Goal: Information Seeking & Learning: Learn about a topic

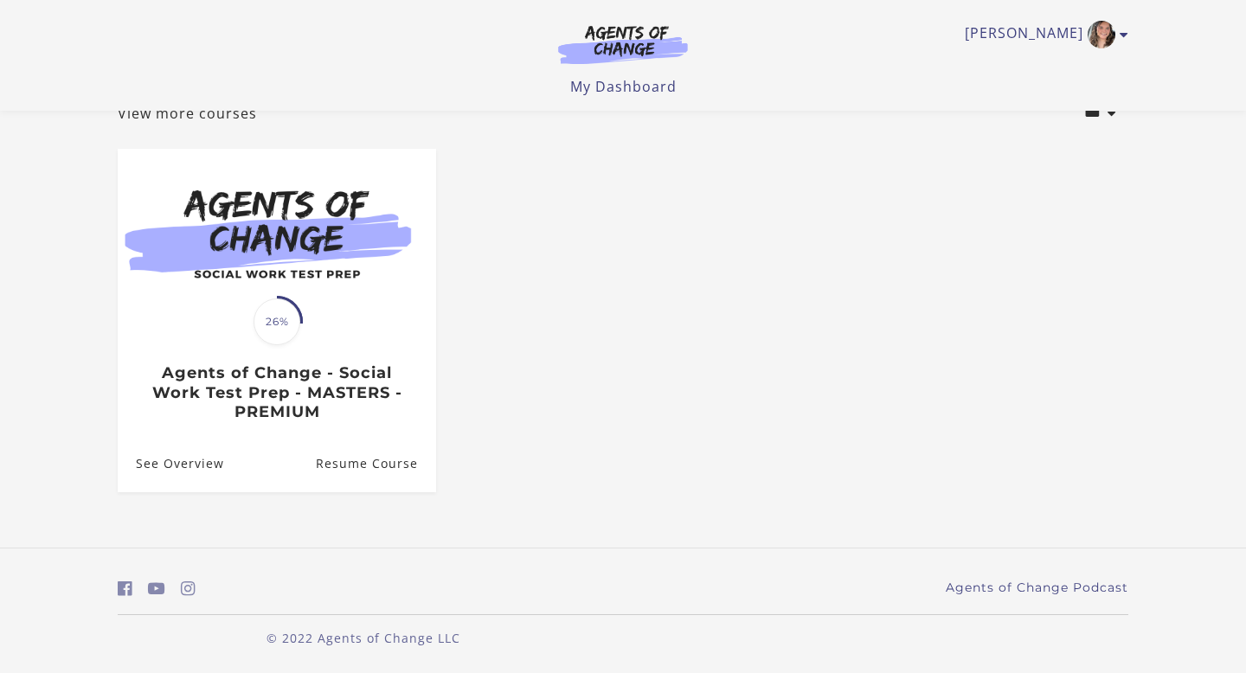
scroll to position [115, 0]
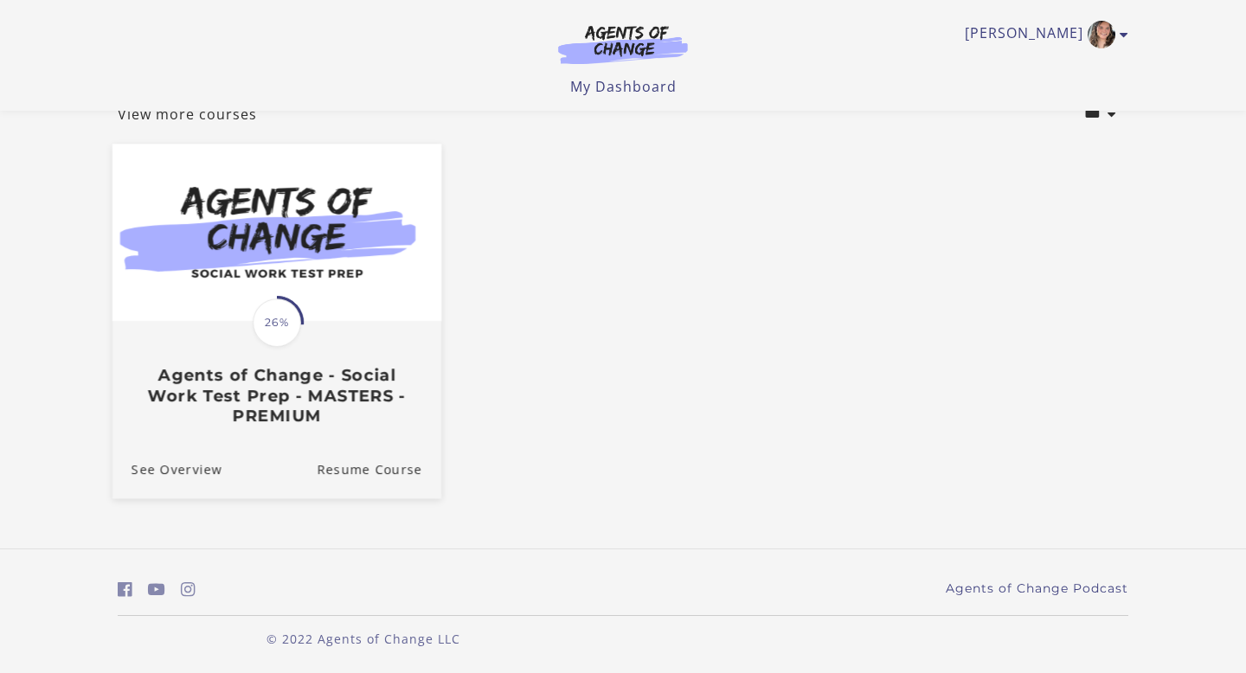
click at [275, 368] on div "Translation missing: en.liquid.partials.dashboard_course_card.progress_descript…" at bounding box center [277, 374] width 329 height 103
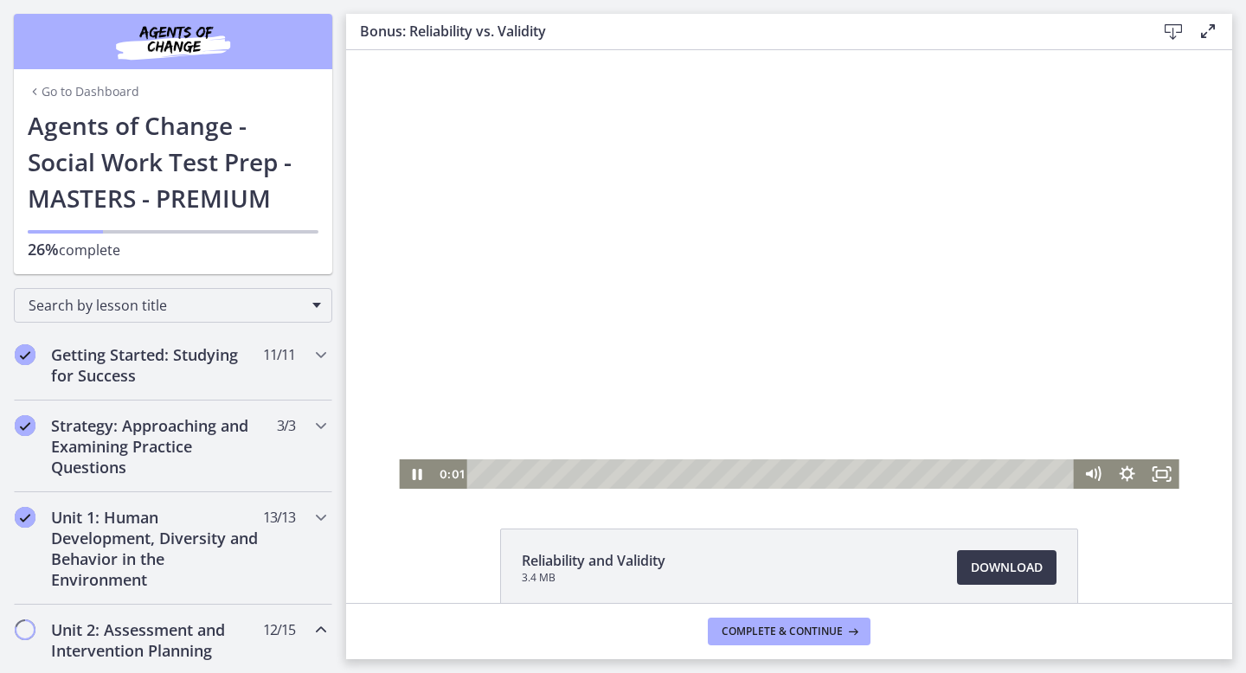
click at [660, 385] on div at bounding box center [789, 269] width 780 height 439
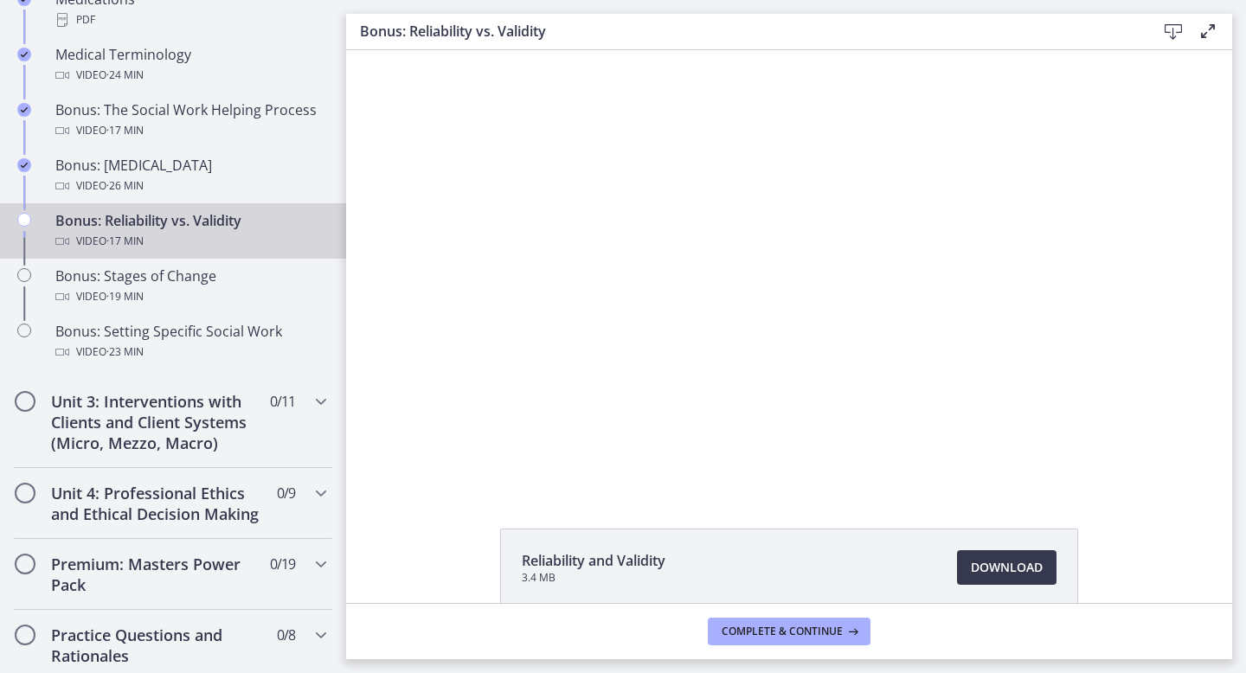
scroll to position [1356, 0]
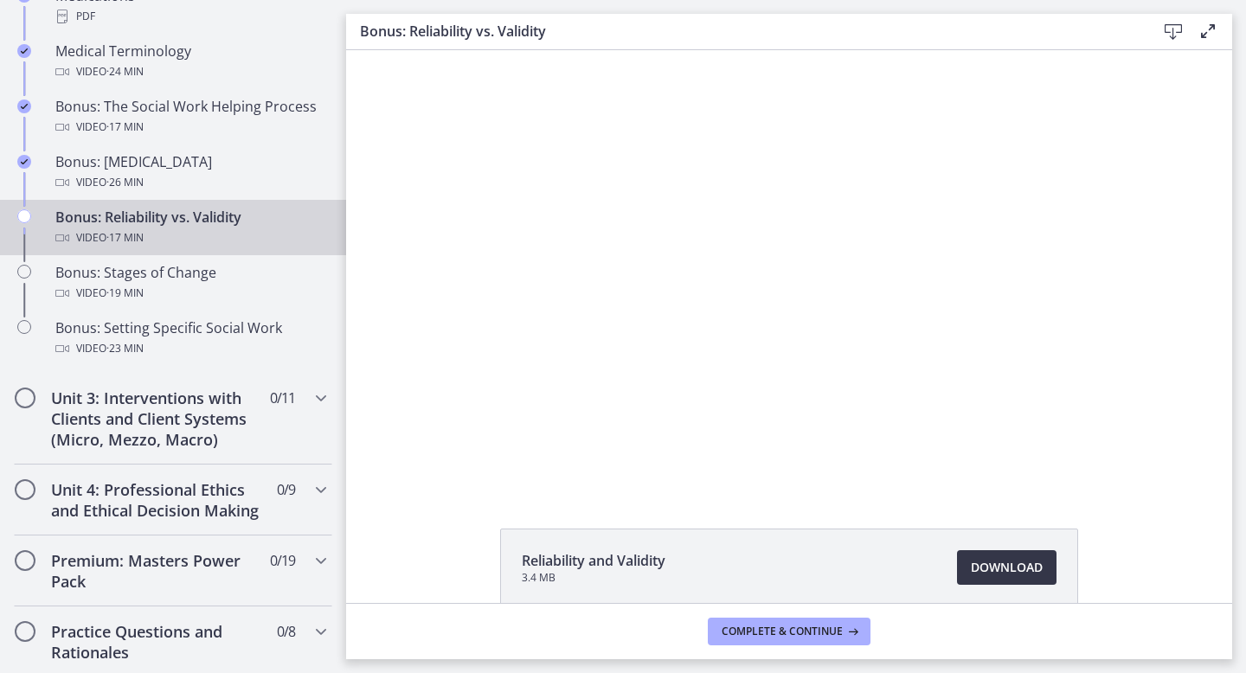
click at [981, 574] on span "Download Opens in a new window" at bounding box center [1007, 567] width 72 height 21
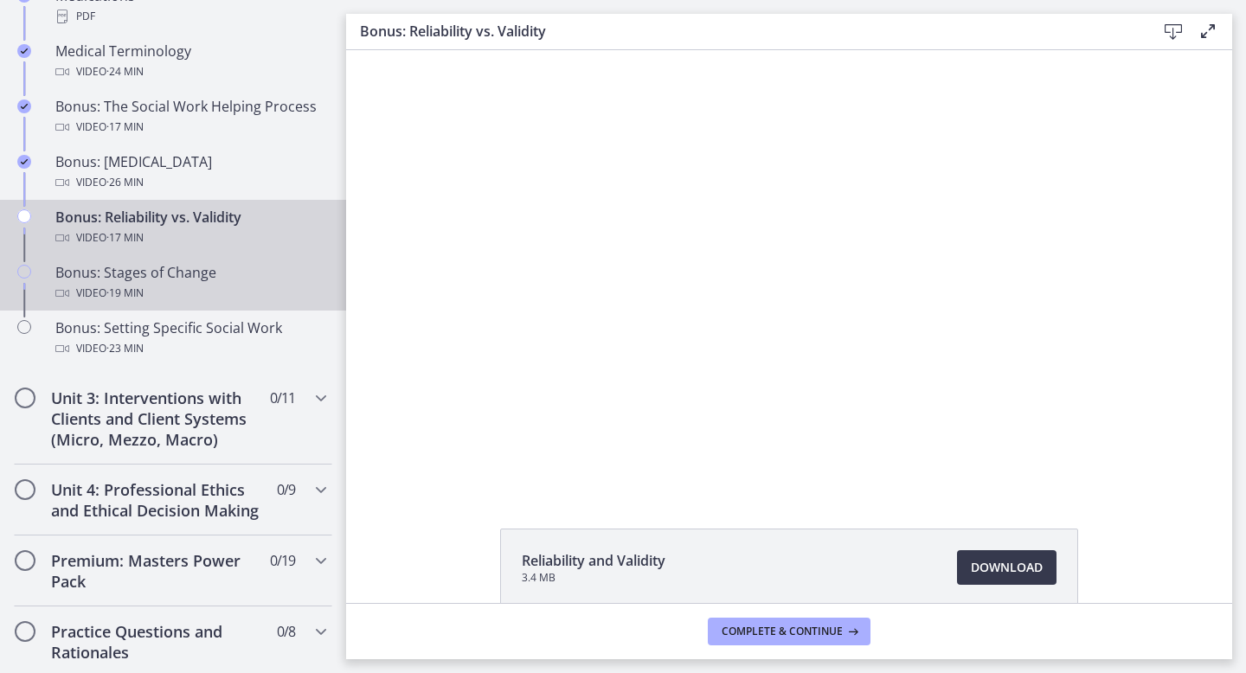
click at [268, 279] on div "Bonus: Stages of Change Video · 19 min" at bounding box center [190, 283] width 270 height 42
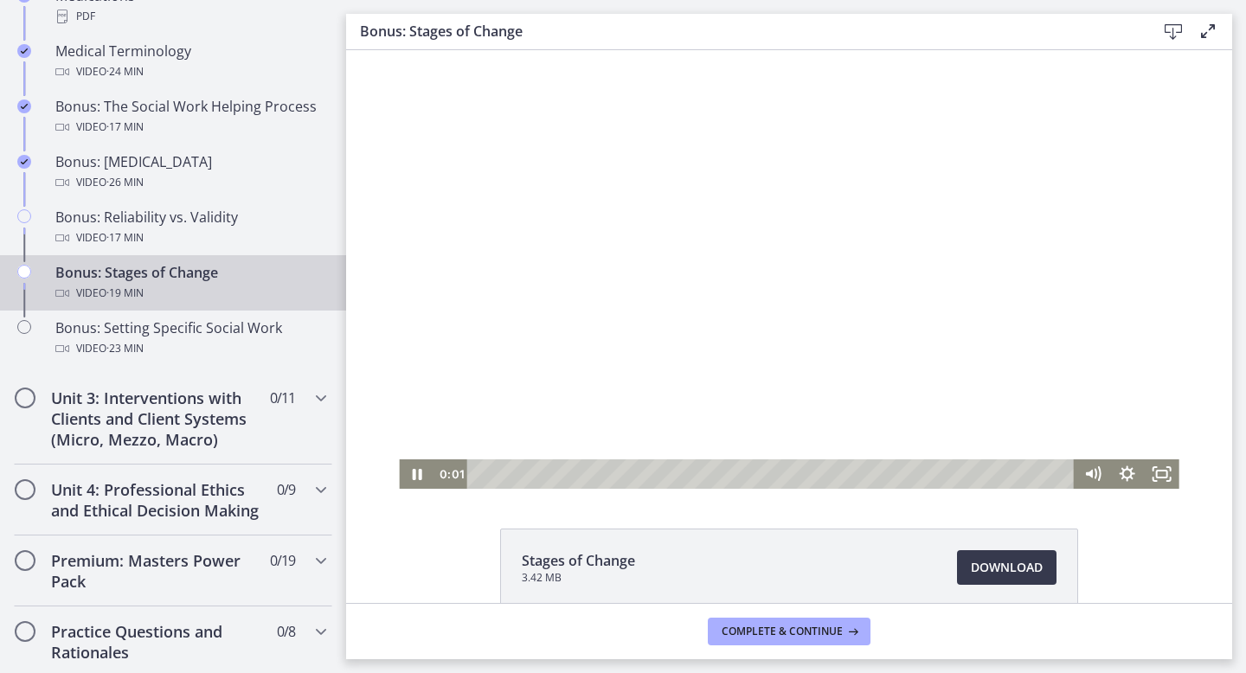
click at [548, 357] on div at bounding box center [789, 269] width 780 height 439
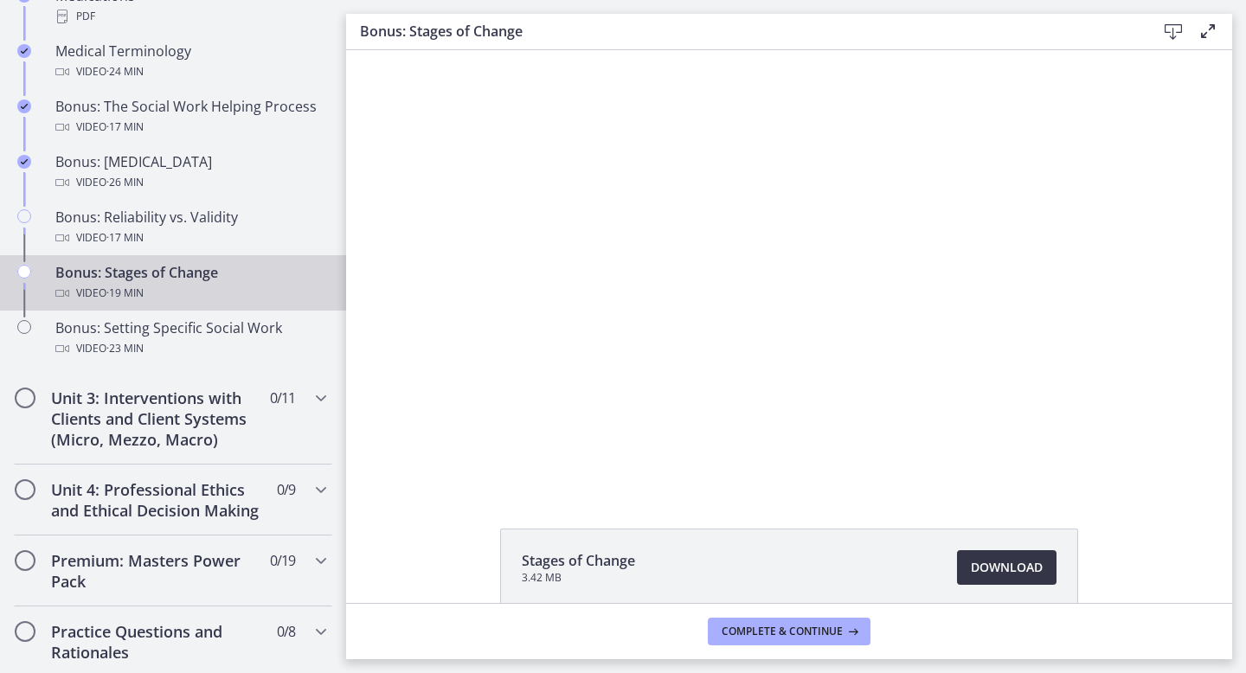
click at [969, 567] on link "Download Opens in a new window" at bounding box center [1007, 568] width 100 height 35
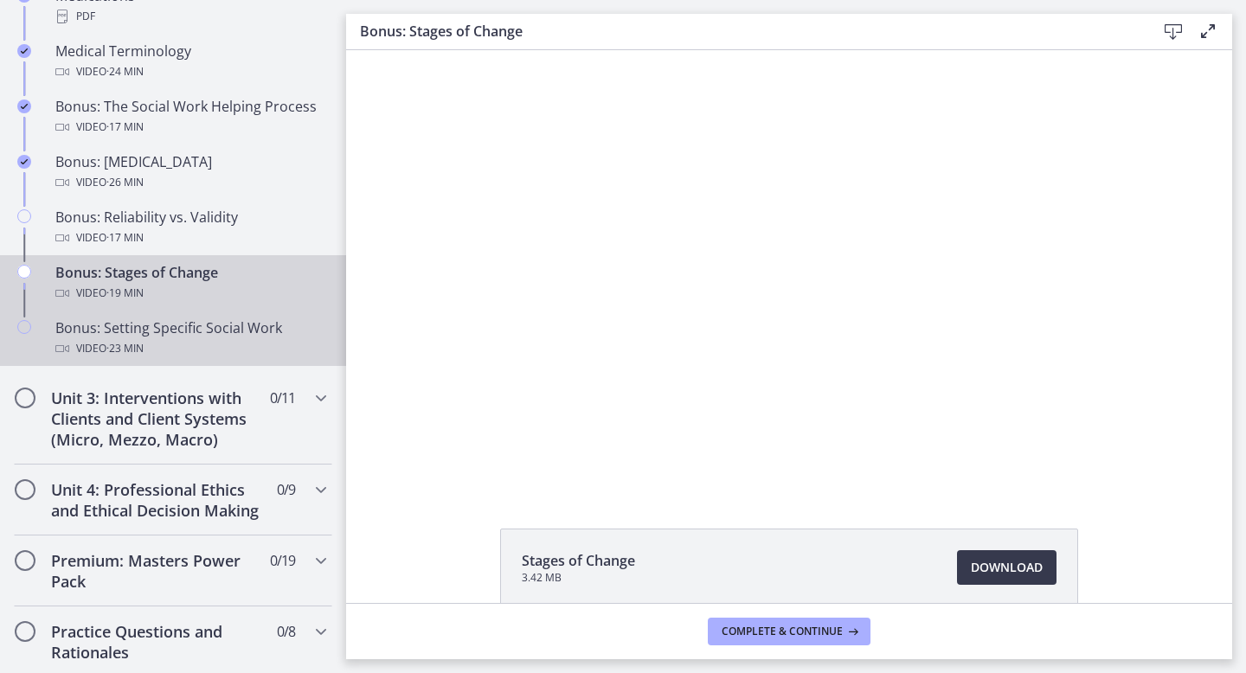
click at [158, 329] on div "Bonus: Setting Specific Social Work Video · 23 min" at bounding box center [190, 339] width 270 height 42
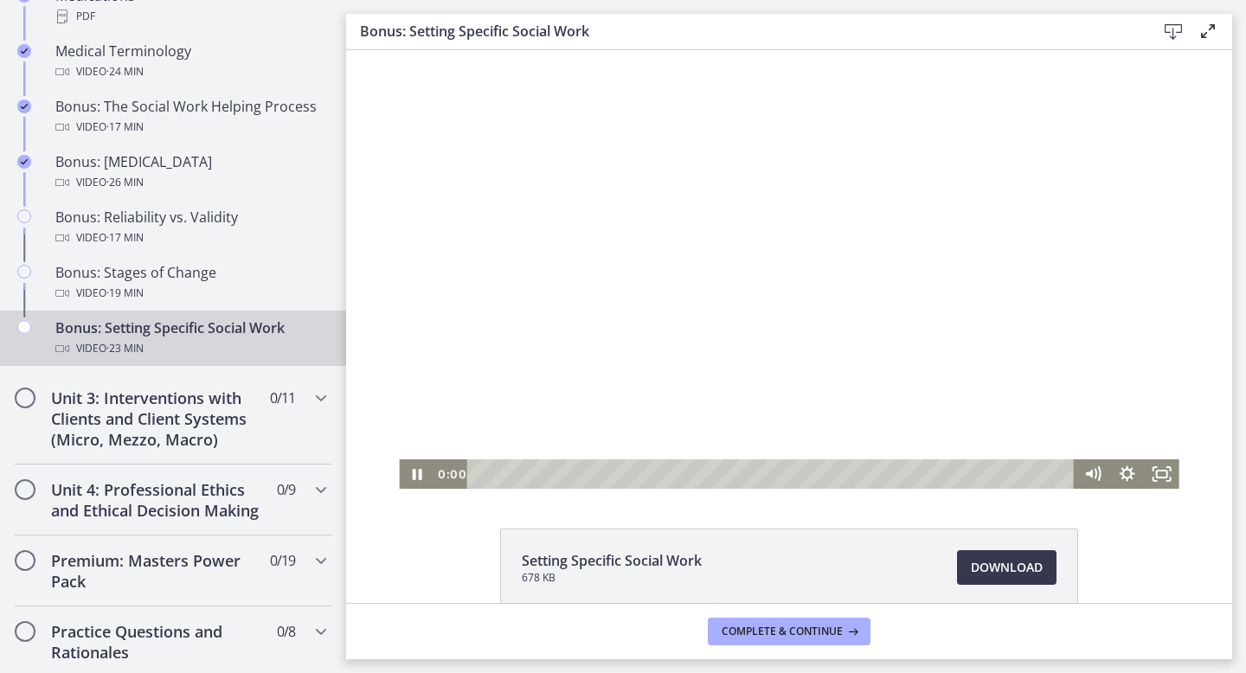
click at [616, 405] on div at bounding box center [789, 269] width 780 height 439
click at [1013, 569] on span "Download Opens in a new window" at bounding box center [1007, 567] width 72 height 21
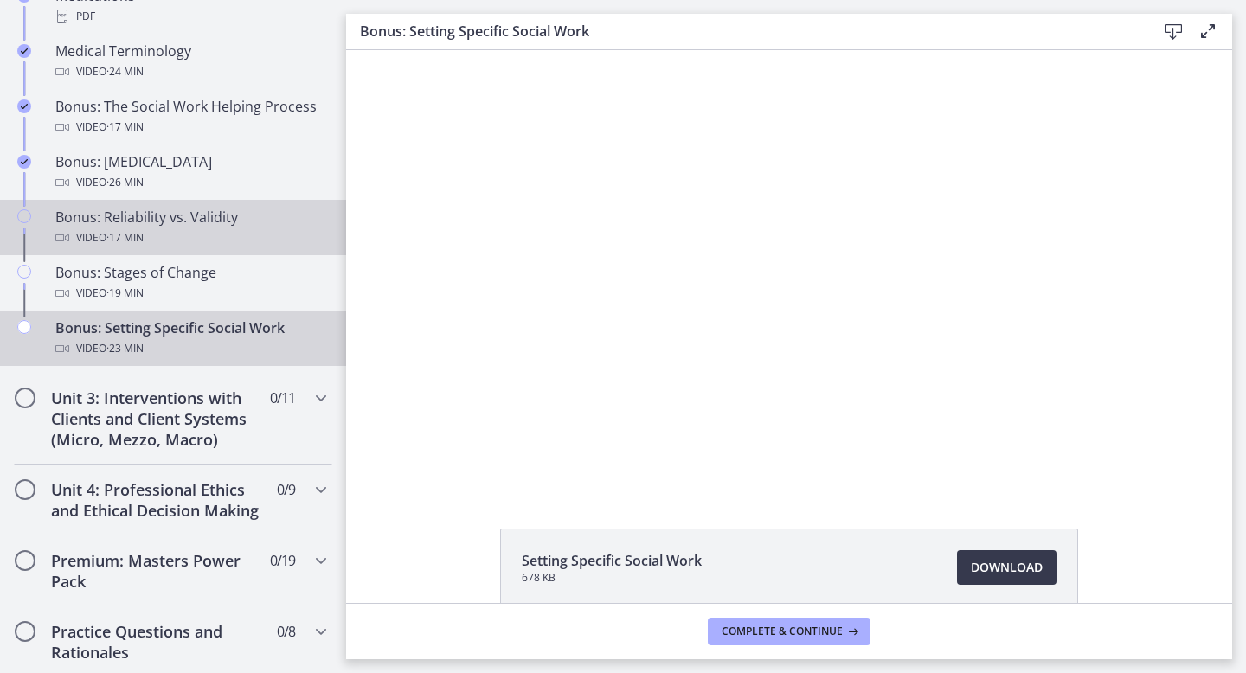
click at [169, 225] on div "Bonus: Reliability vs. Validity Video · 17 min" at bounding box center [190, 228] width 270 height 42
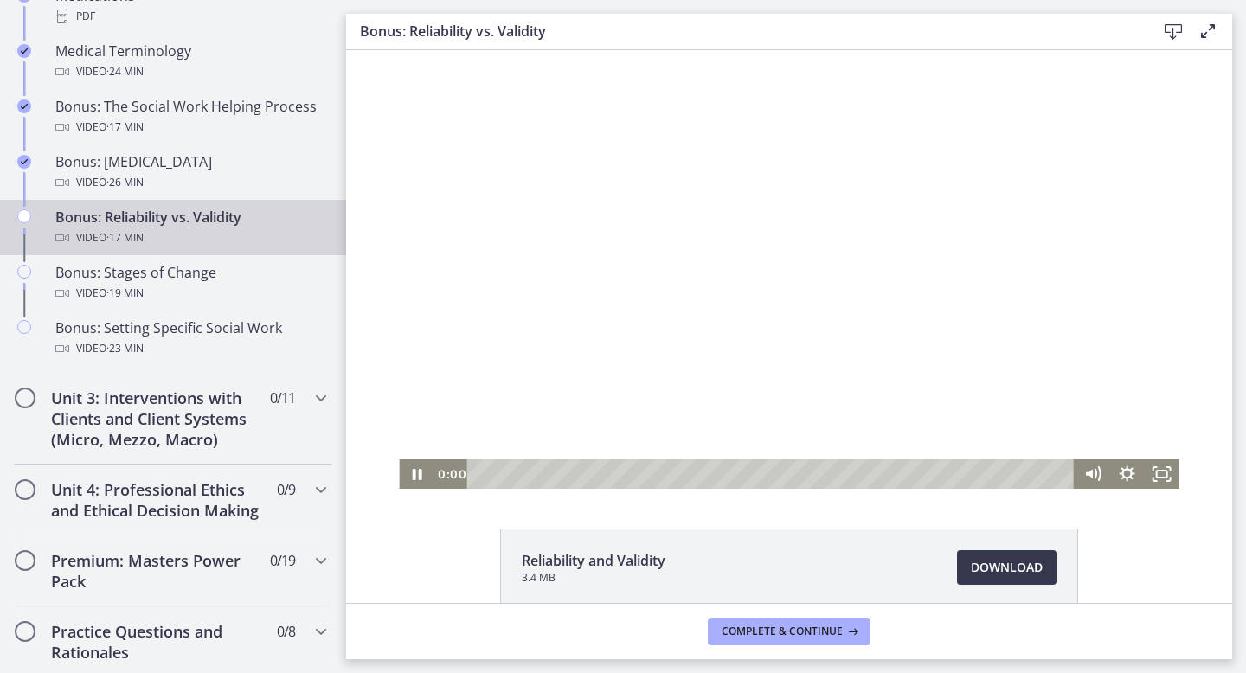
click at [750, 380] on div at bounding box center [789, 269] width 780 height 439
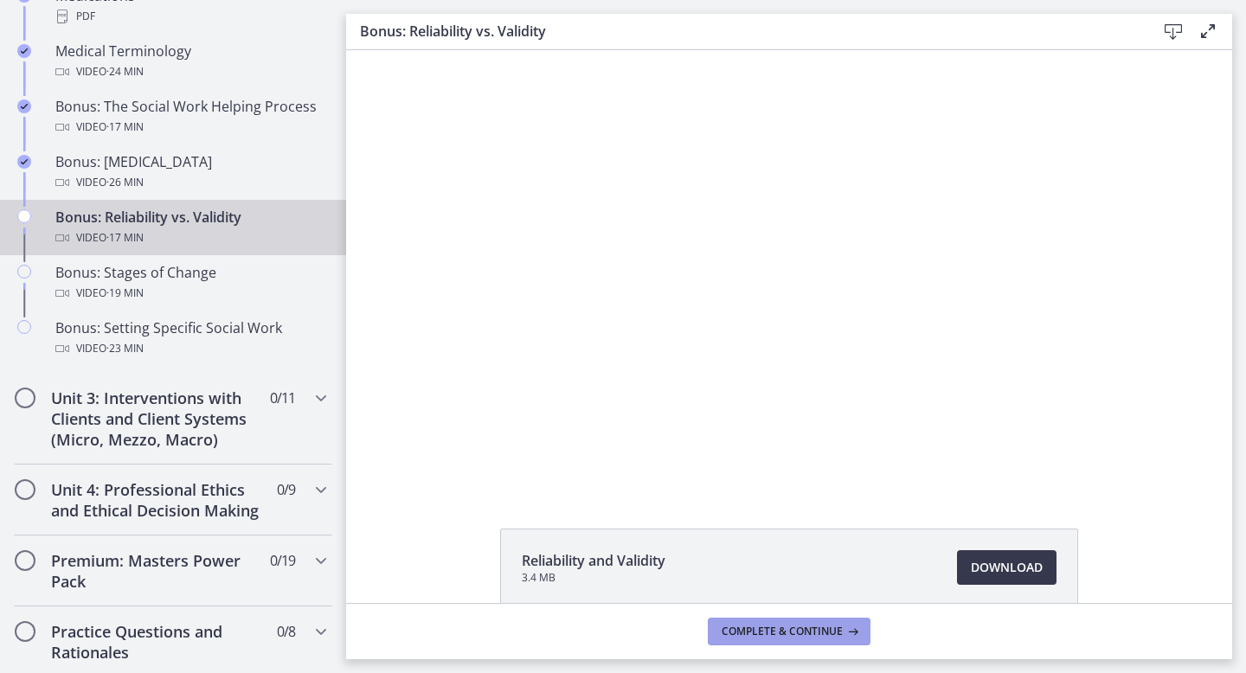
click at [770, 633] on span "Complete & continue" at bounding box center [782, 632] width 121 height 14
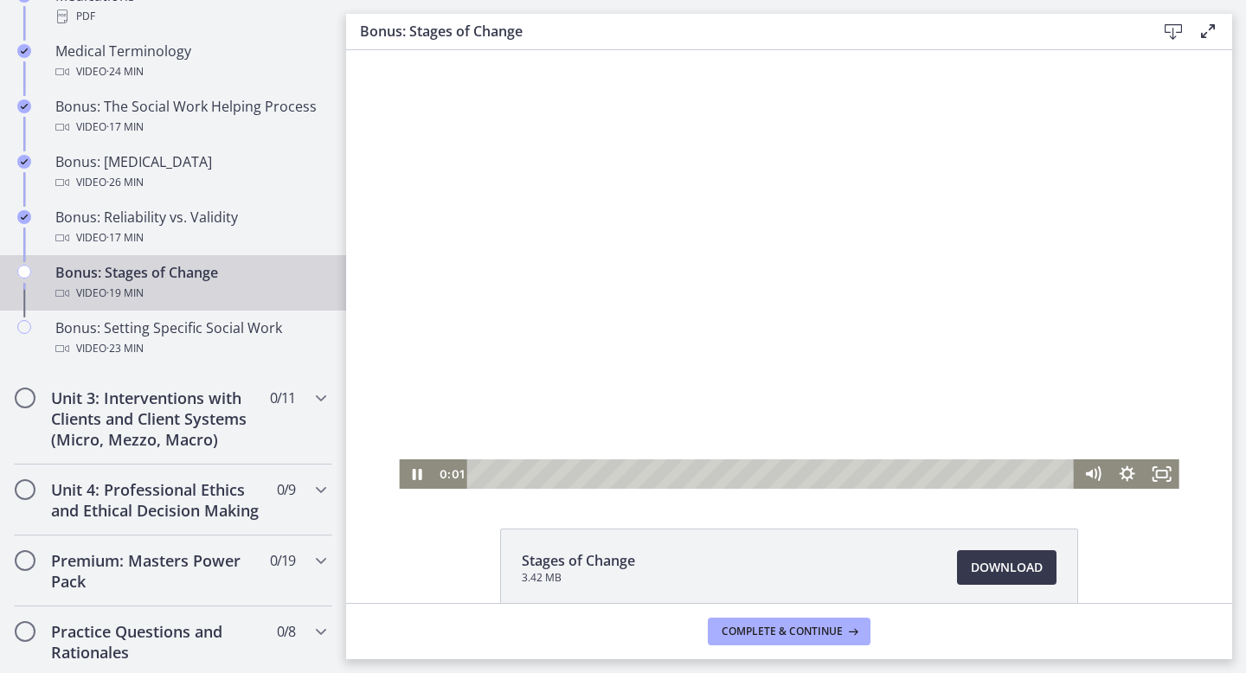
click at [740, 408] on div at bounding box center [789, 269] width 780 height 439
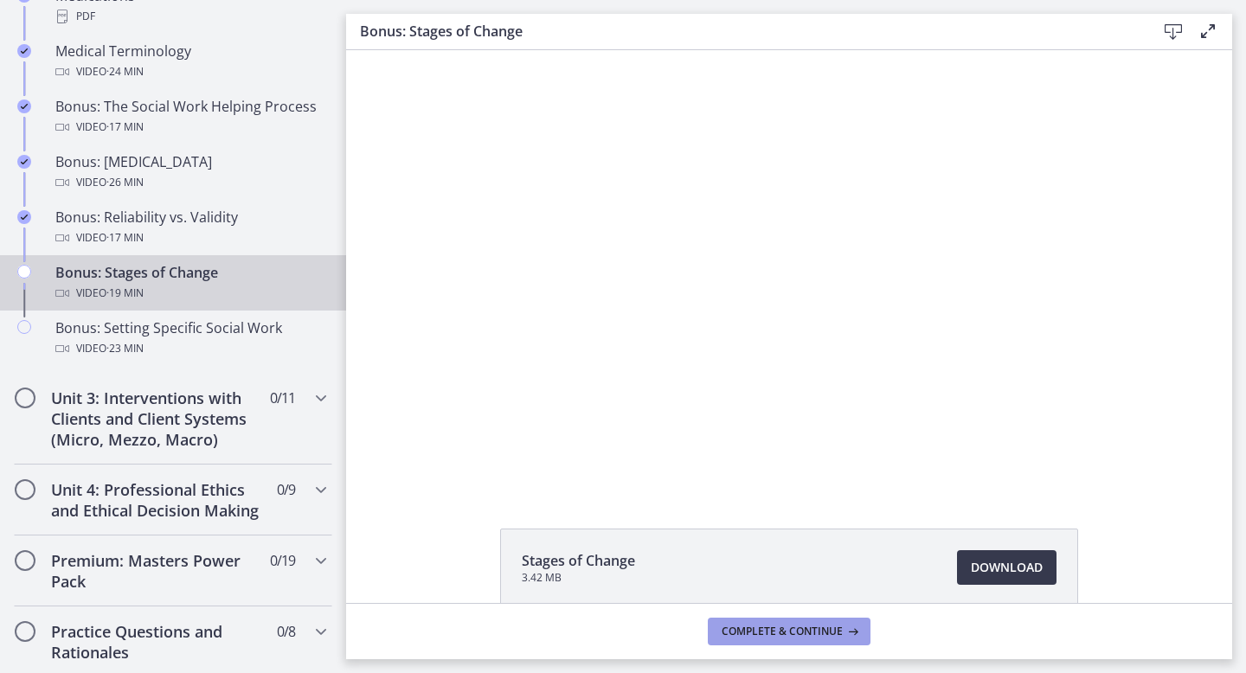
click at [780, 632] on span "Complete & continue" at bounding box center [782, 632] width 121 height 14
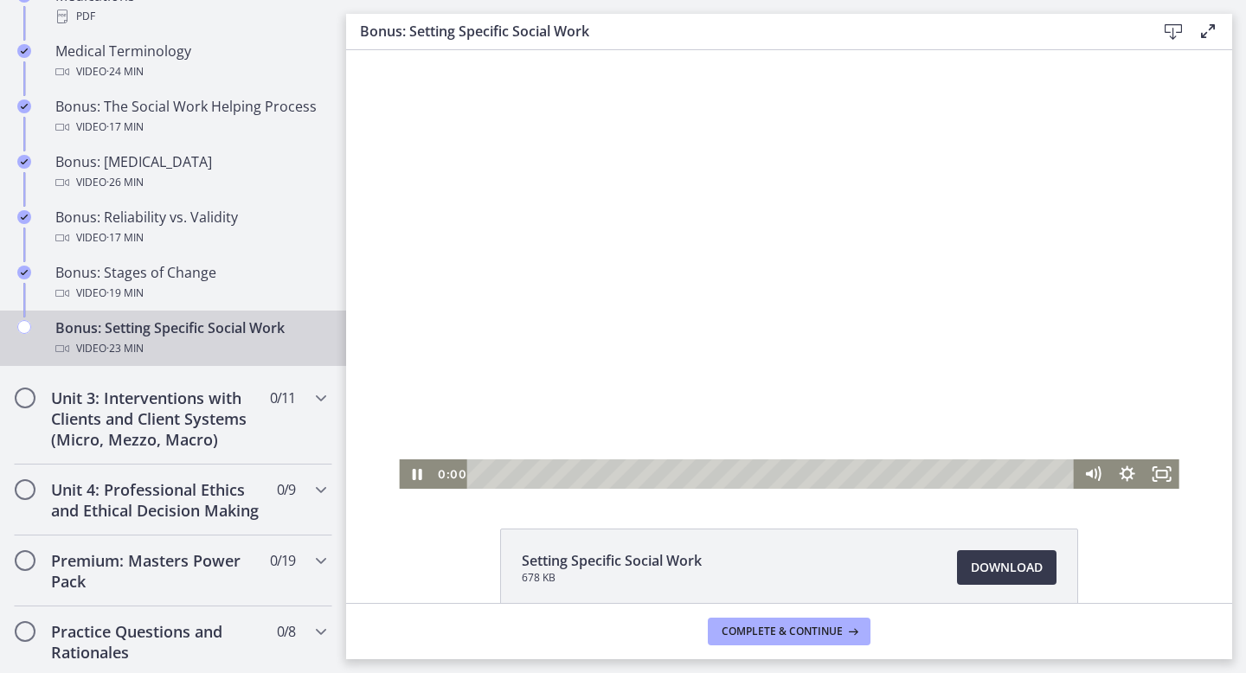
click at [713, 383] on div at bounding box center [789, 269] width 780 height 439
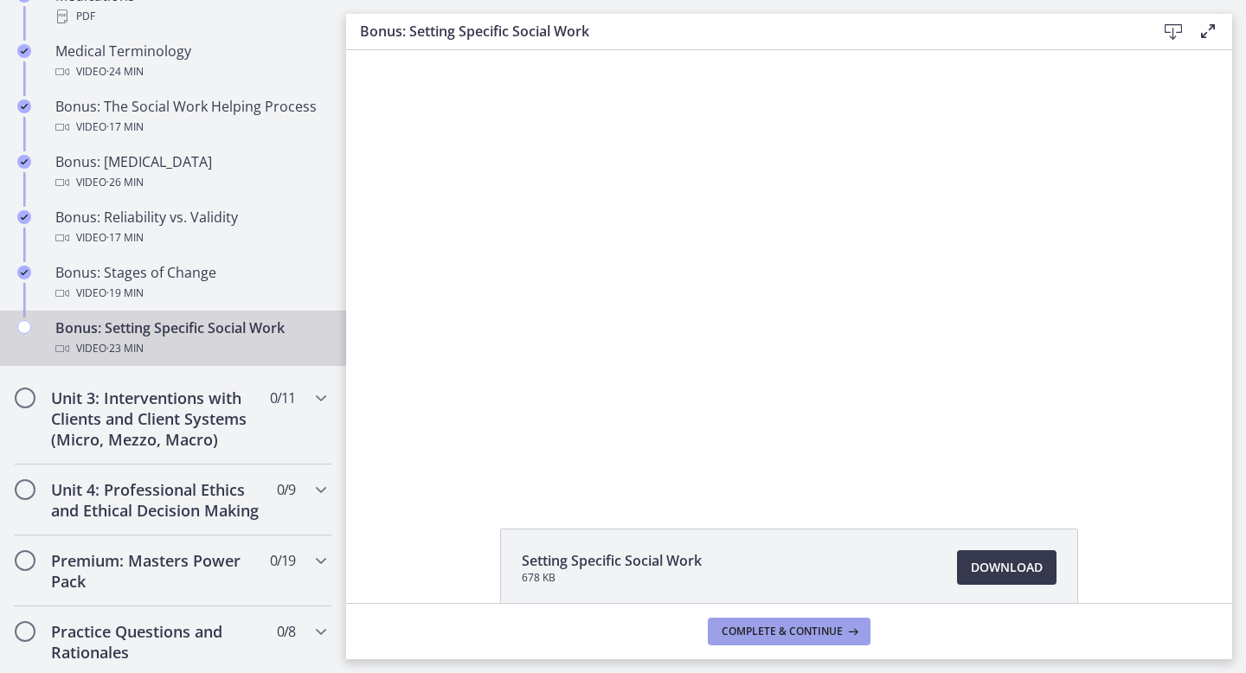
click at [746, 635] on span "Complete & continue" at bounding box center [782, 632] width 121 height 14
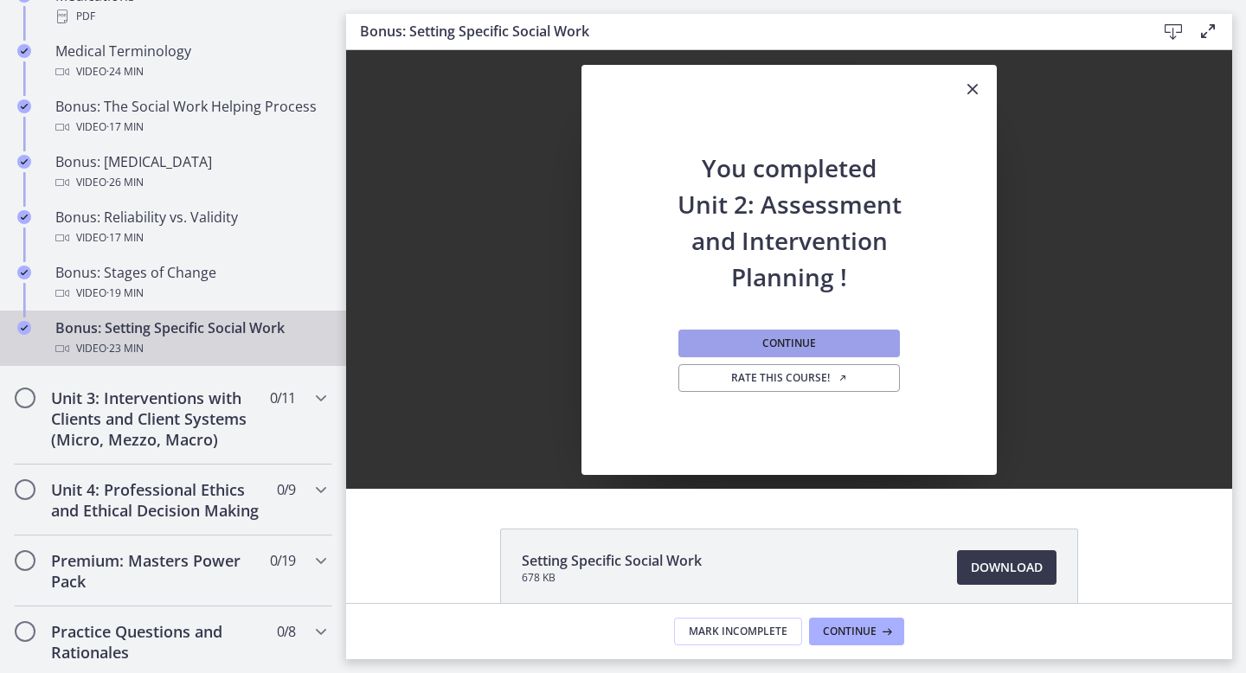
click at [769, 341] on span "Continue" at bounding box center [790, 344] width 54 height 14
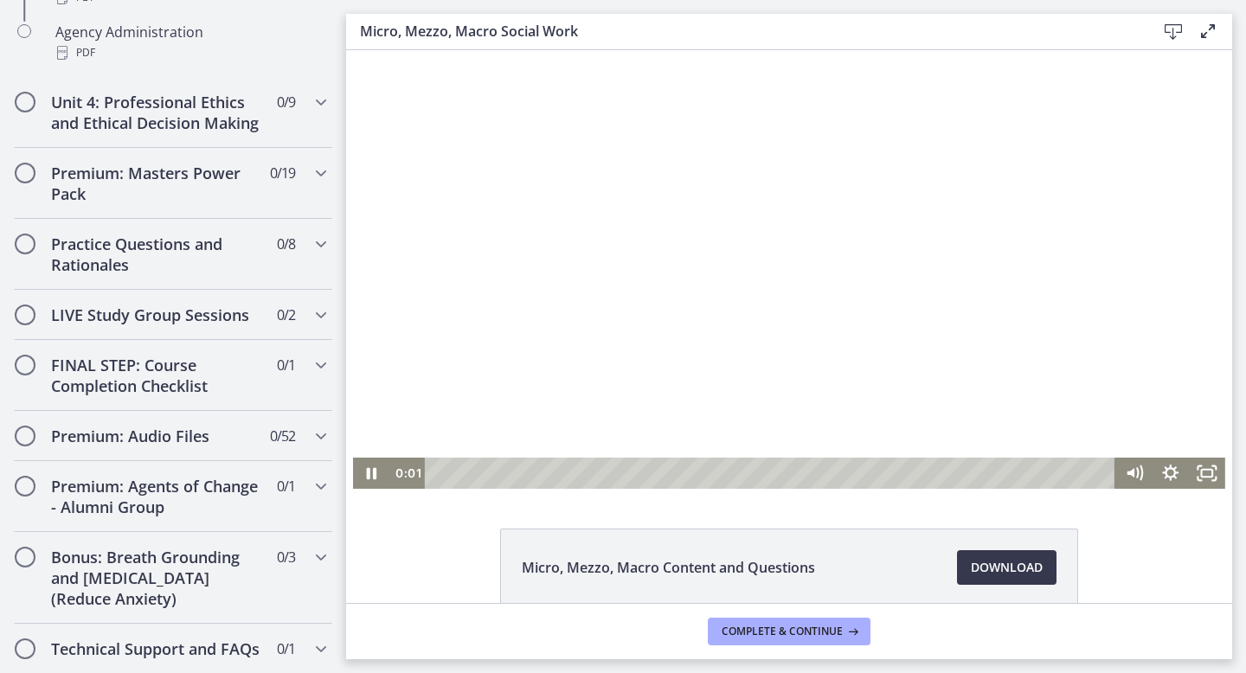
click at [591, 332] on div at bounding box center [789, 269] width 873 height 439
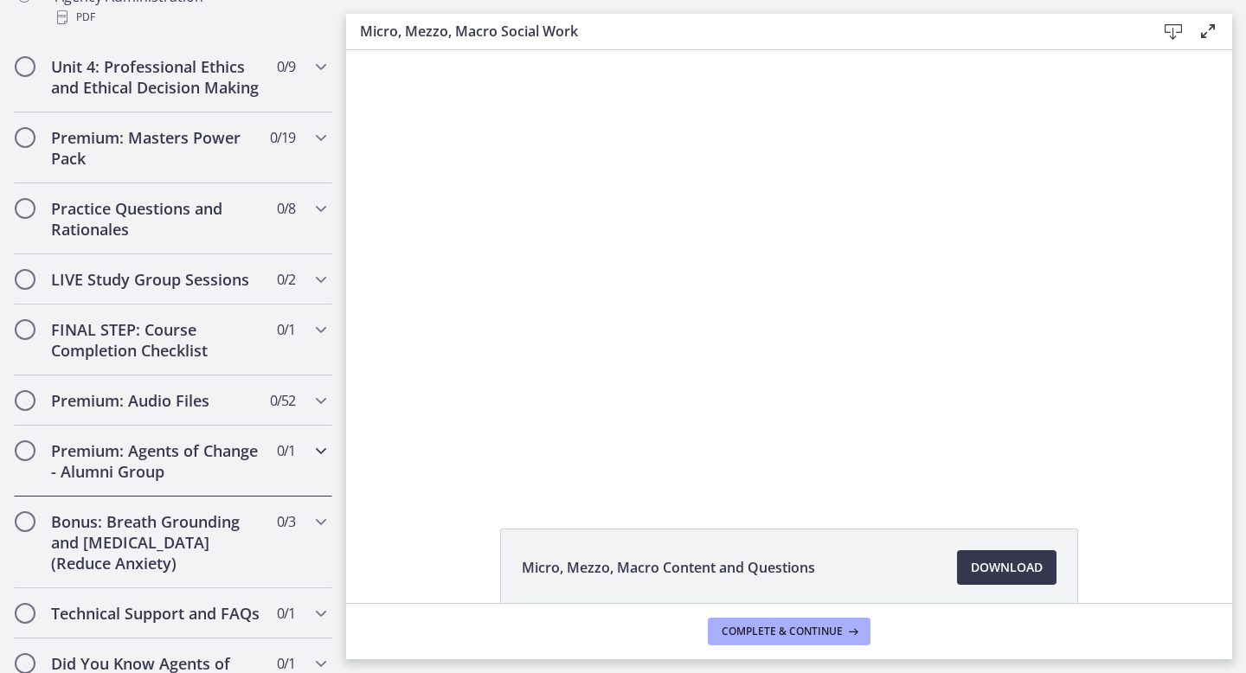
scroll to position [1399, 0]
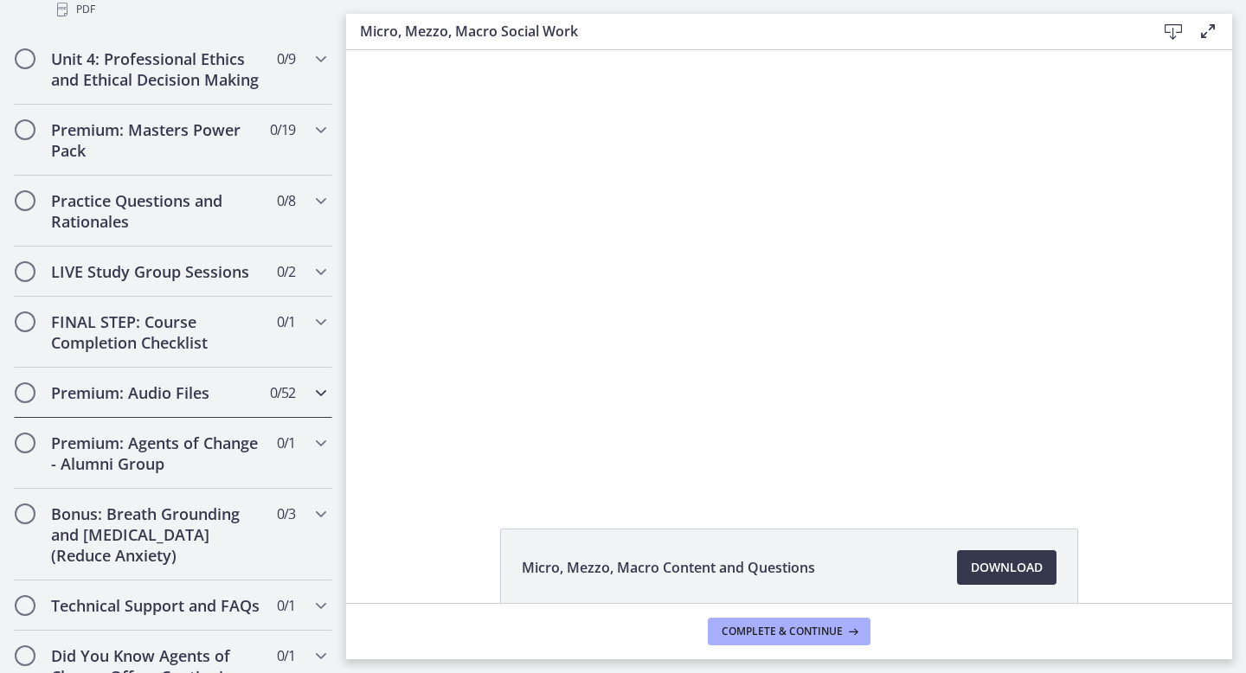
click at [251, 397] on h2 "Premium: Audio Files" at bounding box center [156, 393] width 211 height 21
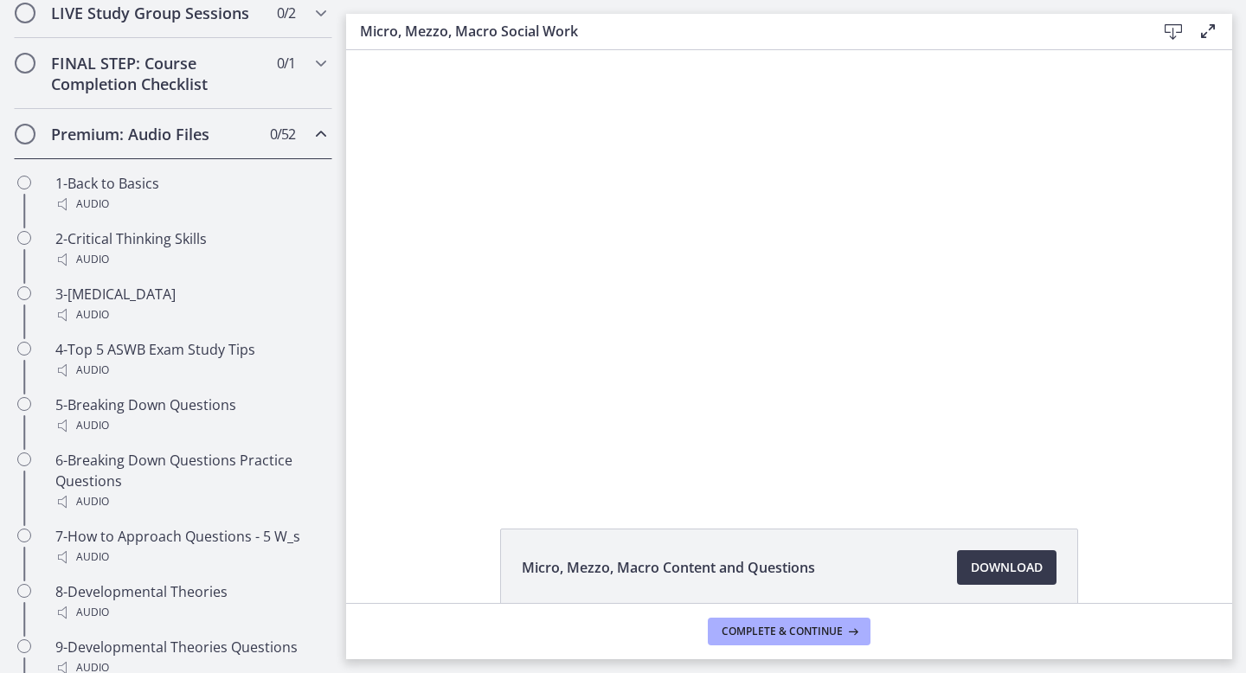
scroll to position [986, 0]
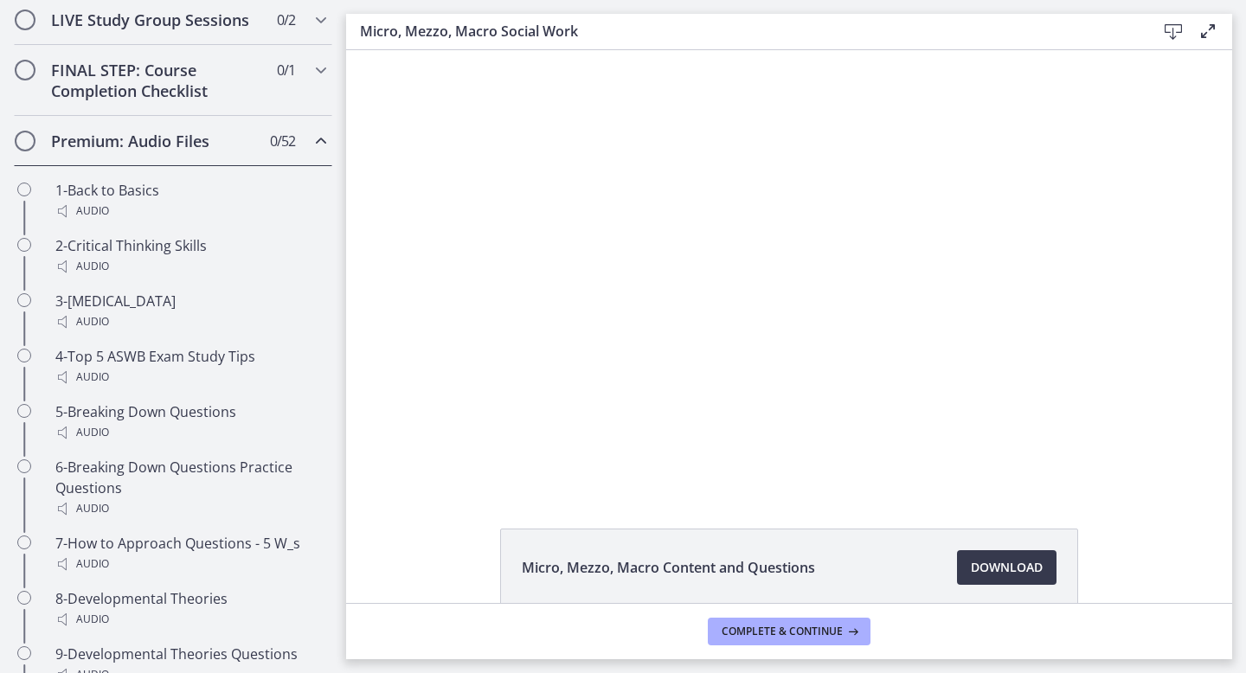
click at [221, 152] on div "Premium: Audio Files 0 / 52 Completed" at bounding box center [173, 141] width 319 height 50
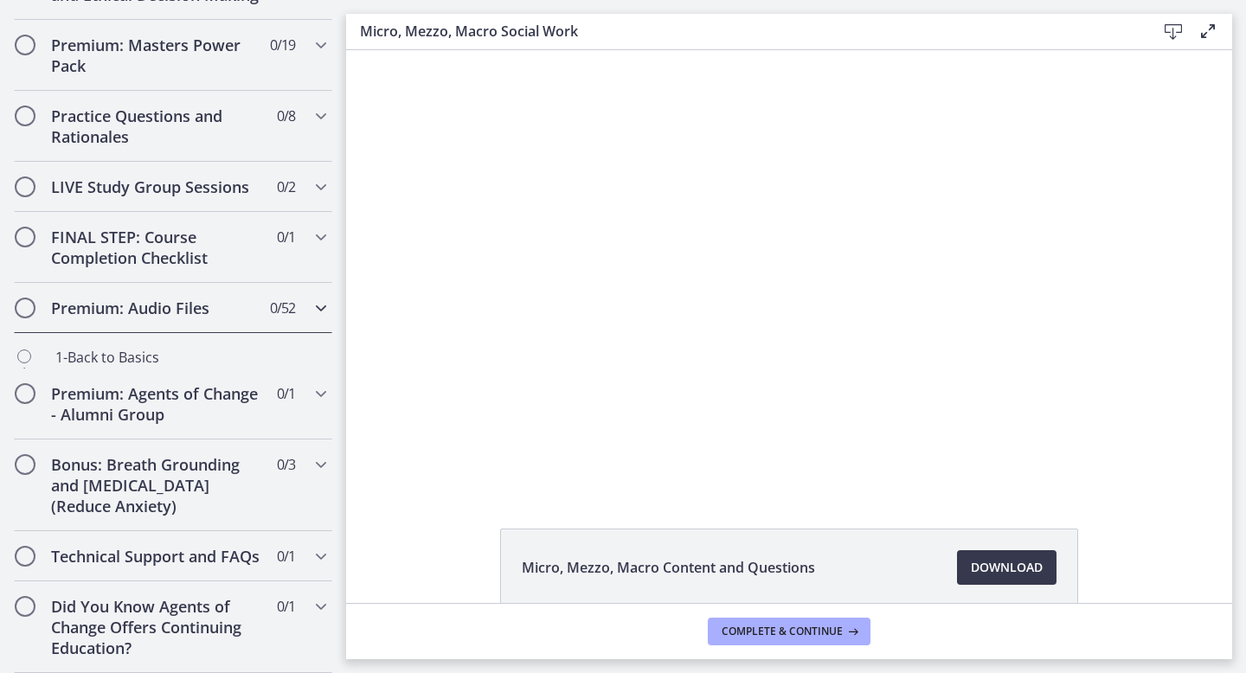
scroll to position [783, 0]
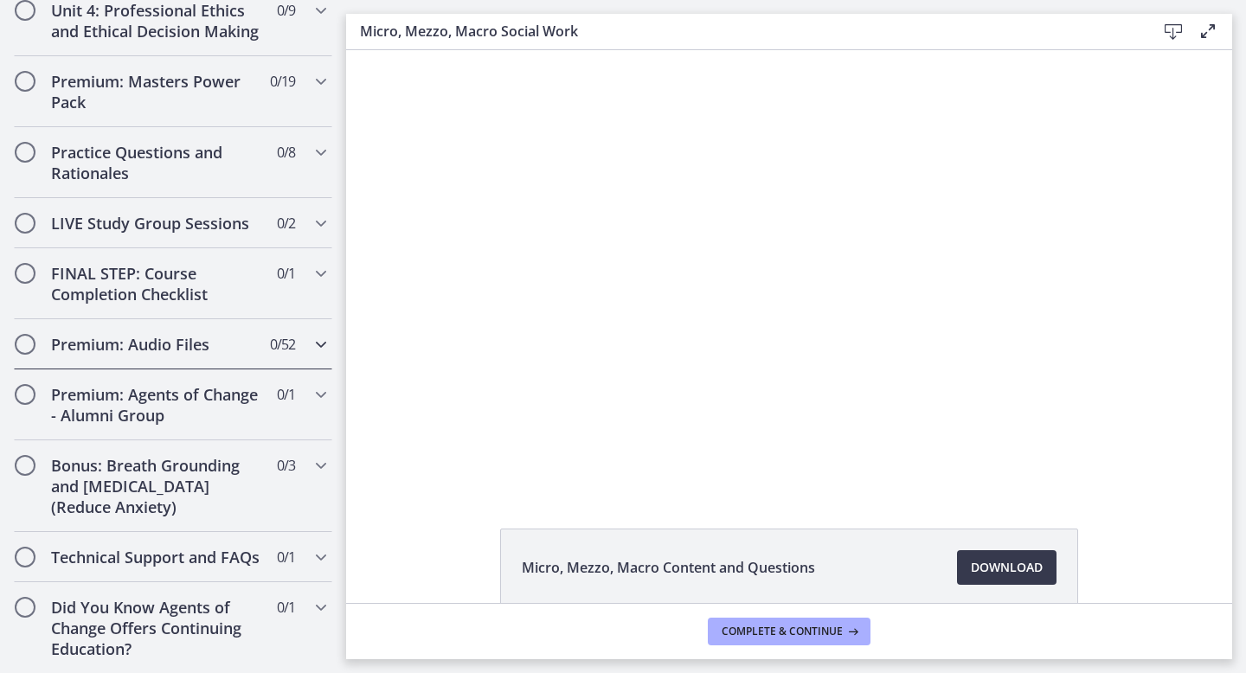
click at [314, 347] on icon "Chapters" at bounding box center [321, 344] width 21 height 21
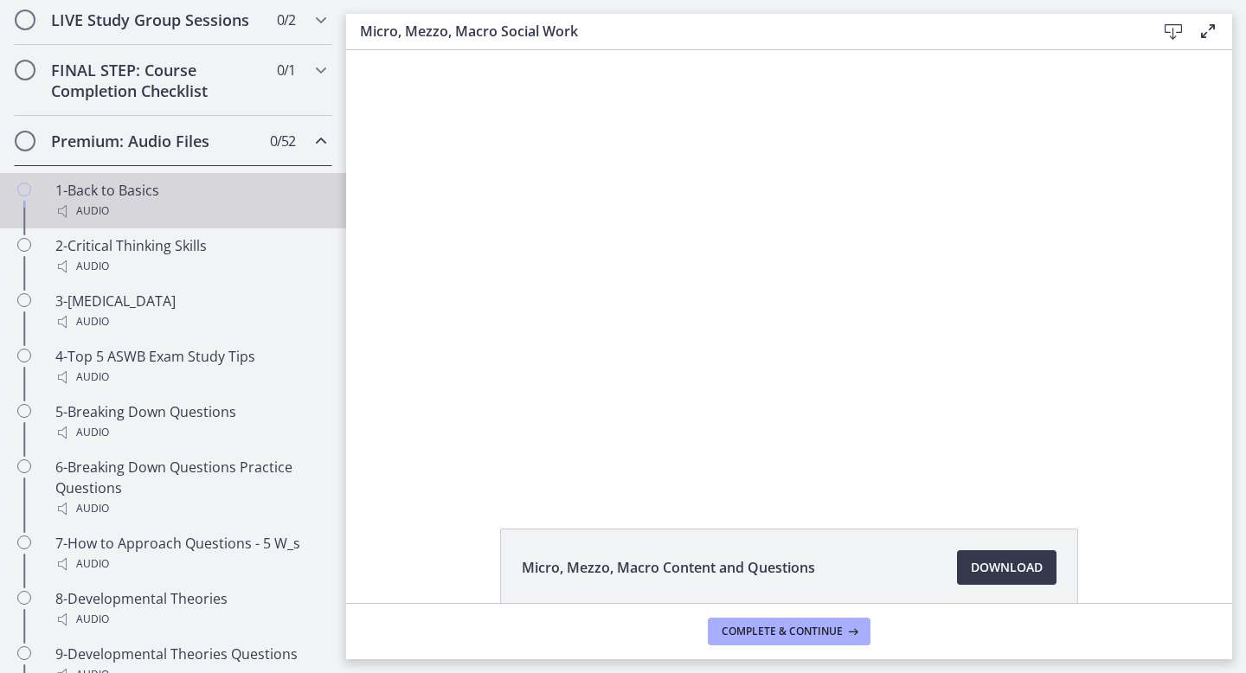
click at [24, 192] on icon "Chapters" at bounding box center [24, 190] width 14 height 14
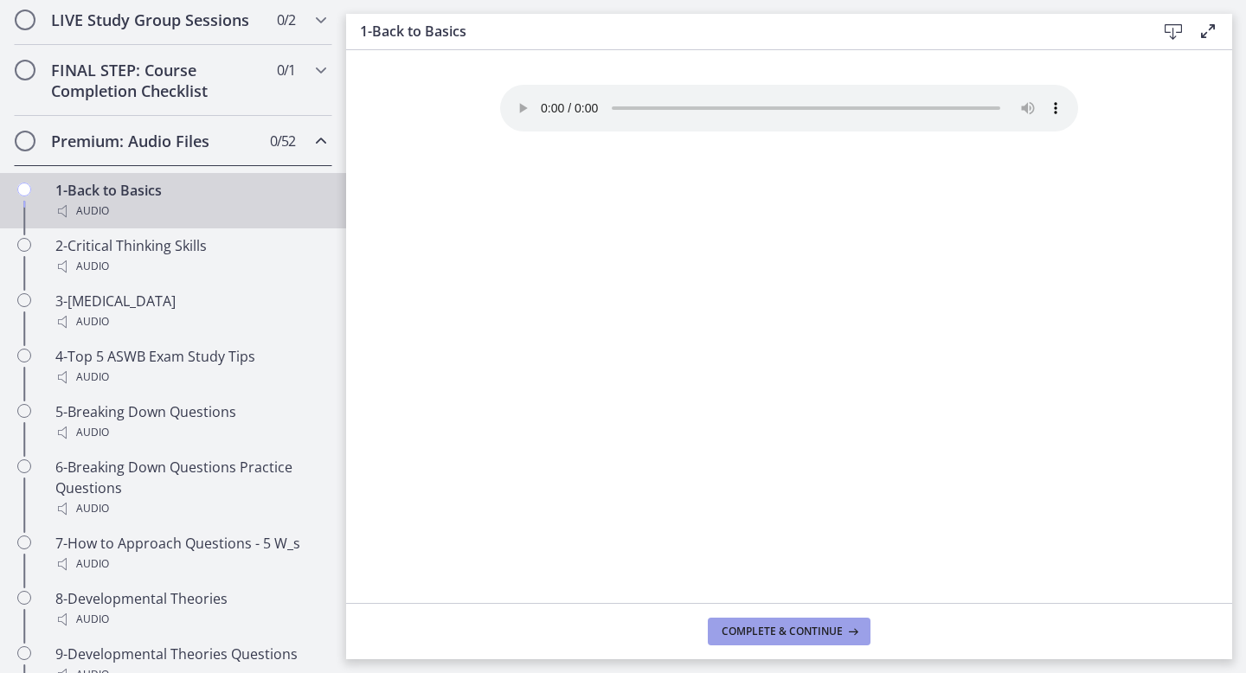
click at [808, 628] on span "Complete & continue" at bounding box center [782, 632] width 121 height 14
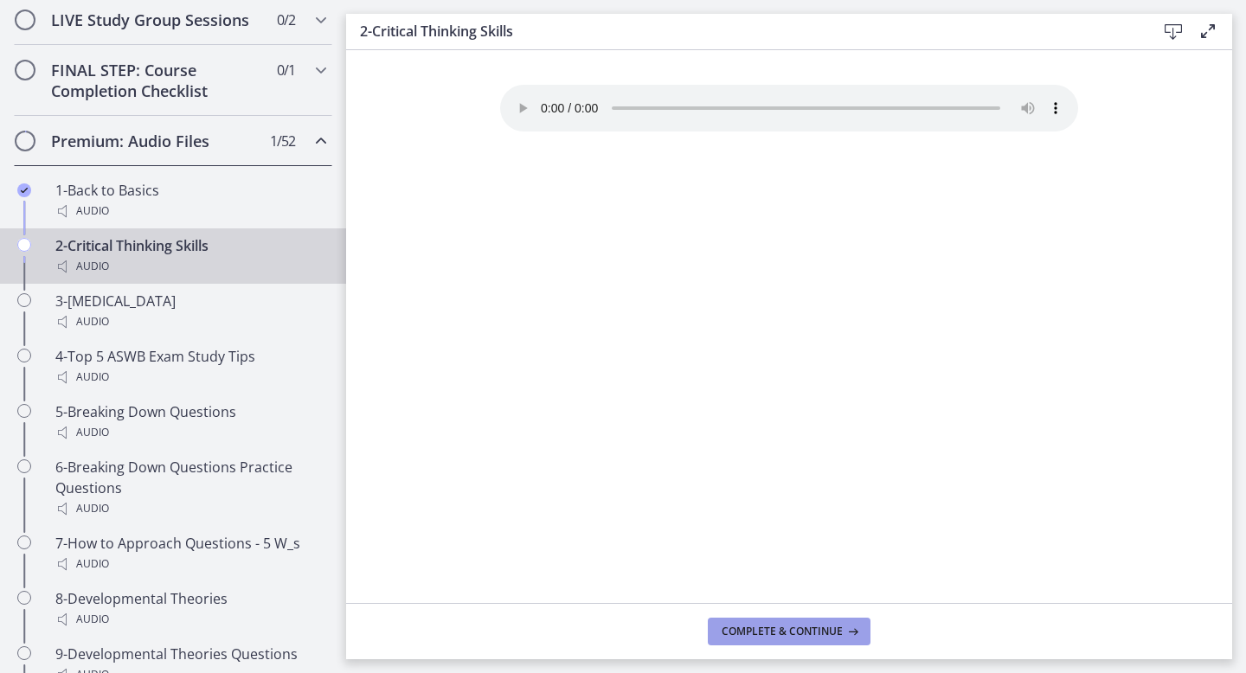
click at [774, 630] on span "Complete & continue" at bounding box center [782, 632] width 121 height 14
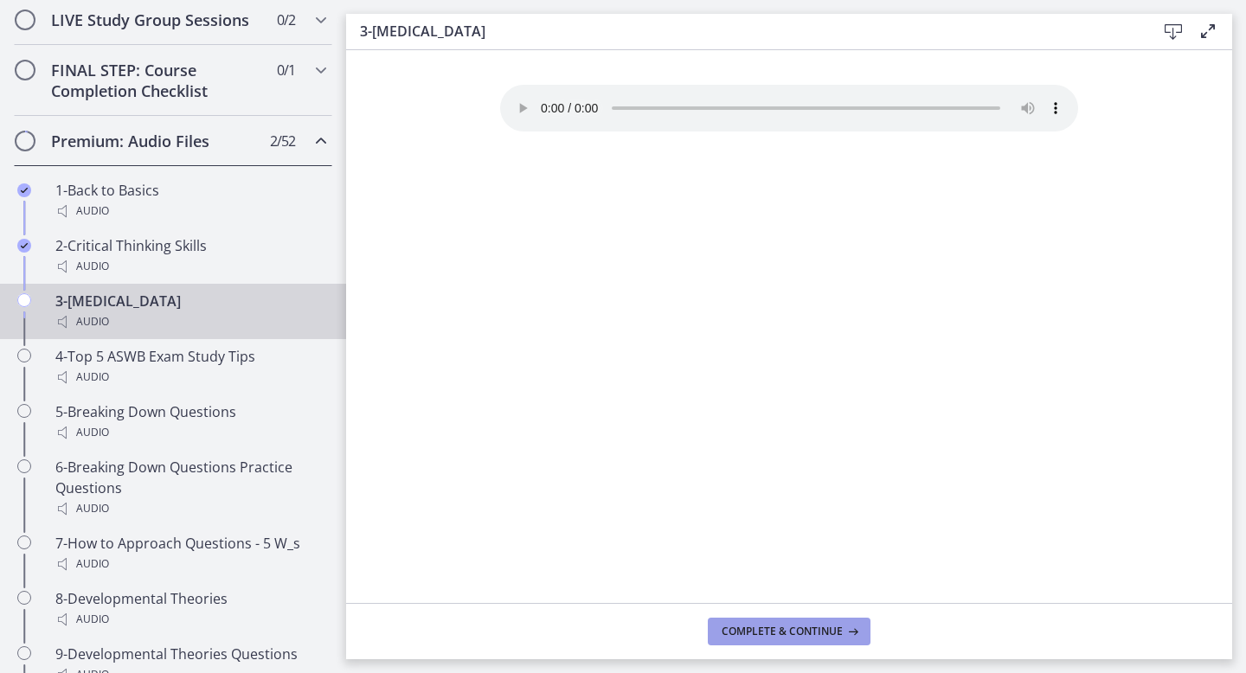
click at [774, 631] on span "Complete & continue" at bounding box center [782, 632] width 121 height 14
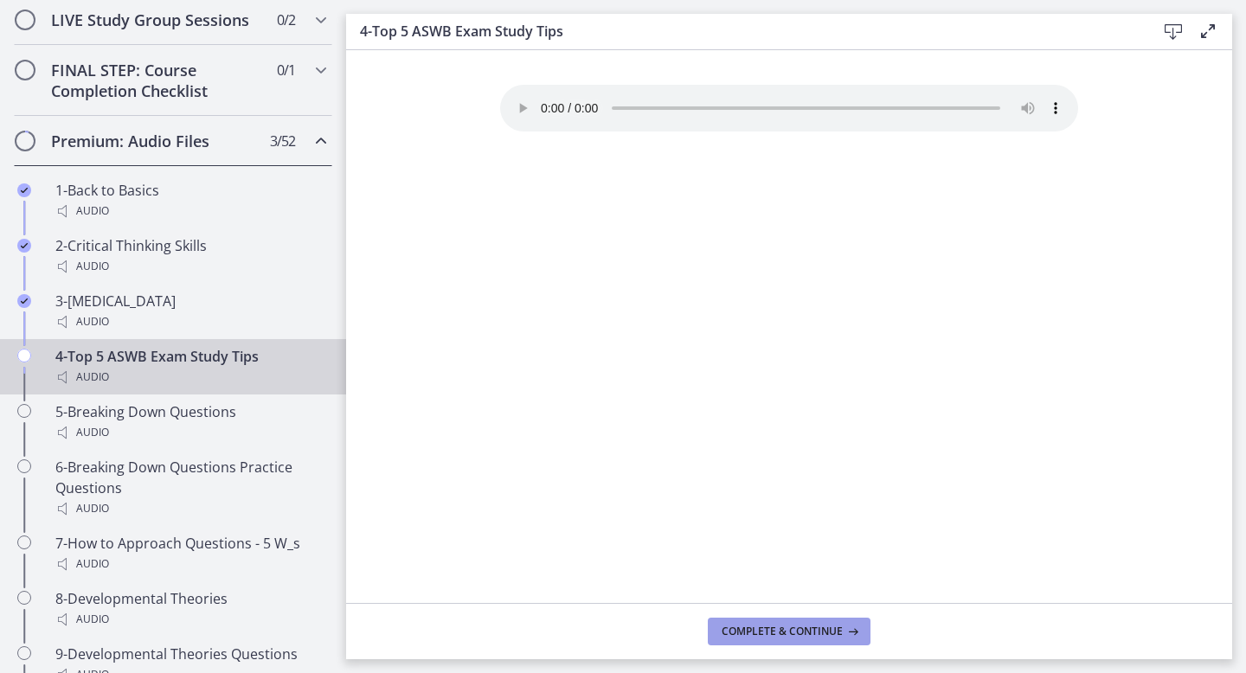
click at [774, 631] on span "Complete & continue" at bounding box center [782, 632] width 121 height 14
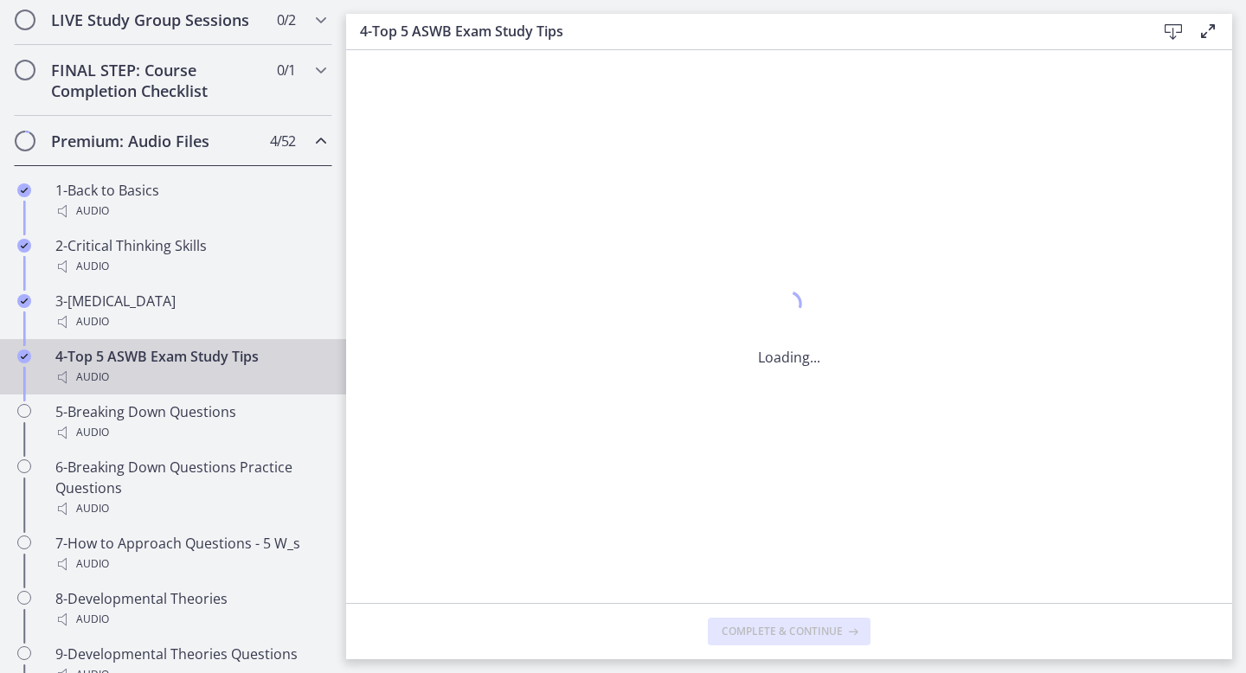
click at [774, 631] on span "Complete & continue" at bounding box center [782, 632] width 121 height 14
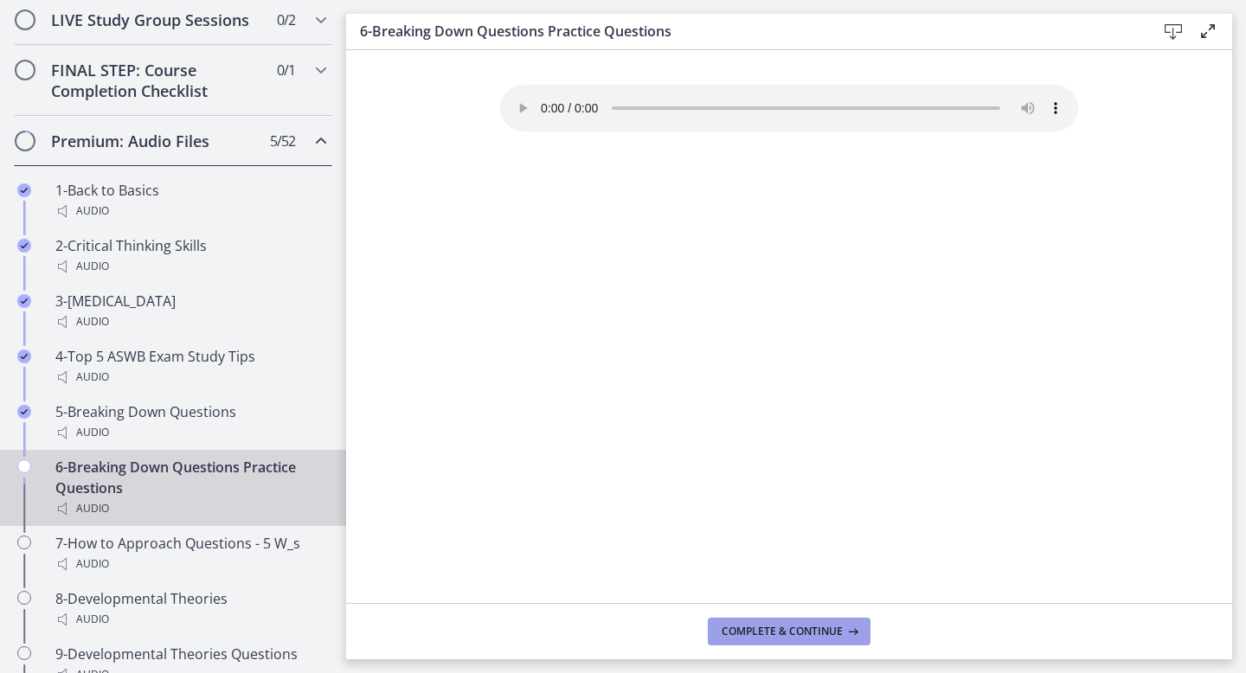
click at [774, 630] on span "Complete & continue" at bounding box center [782, 632] width 121 height 14
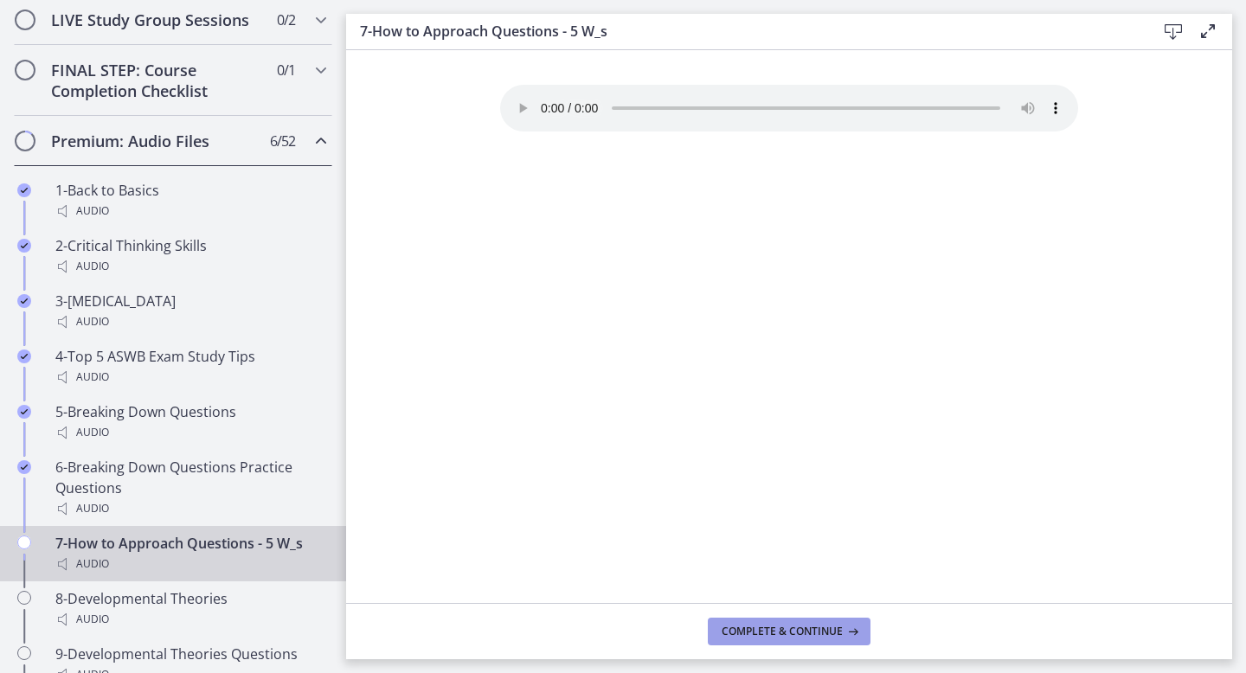
click at [774, 630] on span "Complete & continue" at bounding box center [782, 632] width 121 height 14
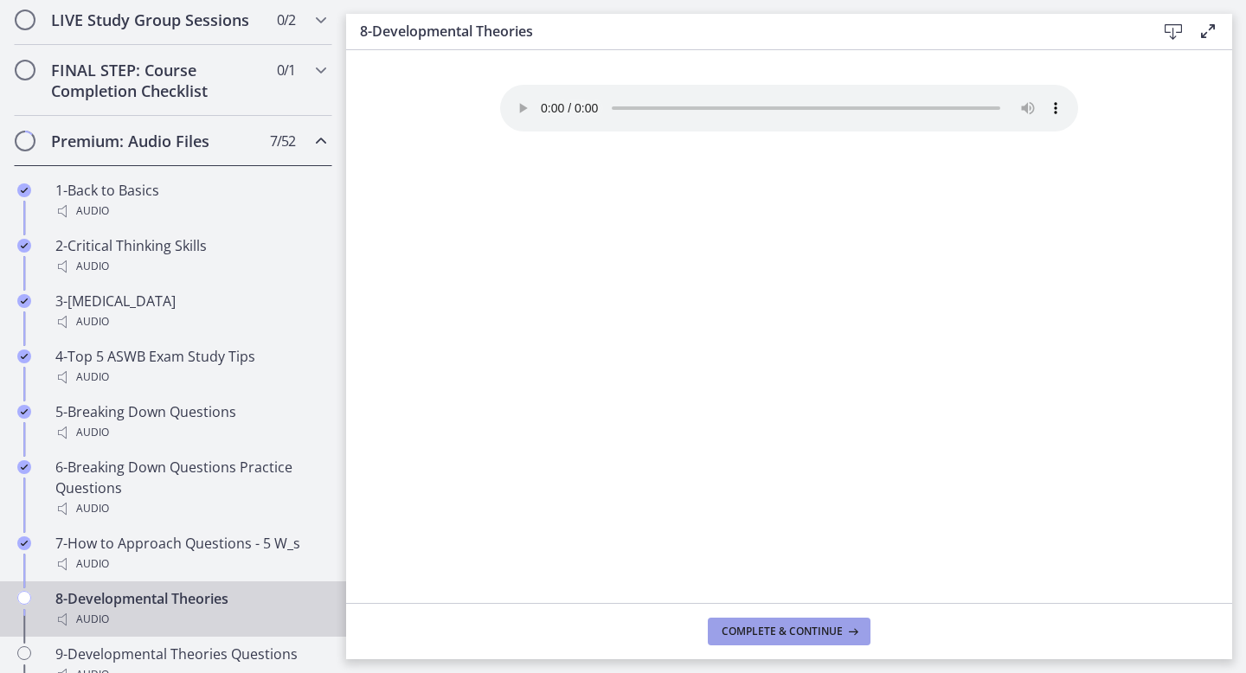
click at [774, 630] on span "Complete & continue" at bounding box center [782, 632] width 121 height 14
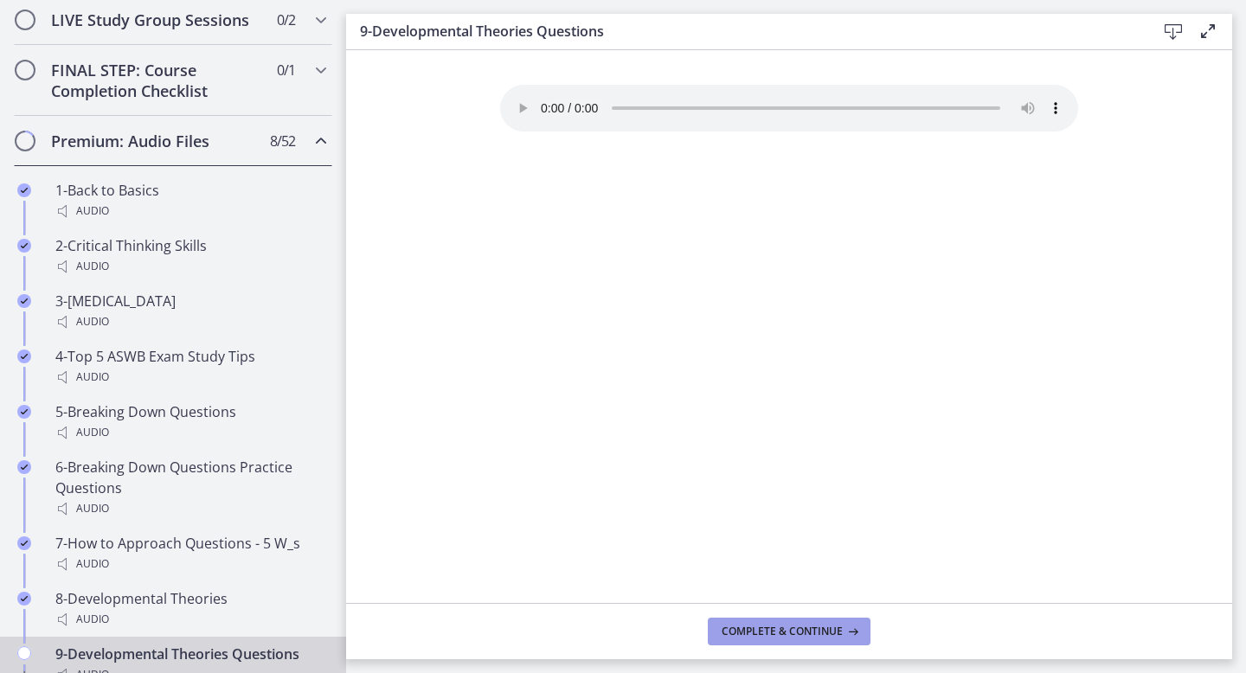
click at [774, 630] on span "Complete & continue" at bounding box center [782, 632] width 121 height 14
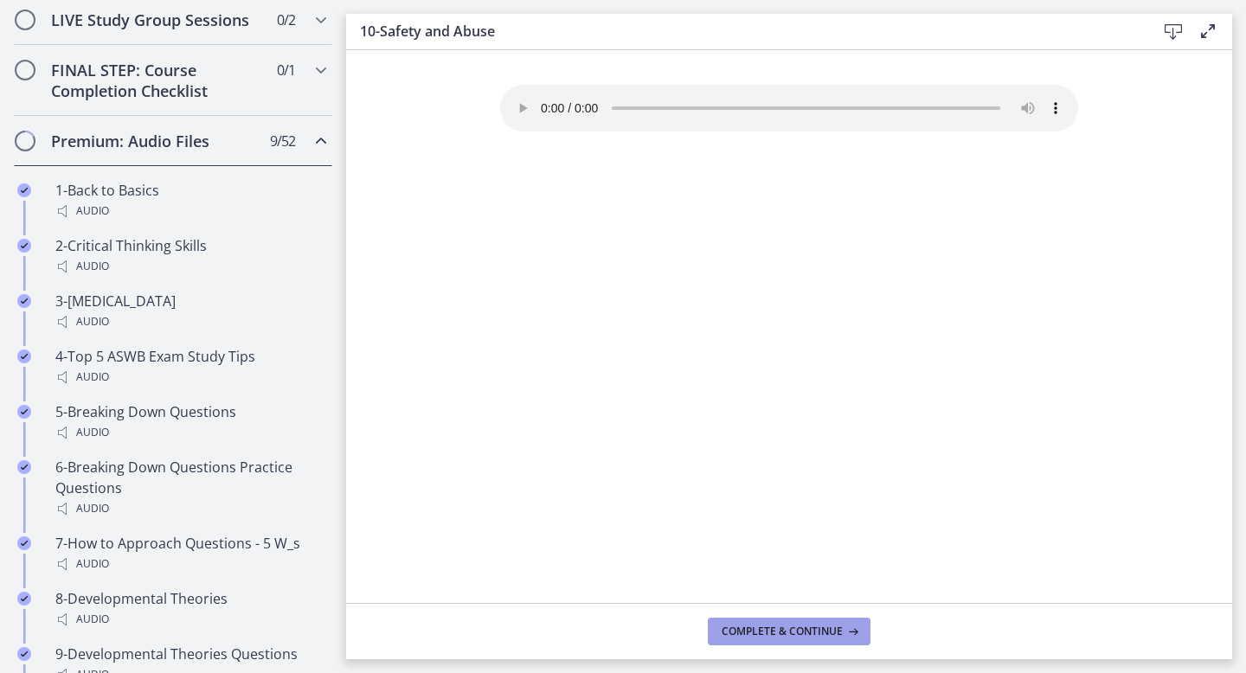
click at [774, 631] on span "Complete & continue" at bounding box center [782, 632] width 121 height 14
click at [774, 630] on span "Complete & continue" at bounding box center [782, 632] width 121 height 14
click at [774, 629] on span "Complete & continue" at bounding box center [782, 632] width 121 height 14
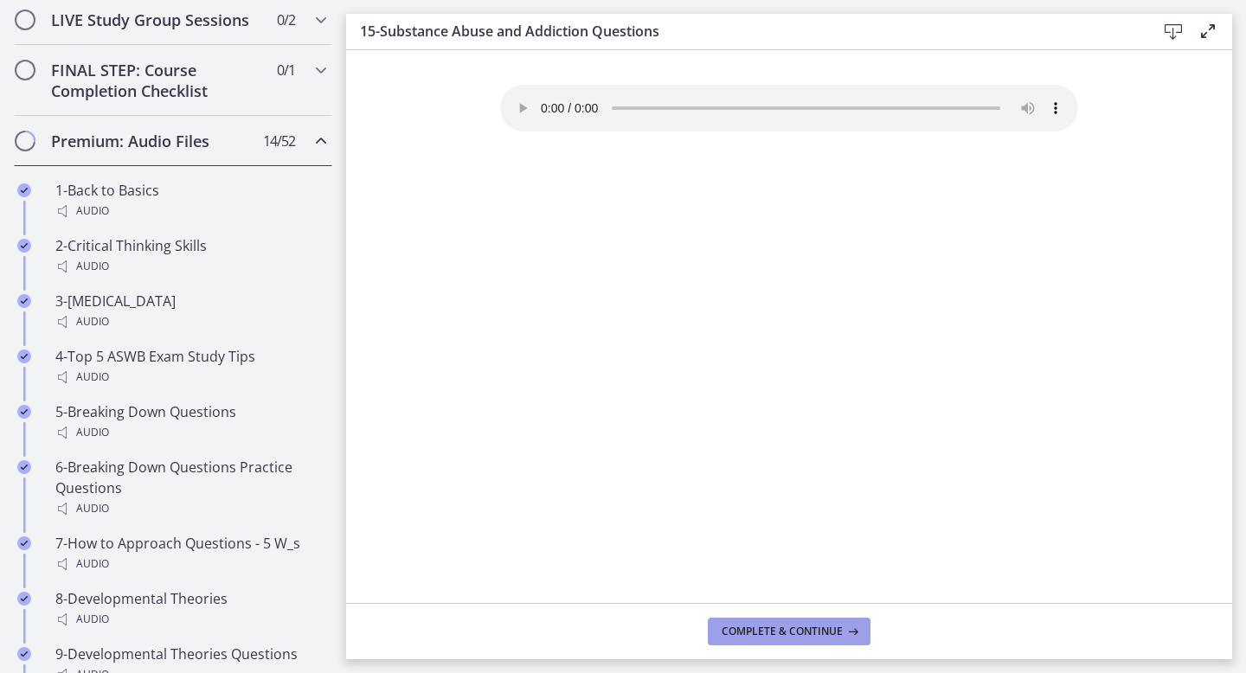
click at [774, 629] on span "Complete & continue" at bounding box center [782, 632] width 121 height 14
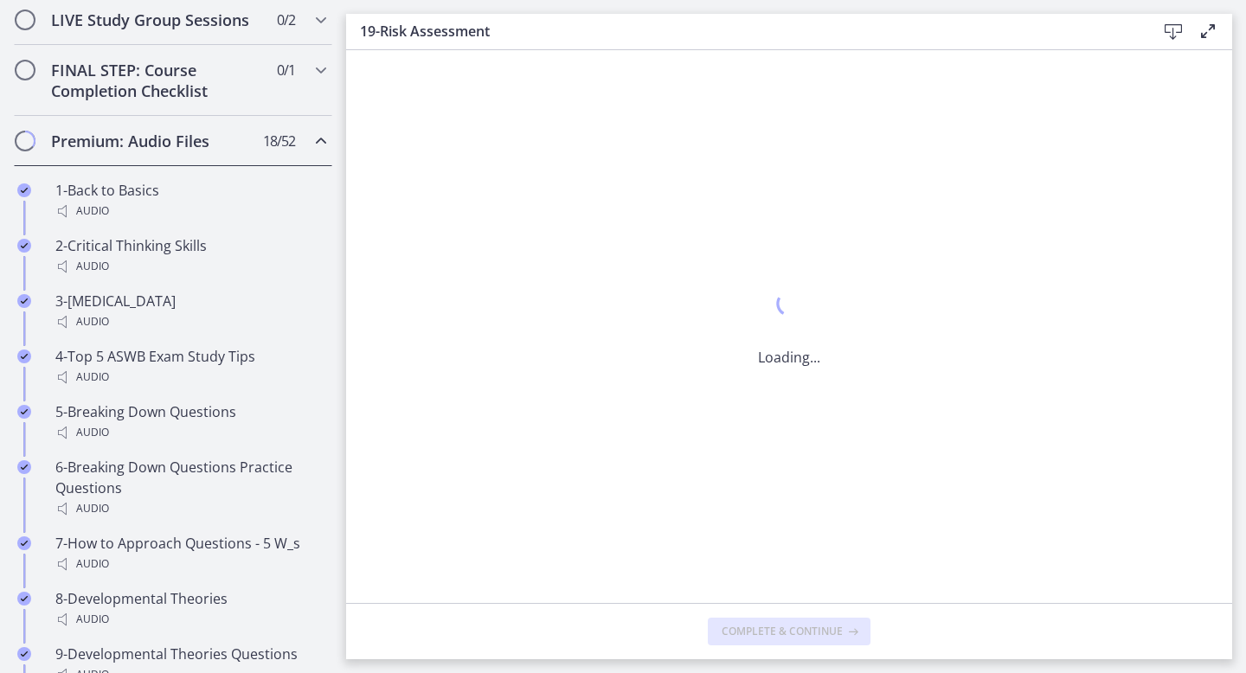
click at [774, 629] on span "Complete & continue" at bounding box center [782, 632] width 121 height 14
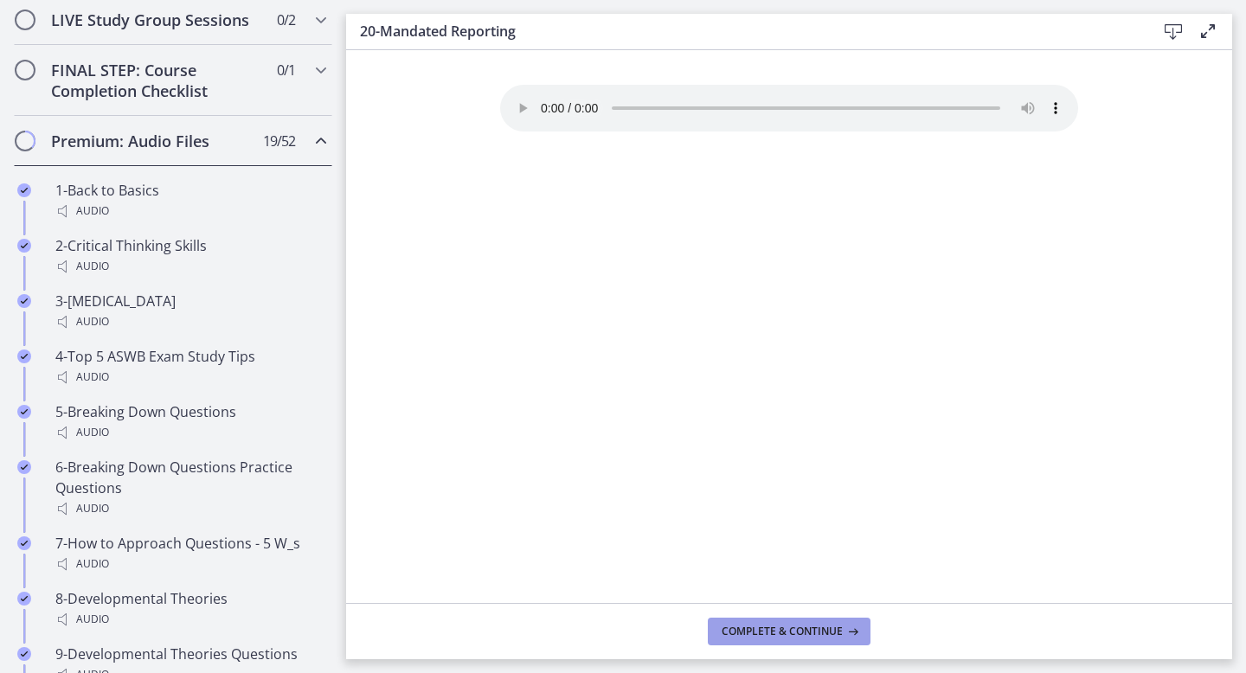
click at [774, 628] on span "Complete & continue" at bounding box center [782, 632] width 121 height 14
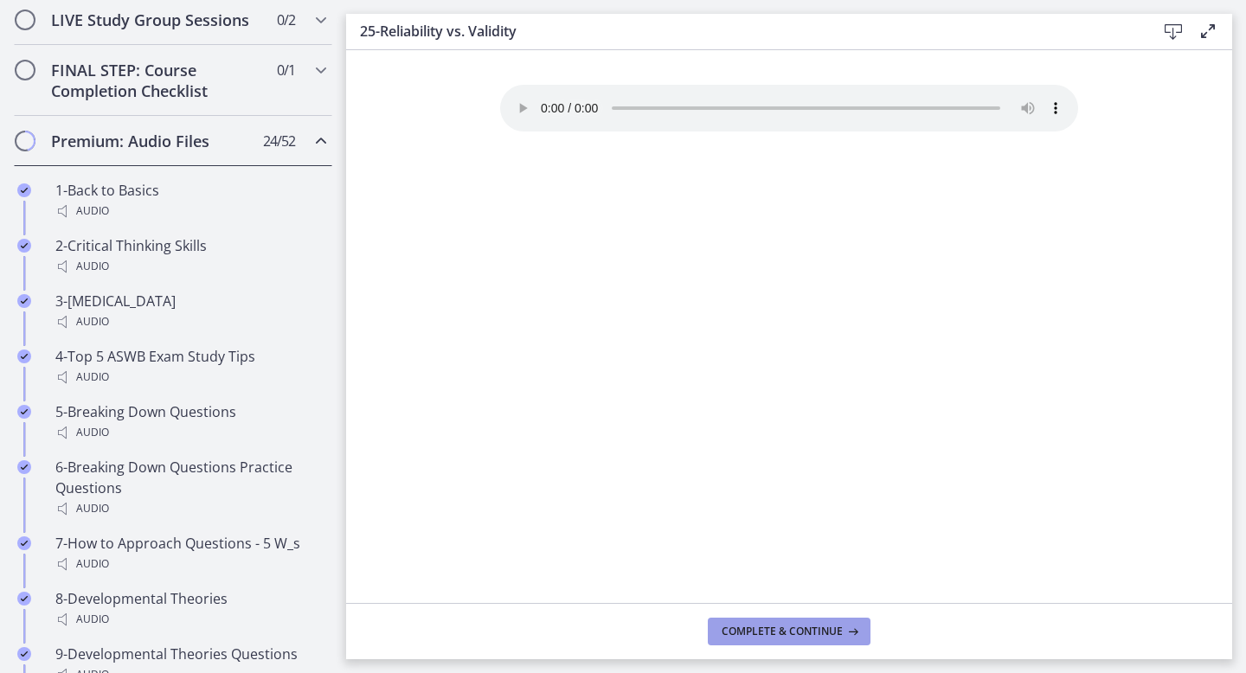
click at [774, 628] on span "Complete & continue" at bounding box center [782, 632] width 121 height 14
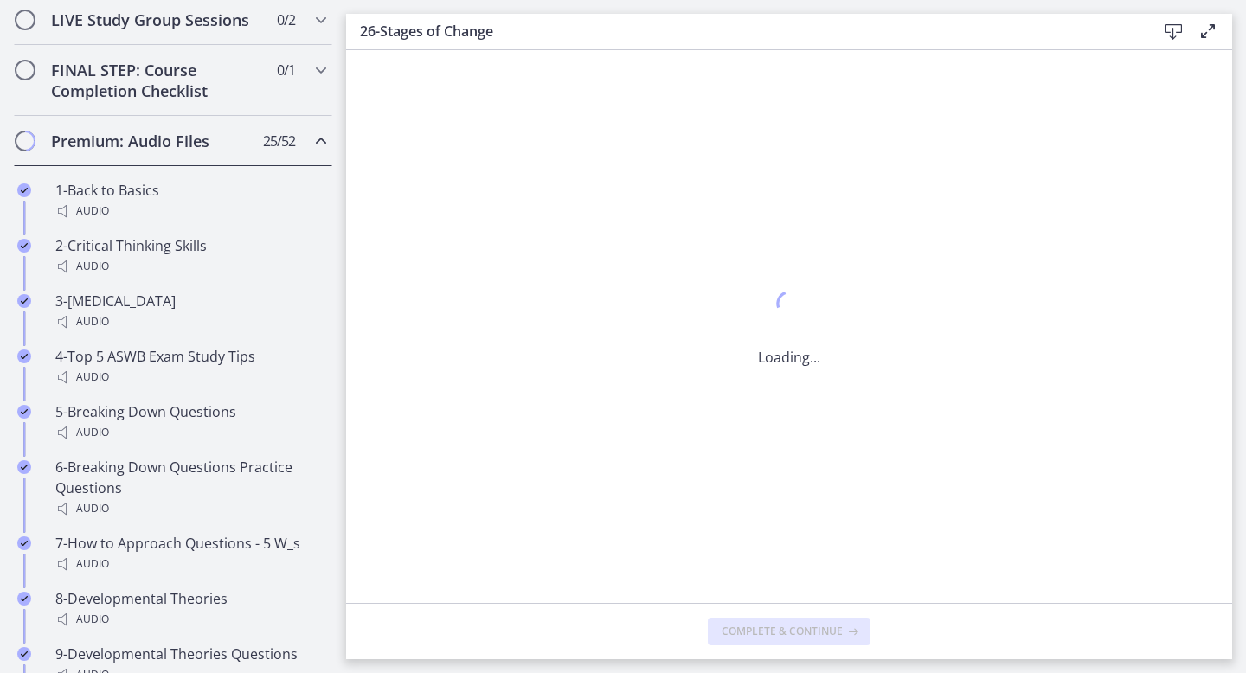
click at [774, 628] on span "Complete & continue" at bounding box center [782, 632] width 121 height 14
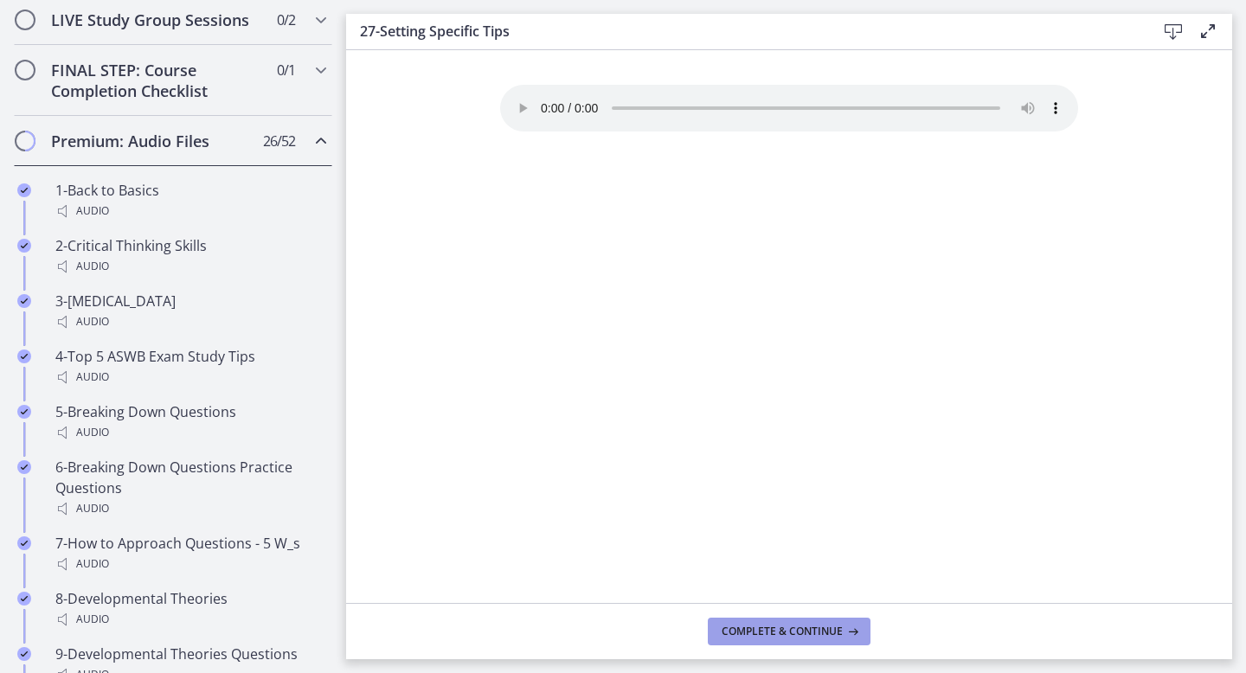
click at [774, 628] on span "Complete & continue" at bounding box center [782, 632] width 121 height 14
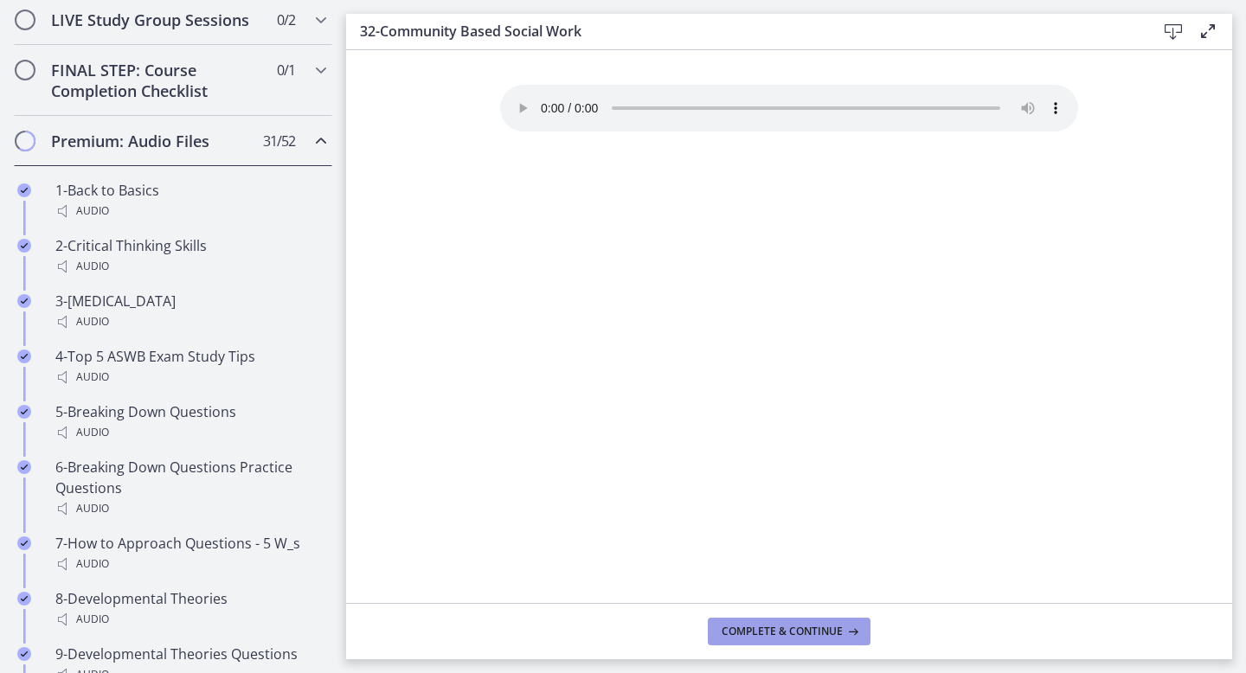
click at [774, 628] on span "Complete & continue" at bounding box center [782, 632] width 121 height 14
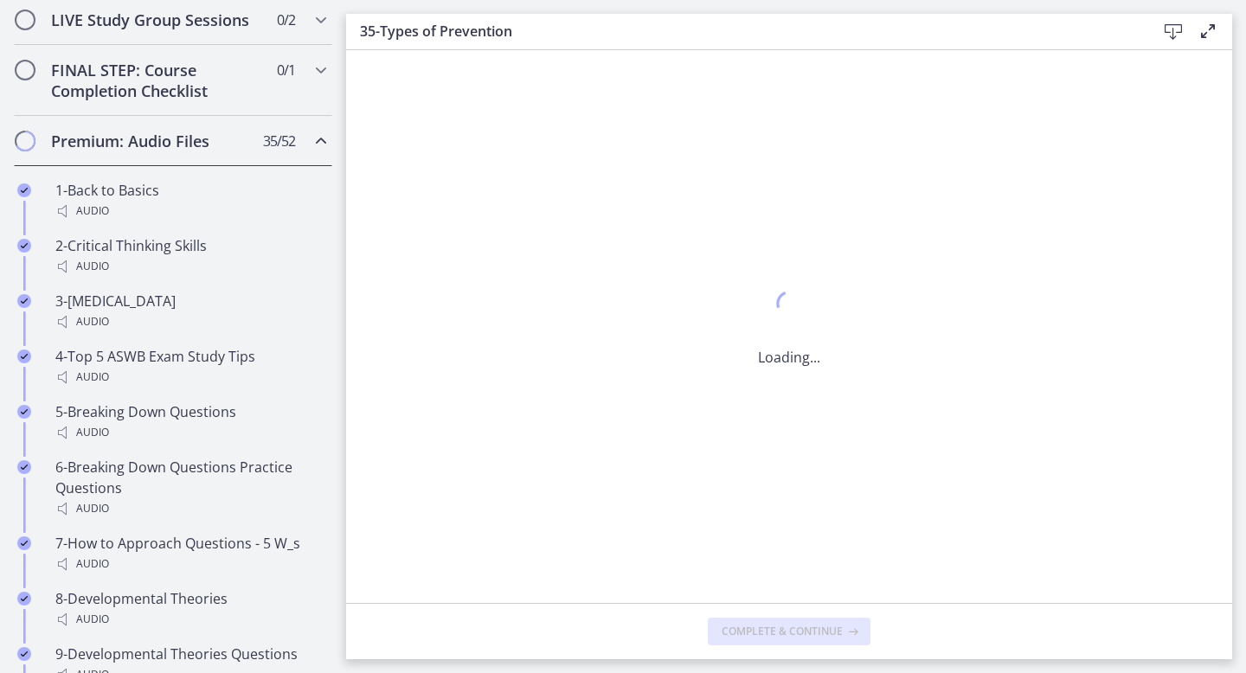
click at [774, 628] on span "Complete & continue" at bounding box center [782, 632] width 121 height 14
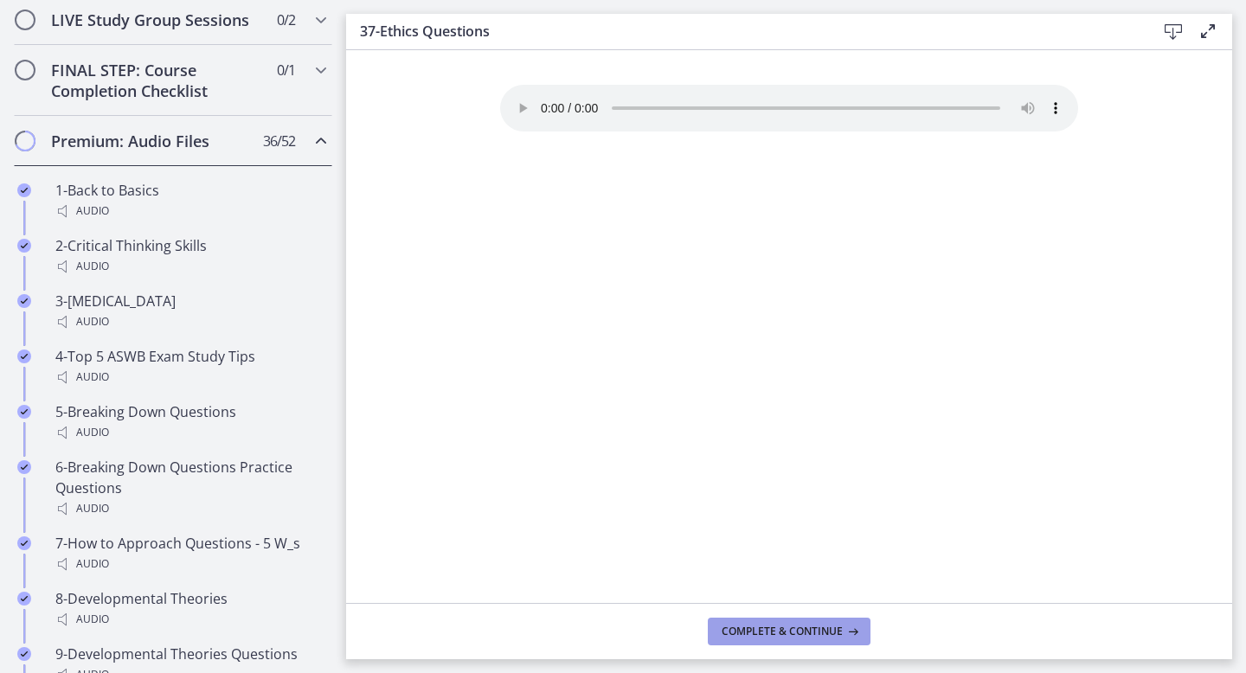
click at [774, 627] on span "Complete & continue" at bounding box center [782, 632] width 121 height 14
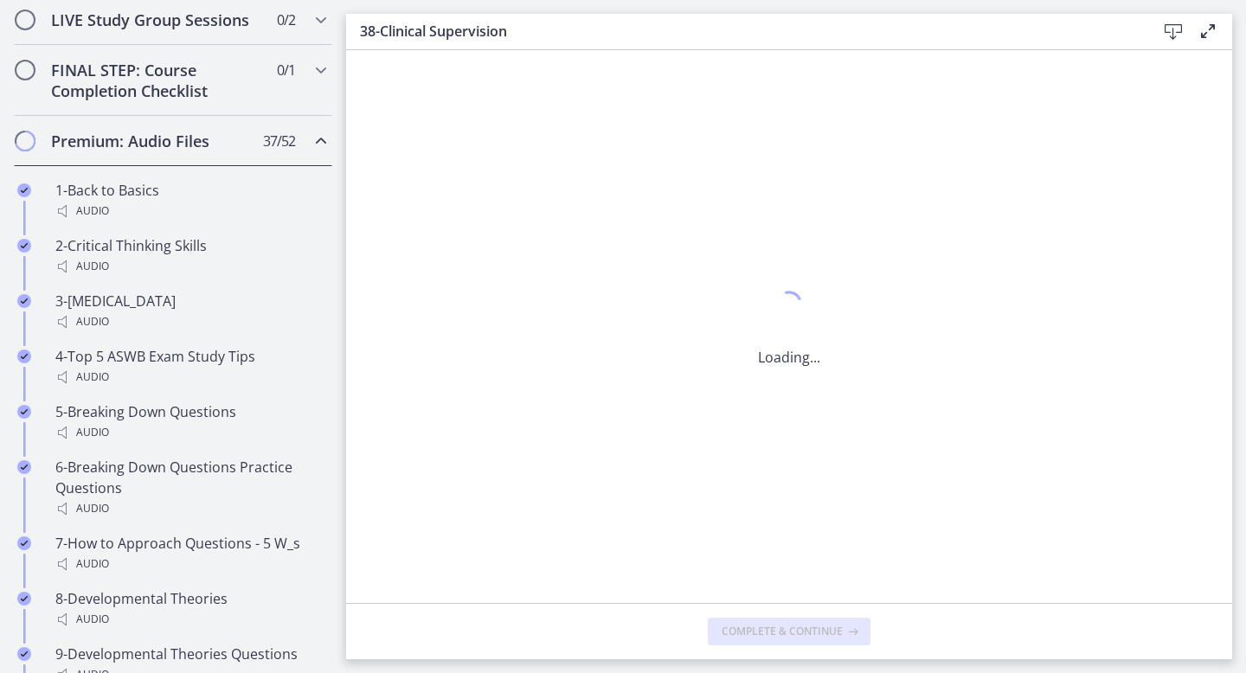
click at [774, 627] on span "Complete & continue" at bounding box center [782, 632] width 121 height 14
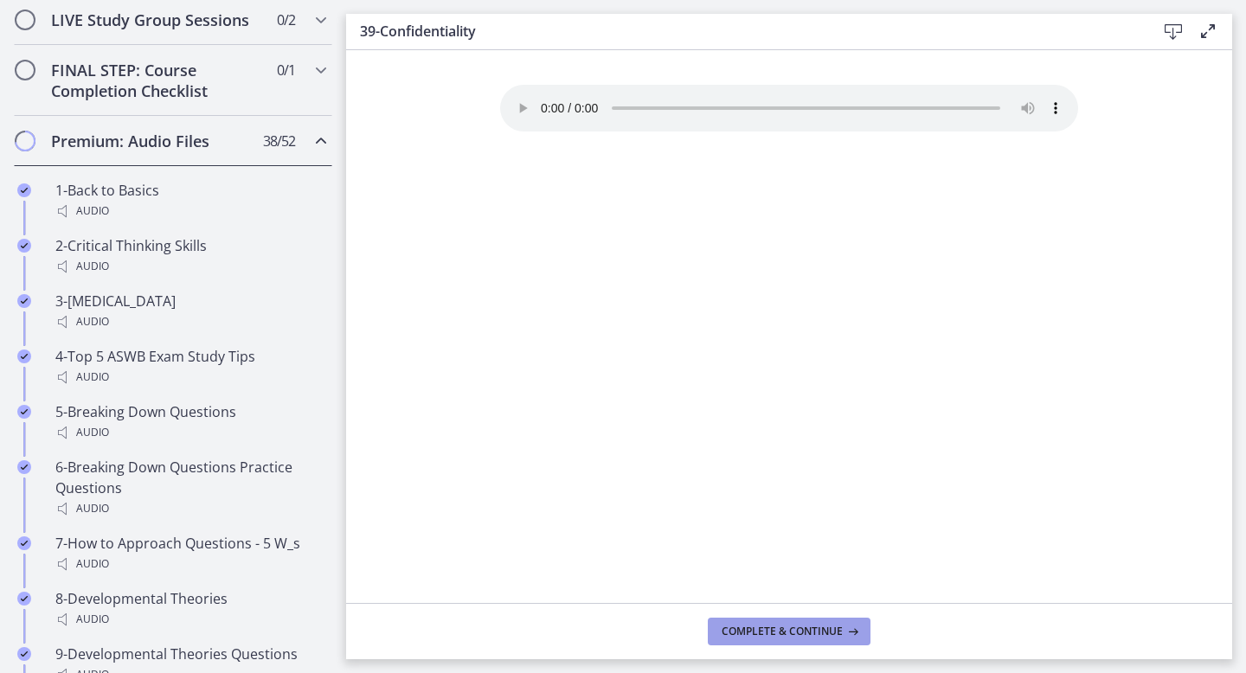
click at [774, 626] on span "Complete & continue" at bounding box center [782, 632] width 121 height 14
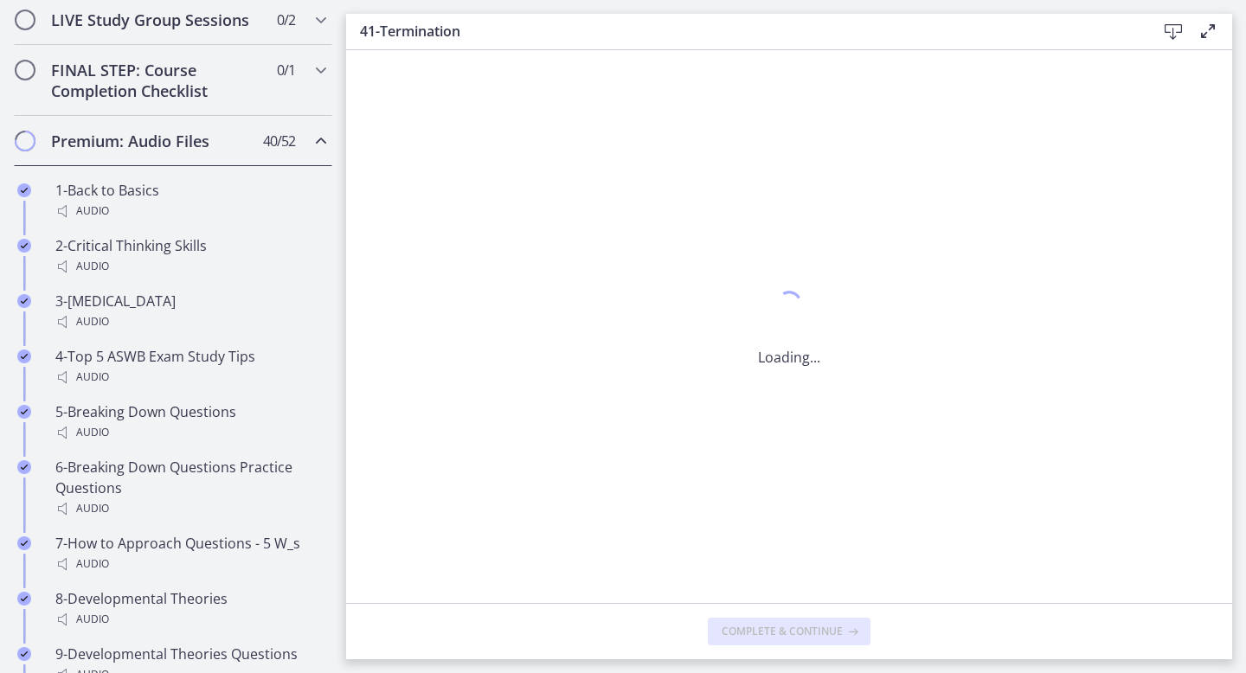
click at [774, 626] on span "Complete & continue" at bounding box center [782, 632] width 121 height 14
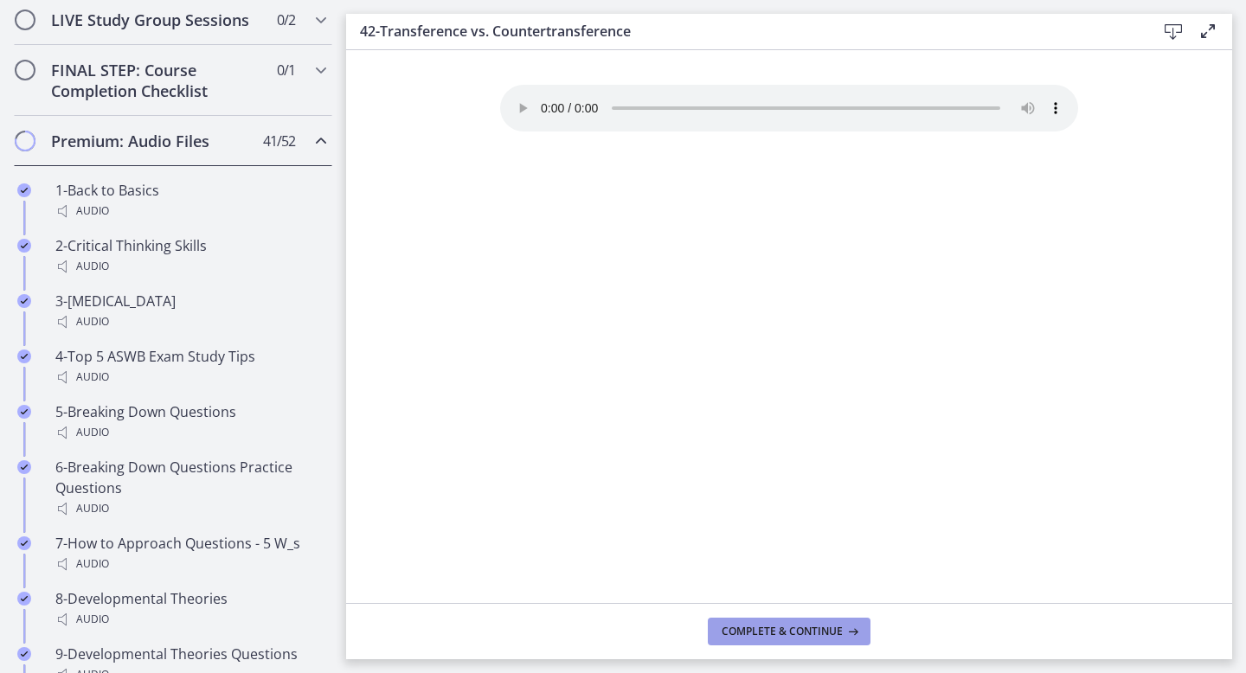
click at [774, 625] on span "Complete & continue" at bounding box center [782, 632] width 121 height 14
click at [775, 625] on span "Complete & continue" at bounding box center [782, 632] width 121 height 14
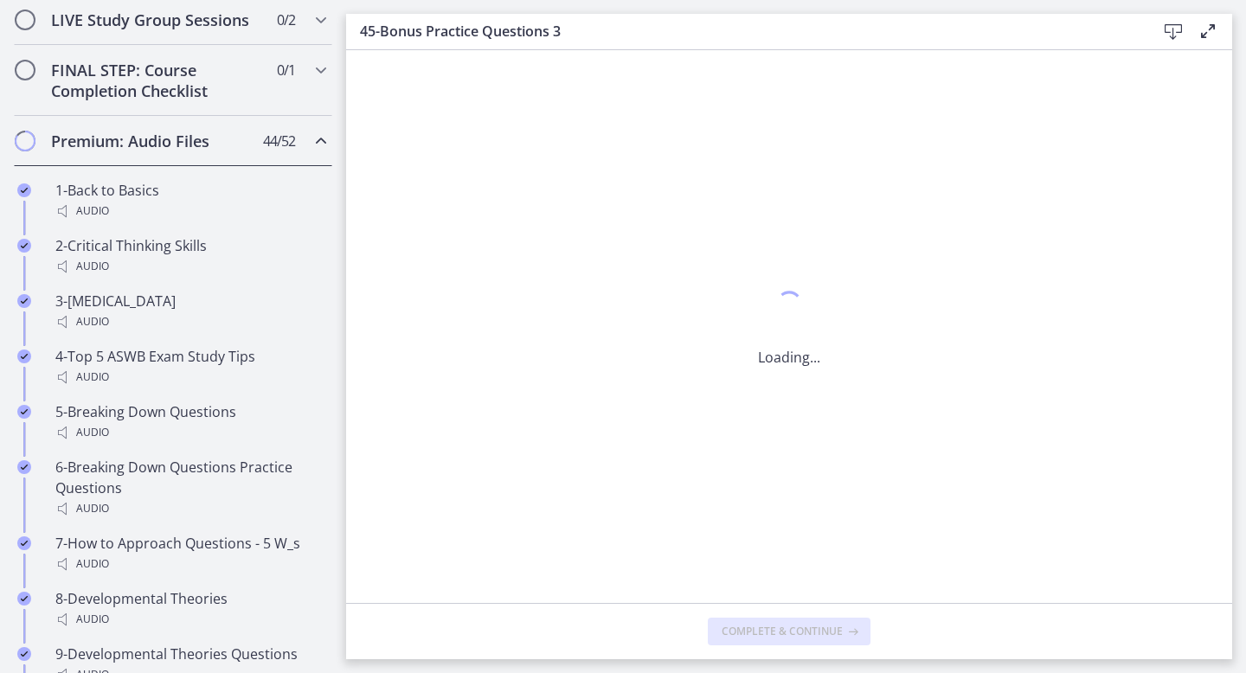
click at [775, 625] on span "Complete & continue" at bounding box center [782, 632] width 121 height 14
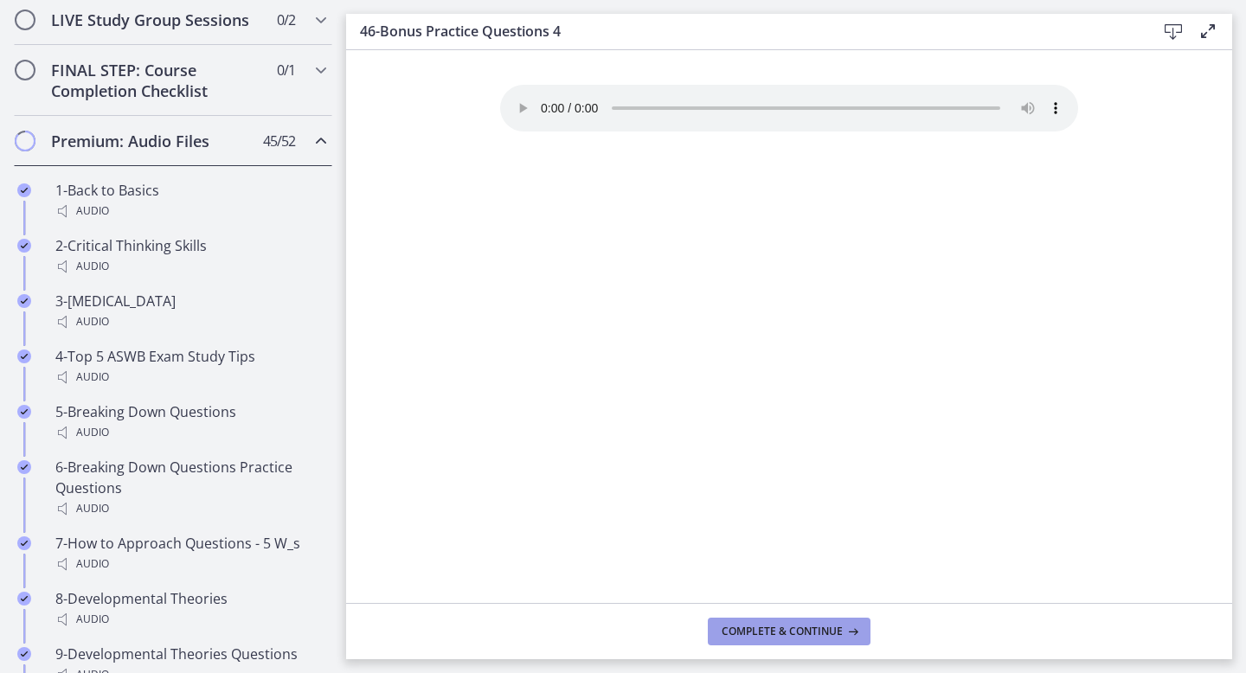
click at [775, 625] on span "Complete & continue" at bounding box center [782, 632] width 121 height 14
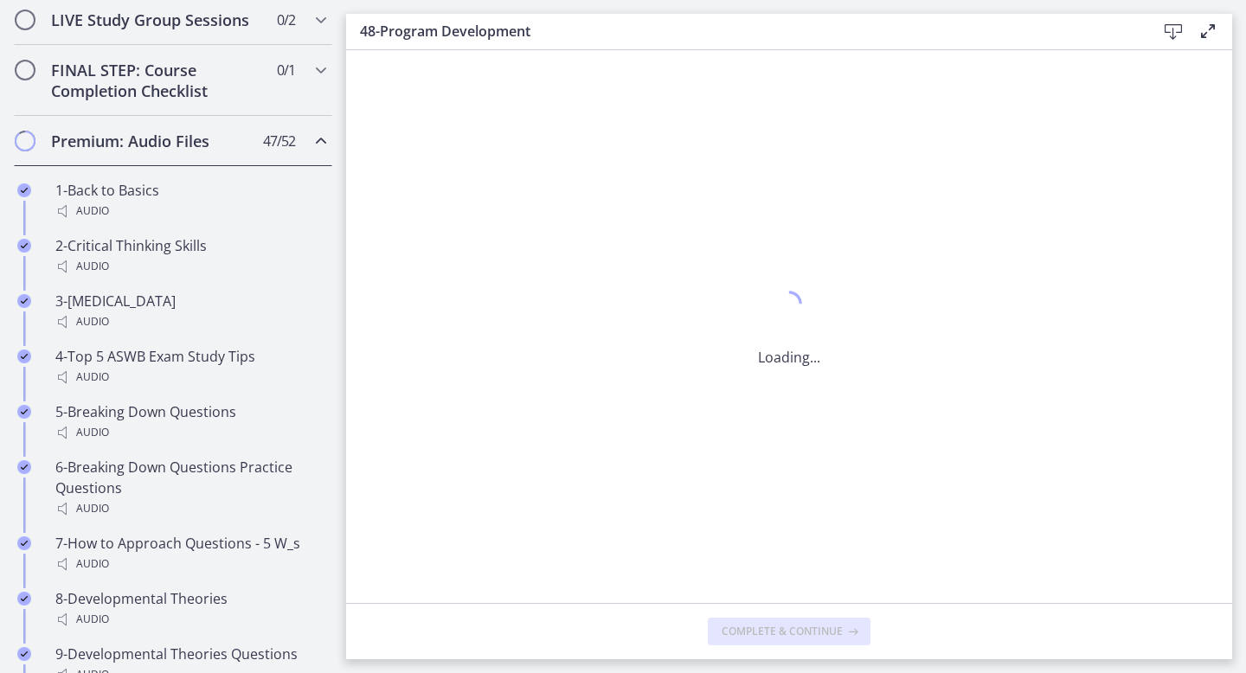
click at [775, 625] on span "Complete & continue" at bounding box center [782, 632] width 121 height 14
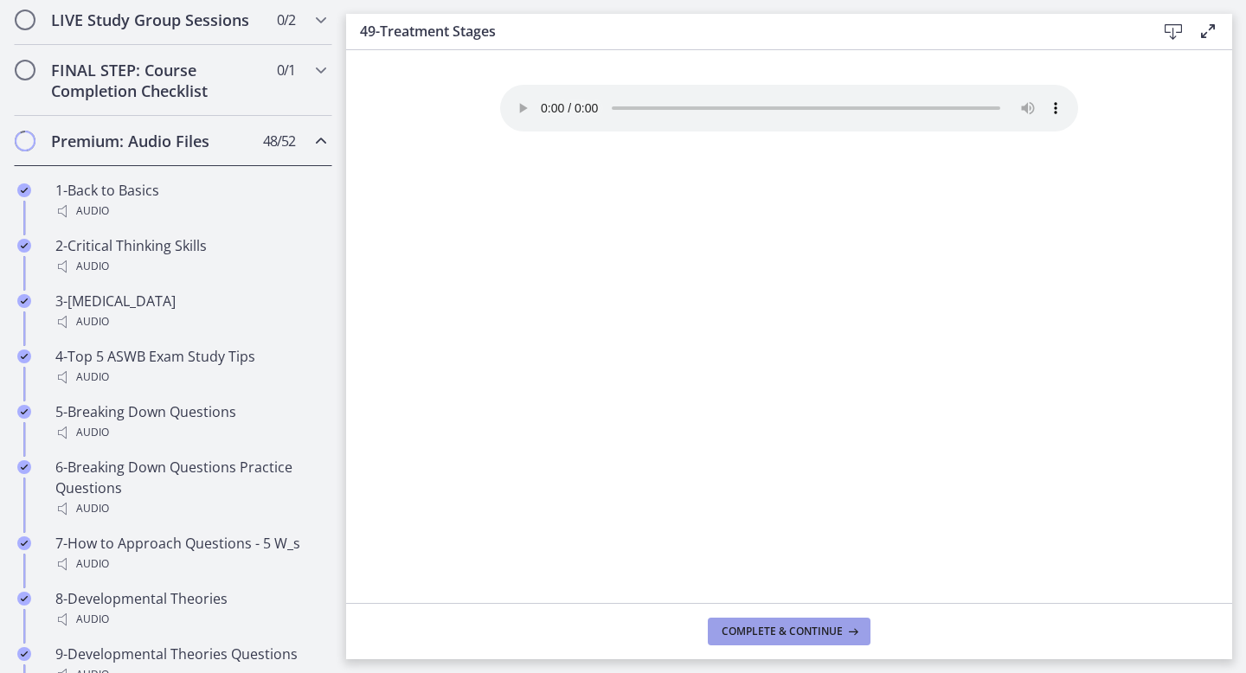
click at [775, 625] on span "Complete & continue" at bounding box center [782, 632] width 121 height 14
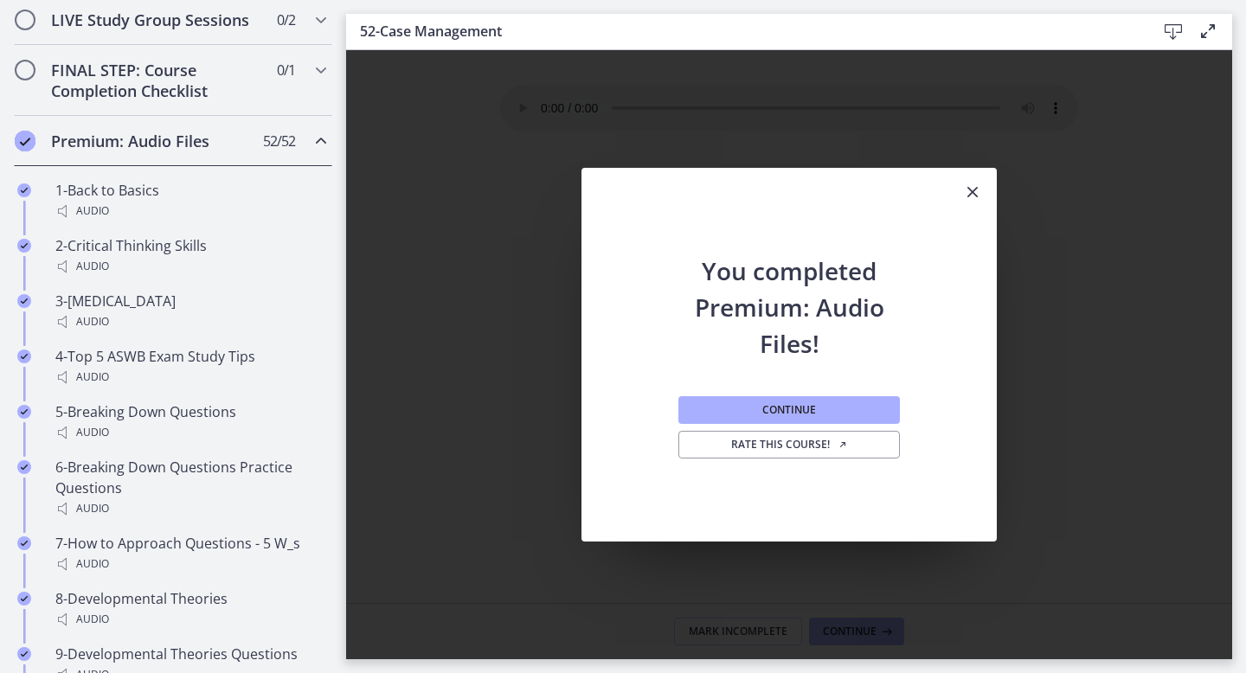
click at [972, 196] on icon "Close" at bounding box center [973, 192] width 21 height 21
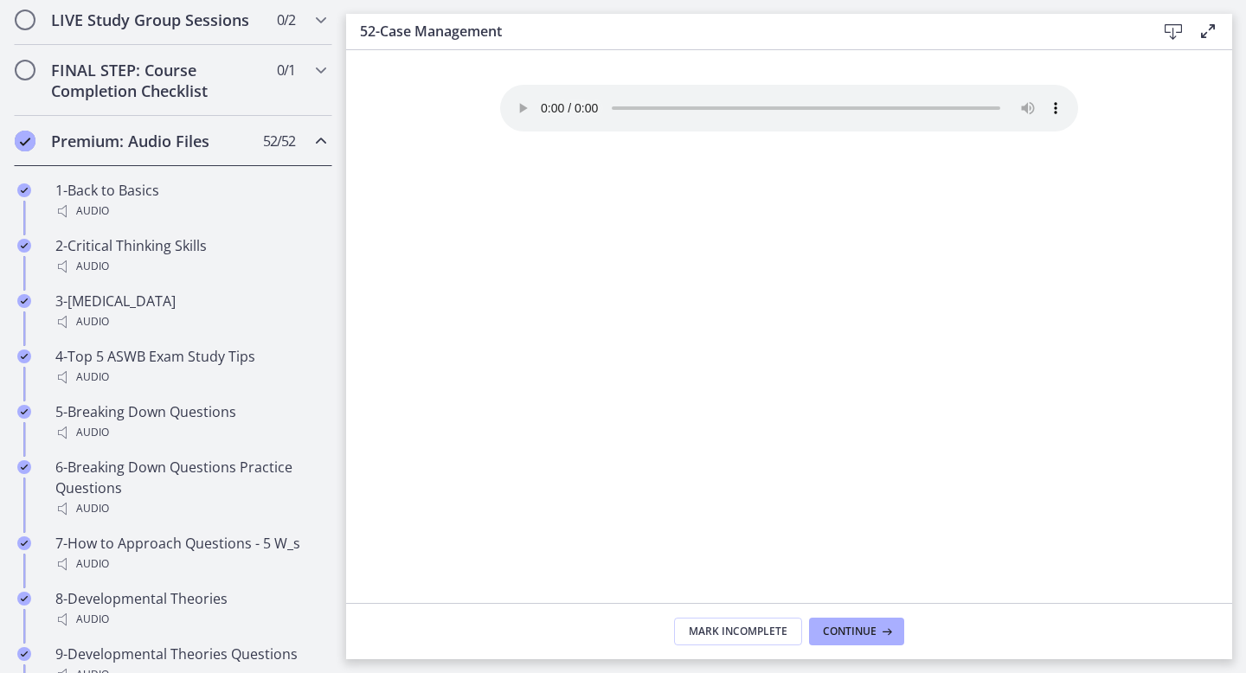
click at [282, 145] on span "52 / 52 Completed" at bounding box center [279, 141] width 32 height 21
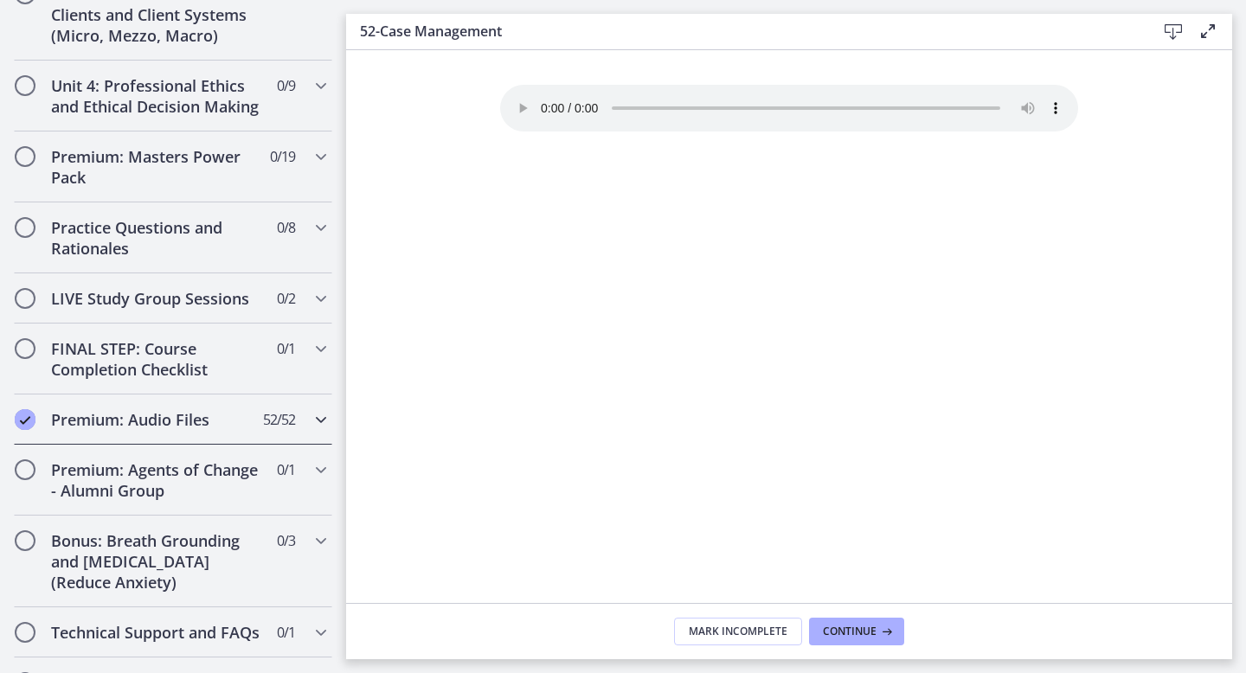
scroll to position [711, 0]
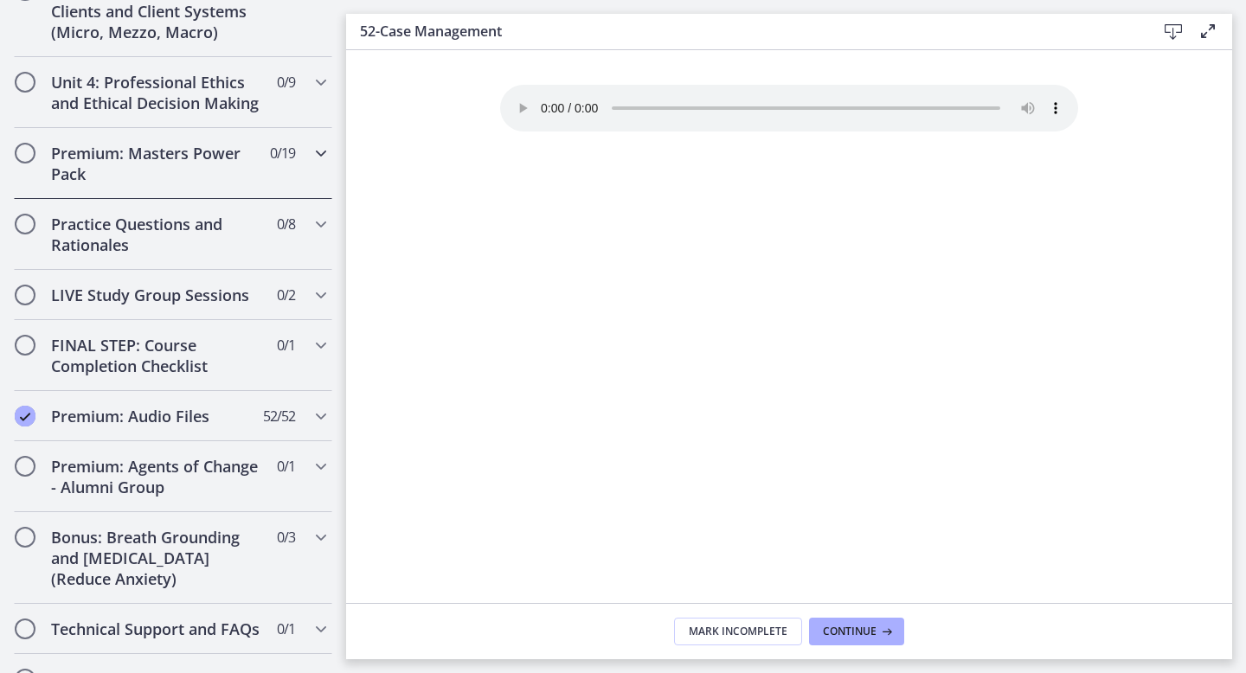
click at [306, 150] on div "Premium: Masters Power Pack 0 / 19 Completed" at bounding box center [173, 163] width 319 height 71
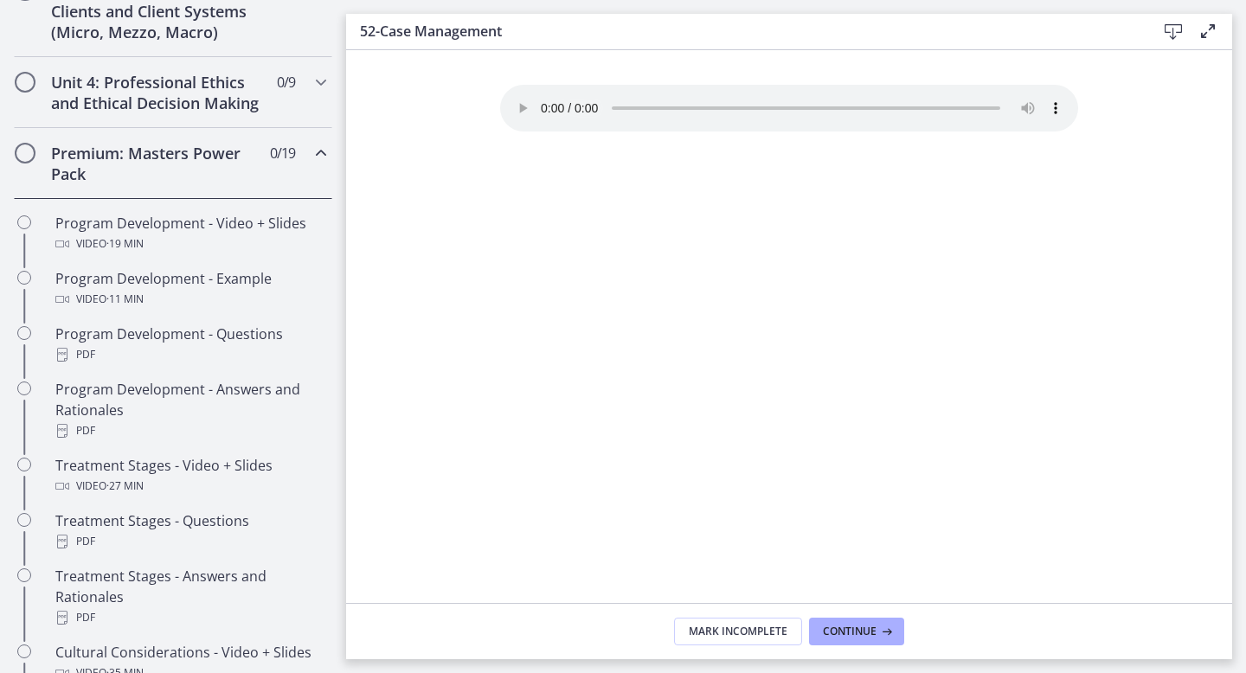
click at [307, 160] on div "Premium: Masters Power Pack 0 / 19 Completed" at bounding box center [173, 163] width 319 height 71
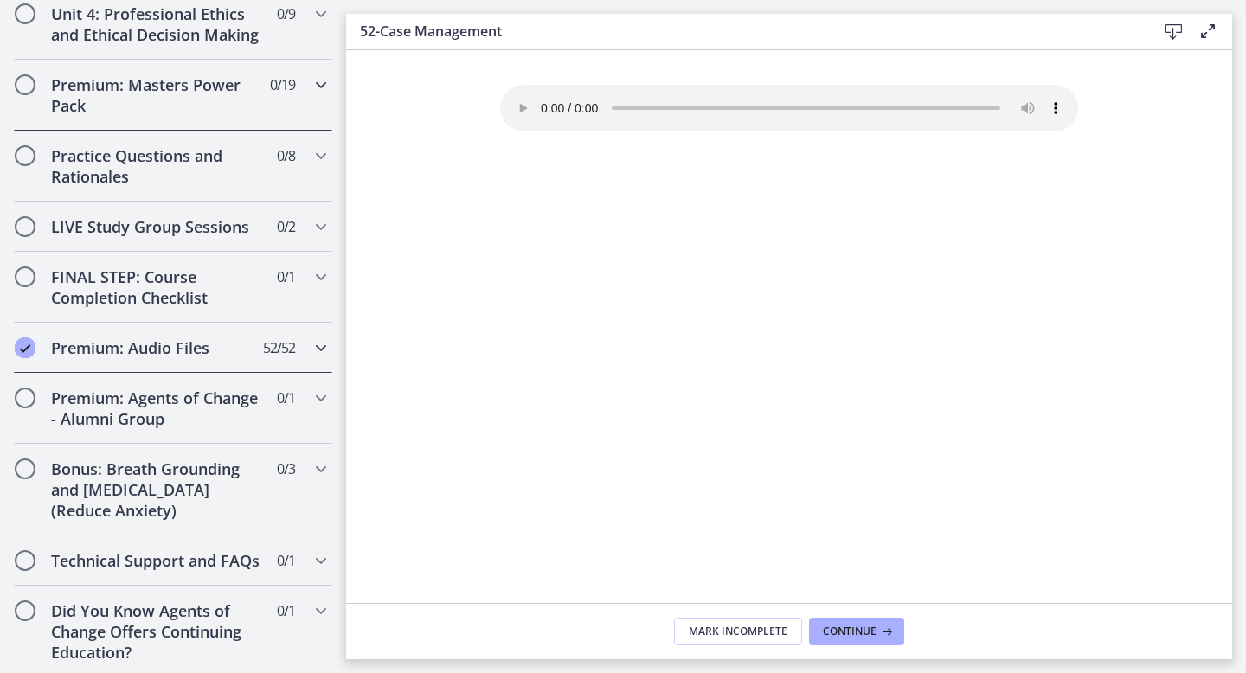
scroll to position [783, 0]
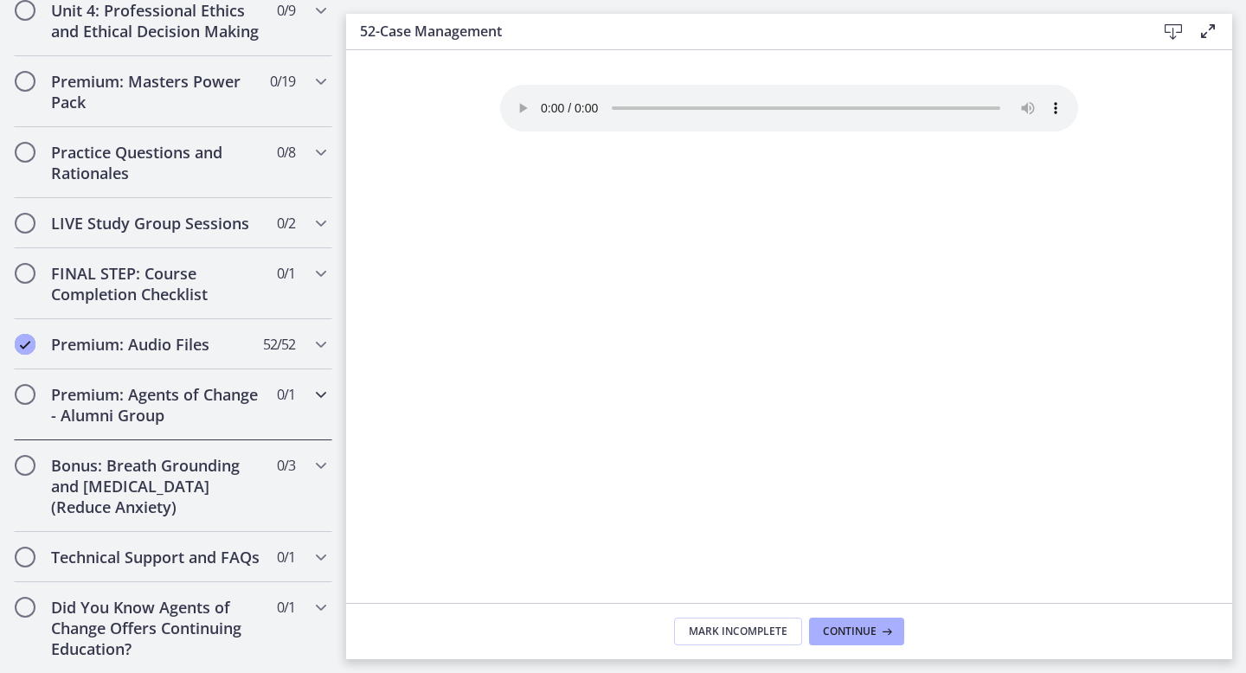
click at [284, 406] on div "Premium: Agents of Change - Alumni Group 0 / 1 Completed" at bounding box center [173, 405] width 319 height 71
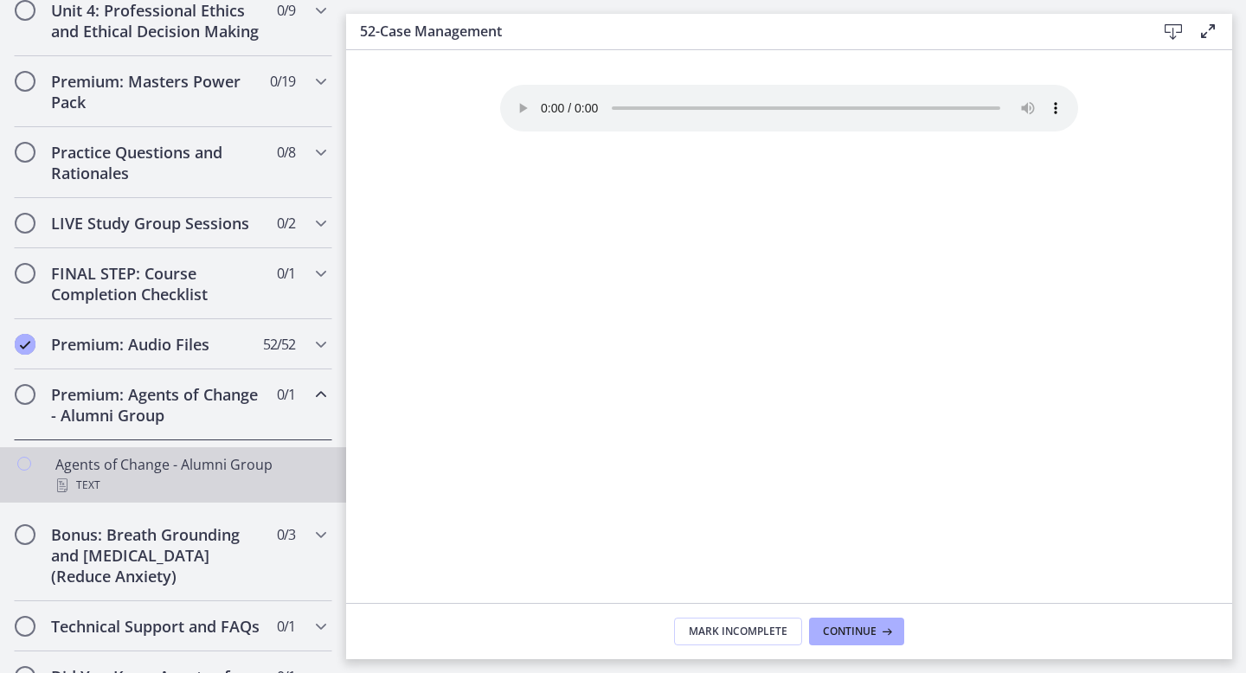
click at [24, 463] on icon "Chapters" at bounding box center [24, 464] width 14 height 14
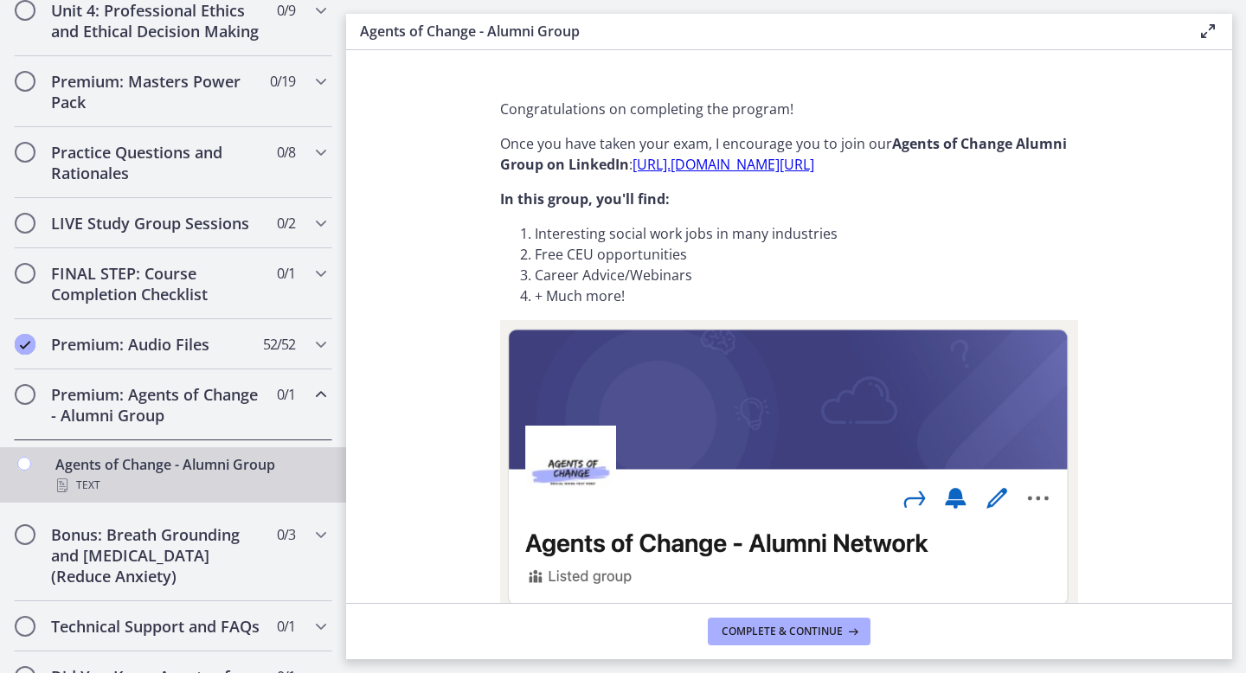
scroll to position [1, 0]
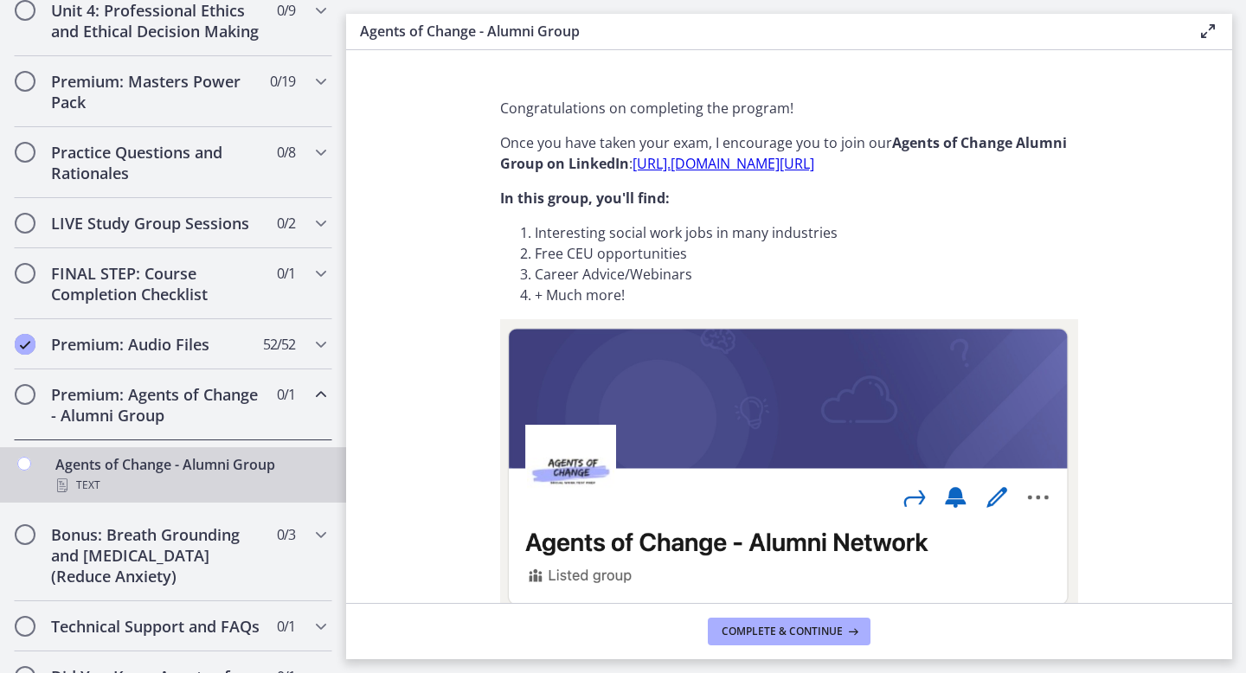
click at [796, 166] on link "https://www. linkedin.com/groups/12714688/" at bounding box center [724, 163] width 182 height 19
click at [727, 170] on link "https://www. linkedin.com/groups/12714688/" at bounding box center [724, 163] width 182 height 19
click at [777, 634] on span "Complete & continue" at bounding box center [782, 632] width 121 height 14
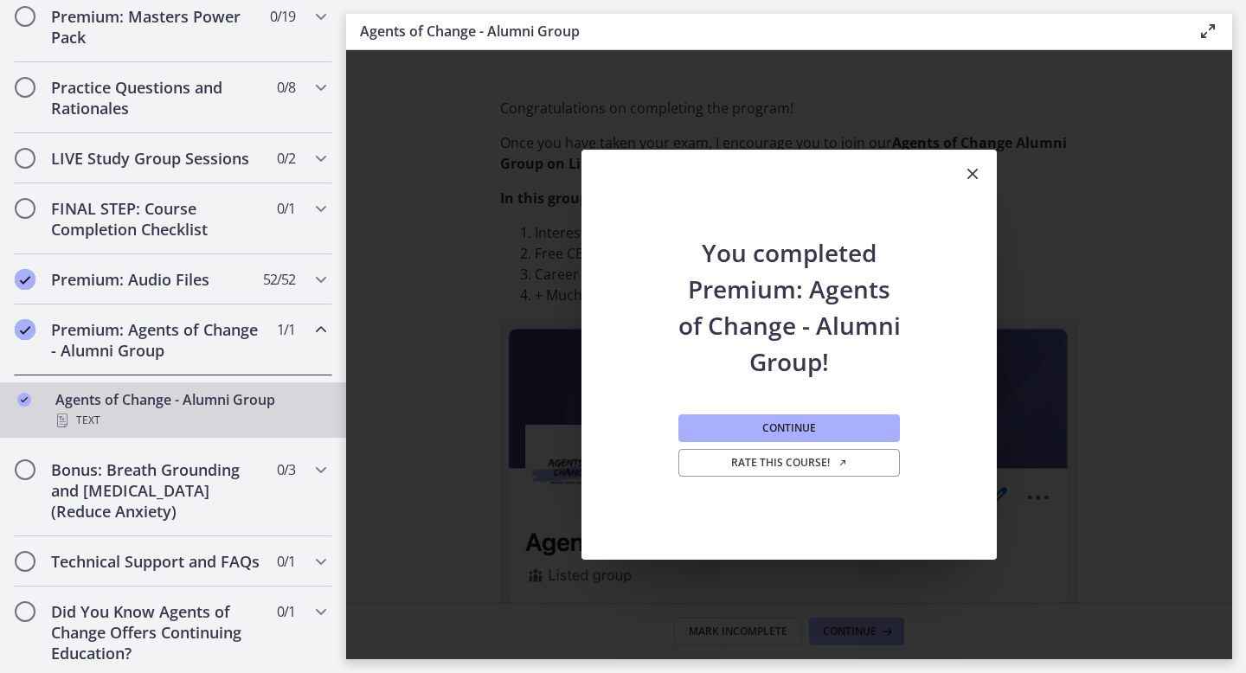
scroll to position [852, 0]
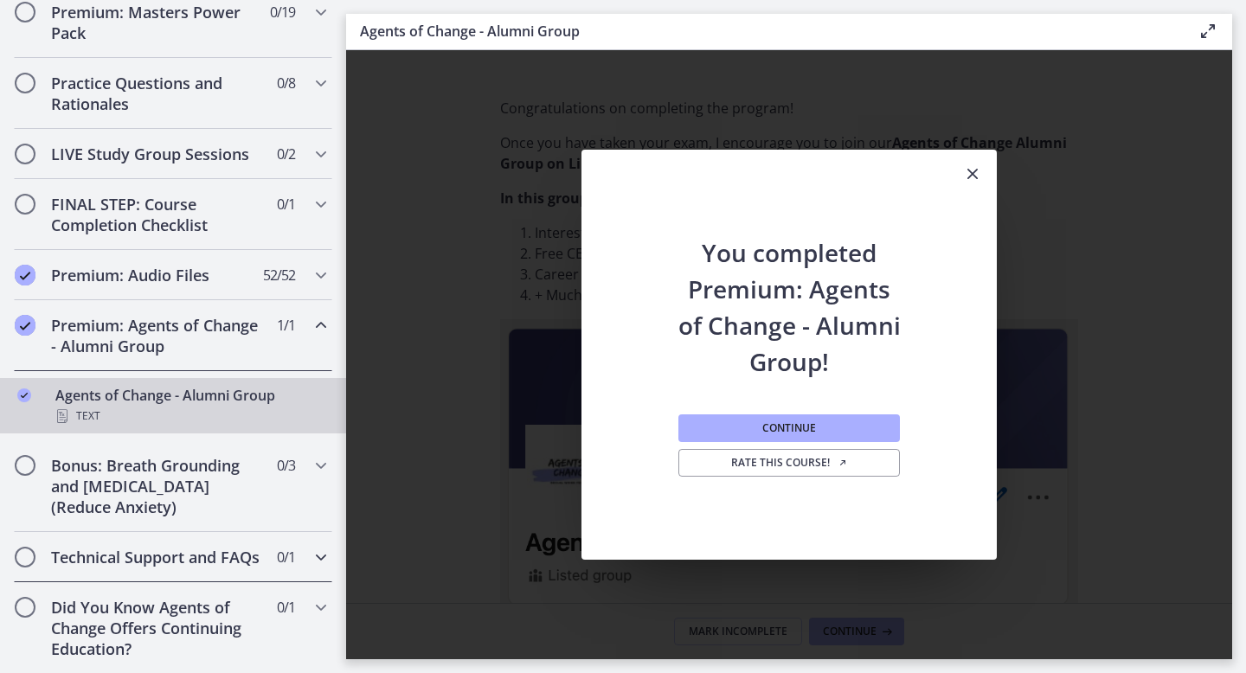
click at [213, 564] on h2 "Technical Support and FAQs" at bounding box center [156, 557] width 211 height 21
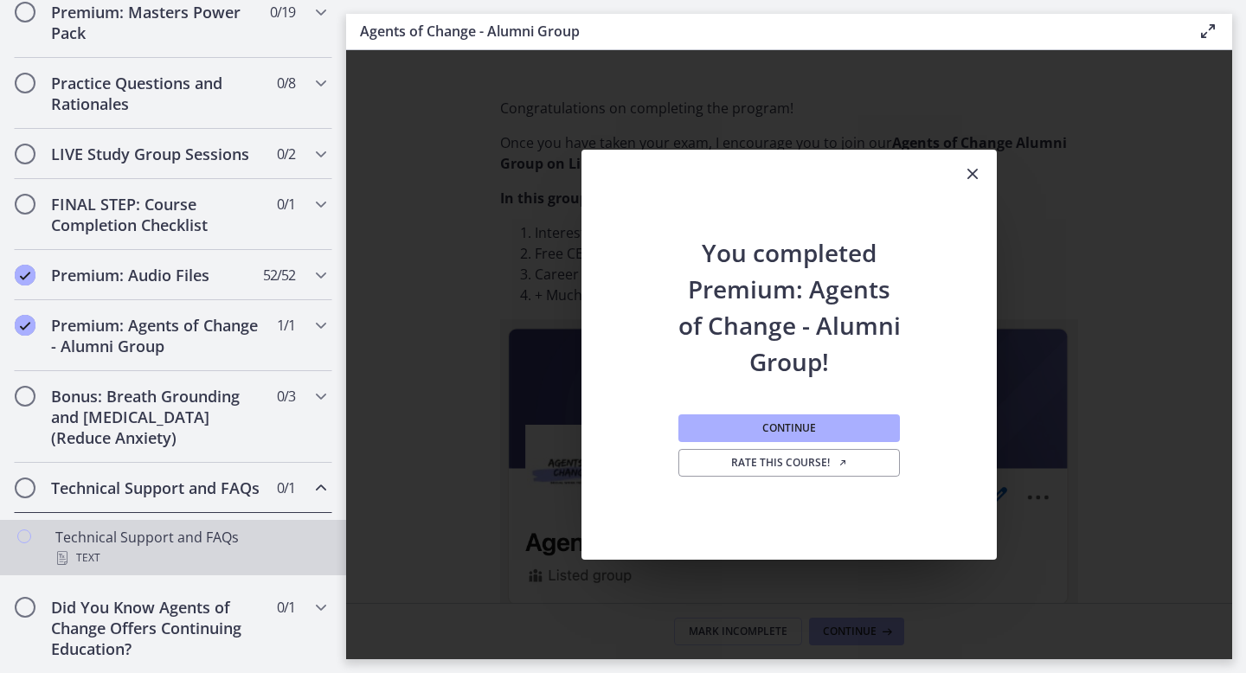
click at [20, 532] on icon "Chapters" at bounding box center [24, 537] width 14 height 14
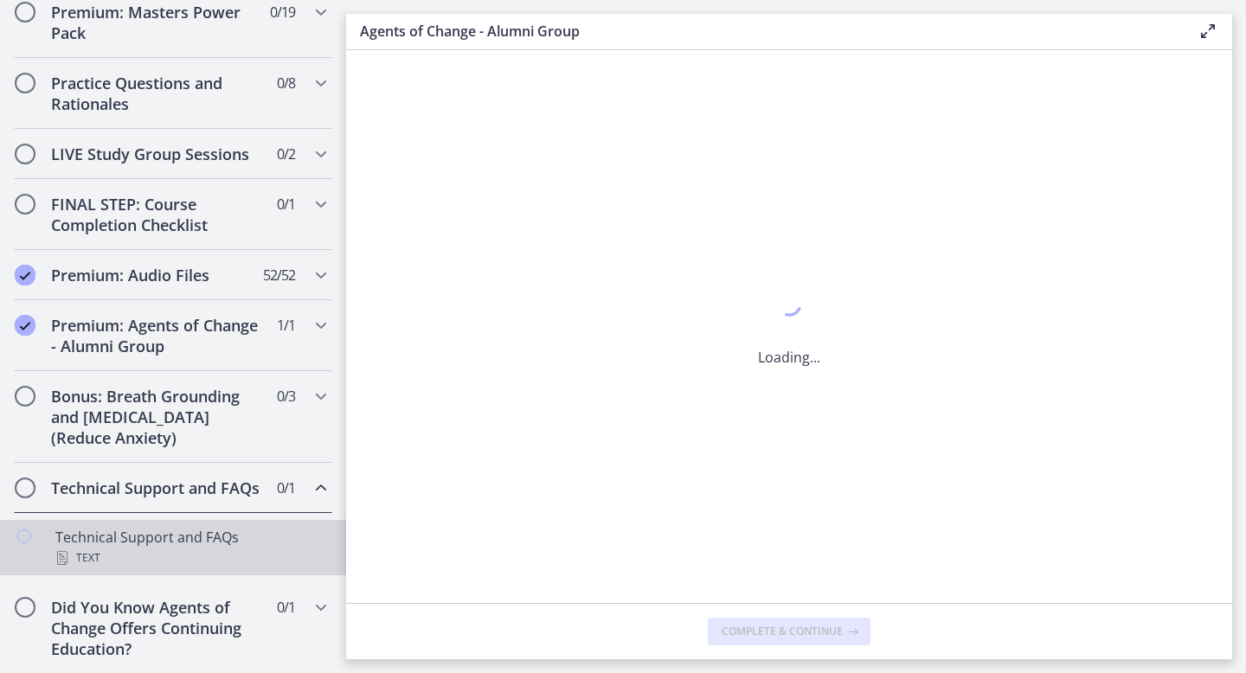
scroll to position [0, 0]
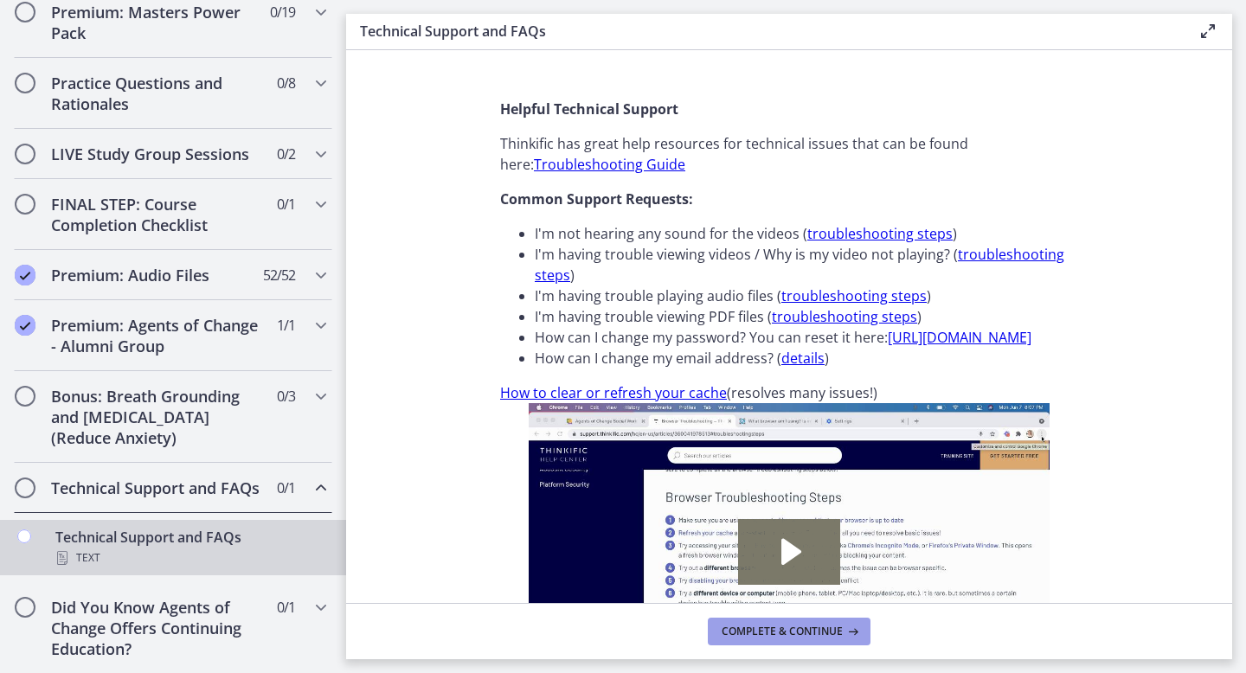
click at [750, 628] on span "Complete & continue" at bounding box center [782, 632] width 121 height 14
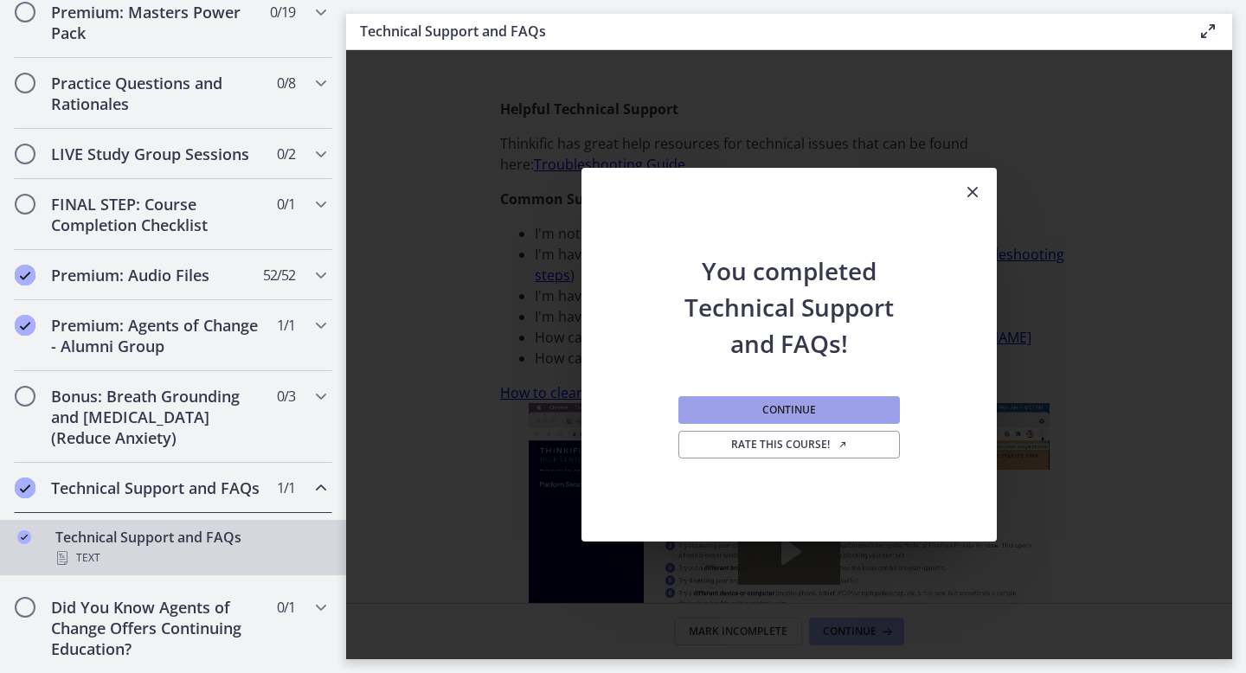
click at [760, 409] on button "Continue" at bounding box center [790, 410] width 222 height 28
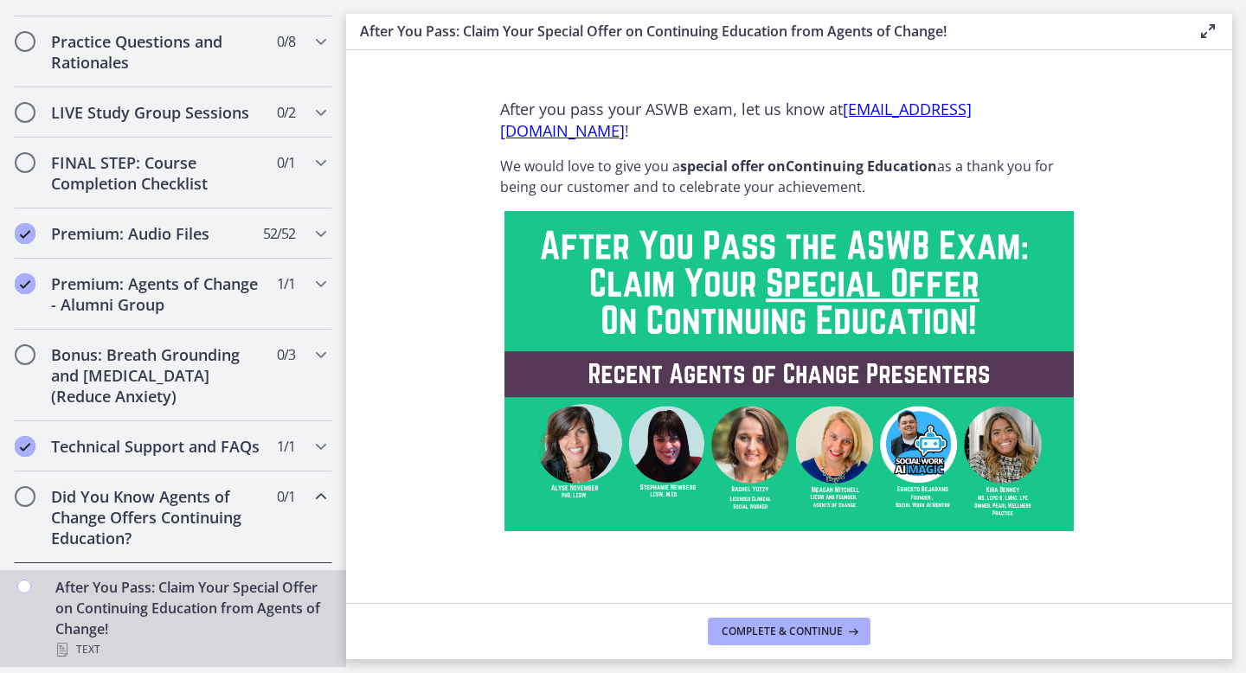
click at [132, 522] on h2 "Did You Know Agents of Change Offers Continuing Education?" at bounding box center [156, 517] width 211 height 62
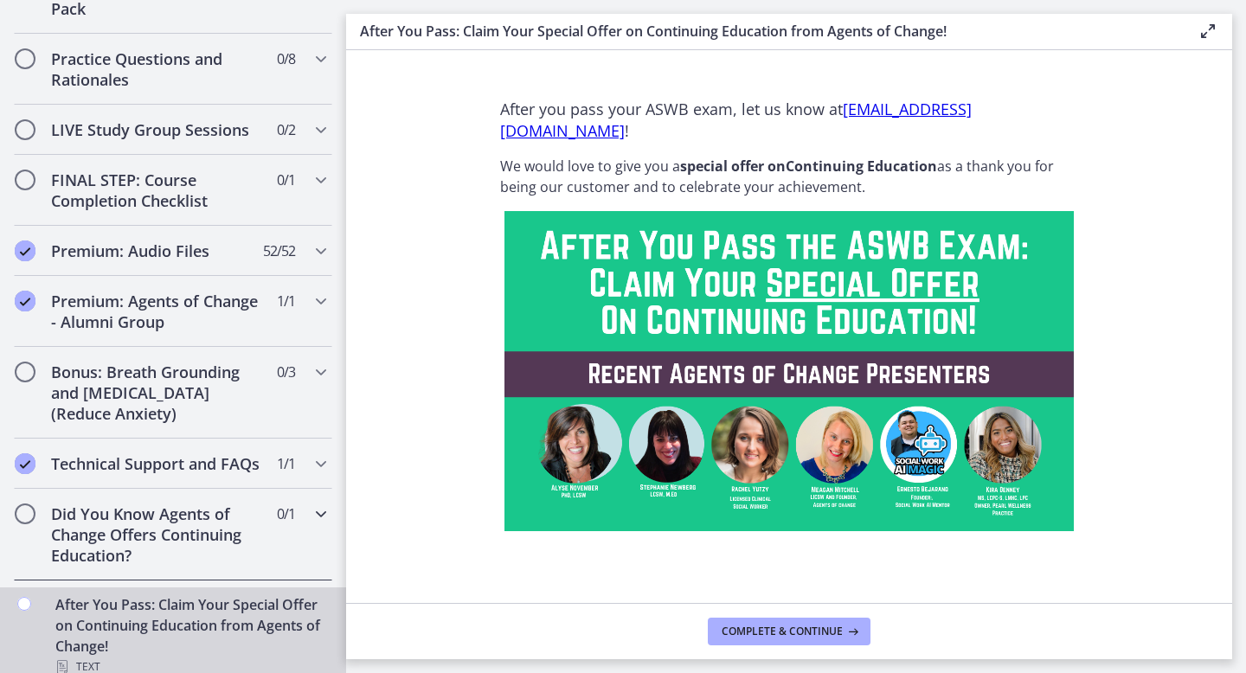
scroll to position [783, 0]
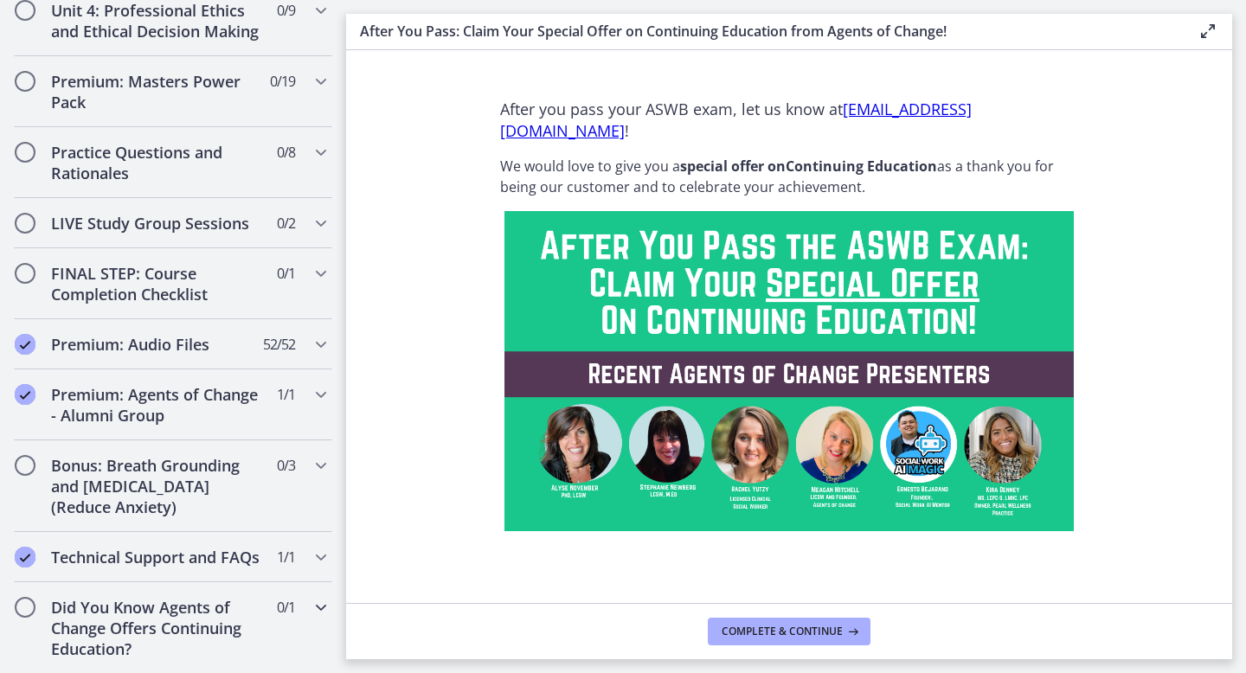
click at [111, 607] on h2 "Did You Know Agents of Change Offers Continuing Education?" at bounding box center [156, 628] width 211 height 62
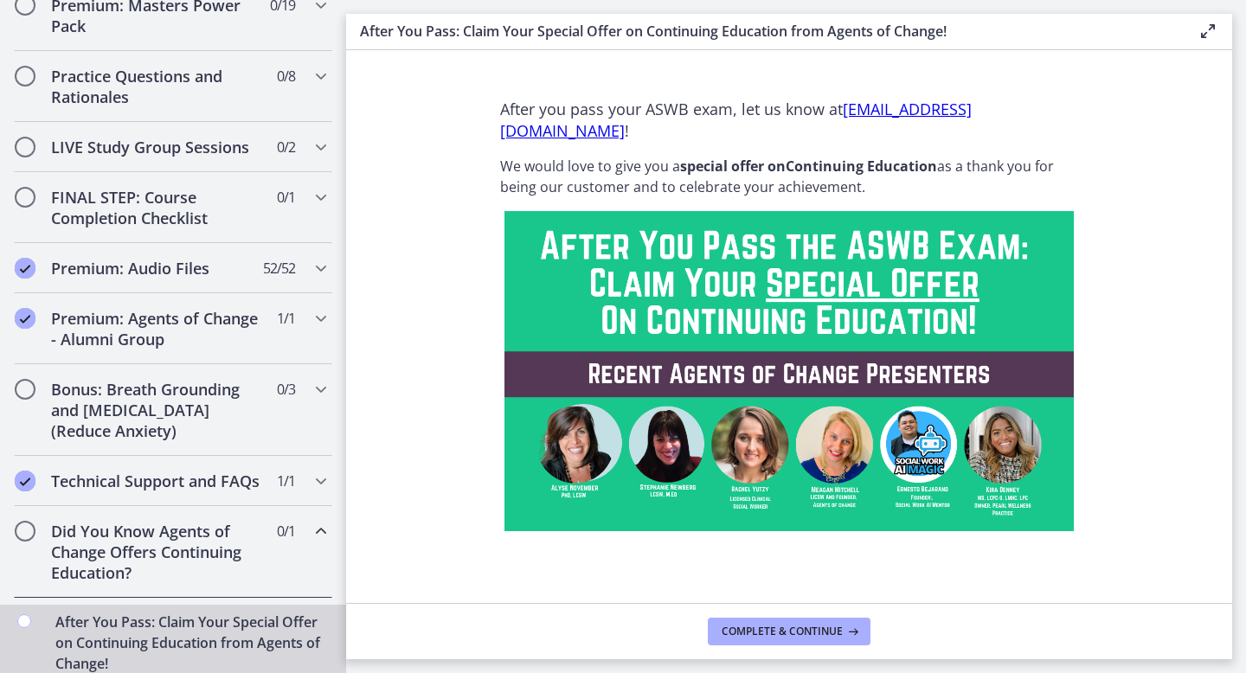
scroll to position [893, 0]
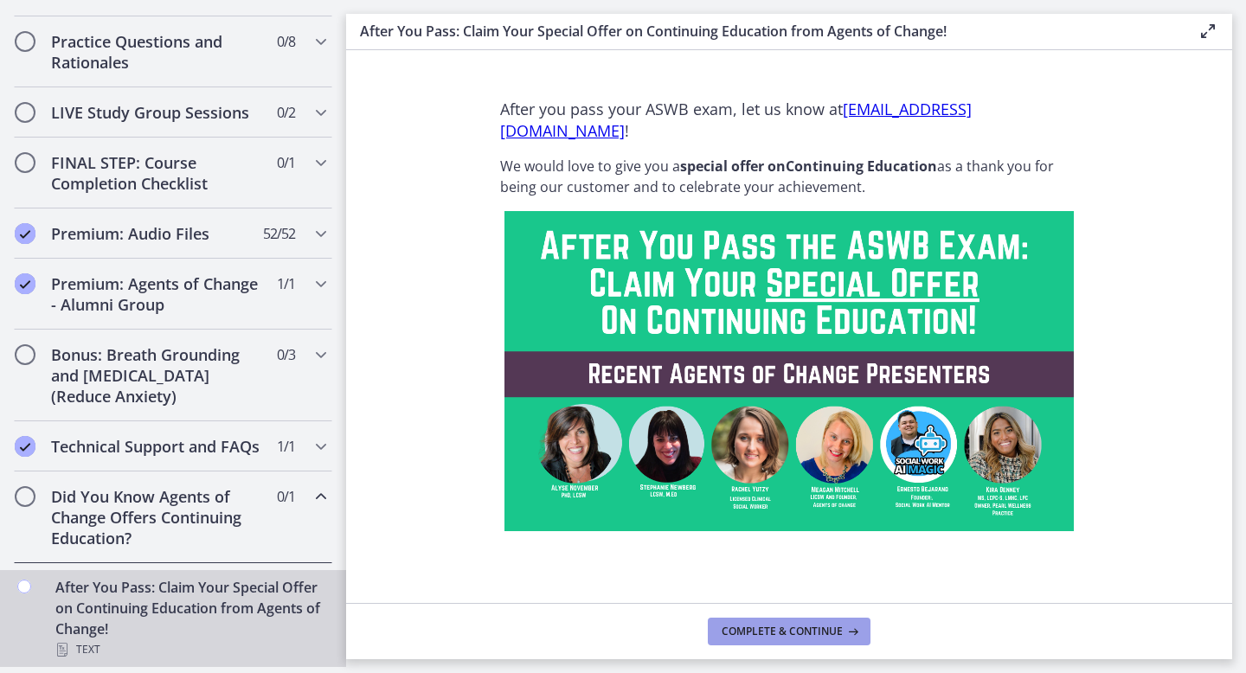
click at [793, 629] on span "Complete & continue" at bounding box center [782, 632] width 121 height 14
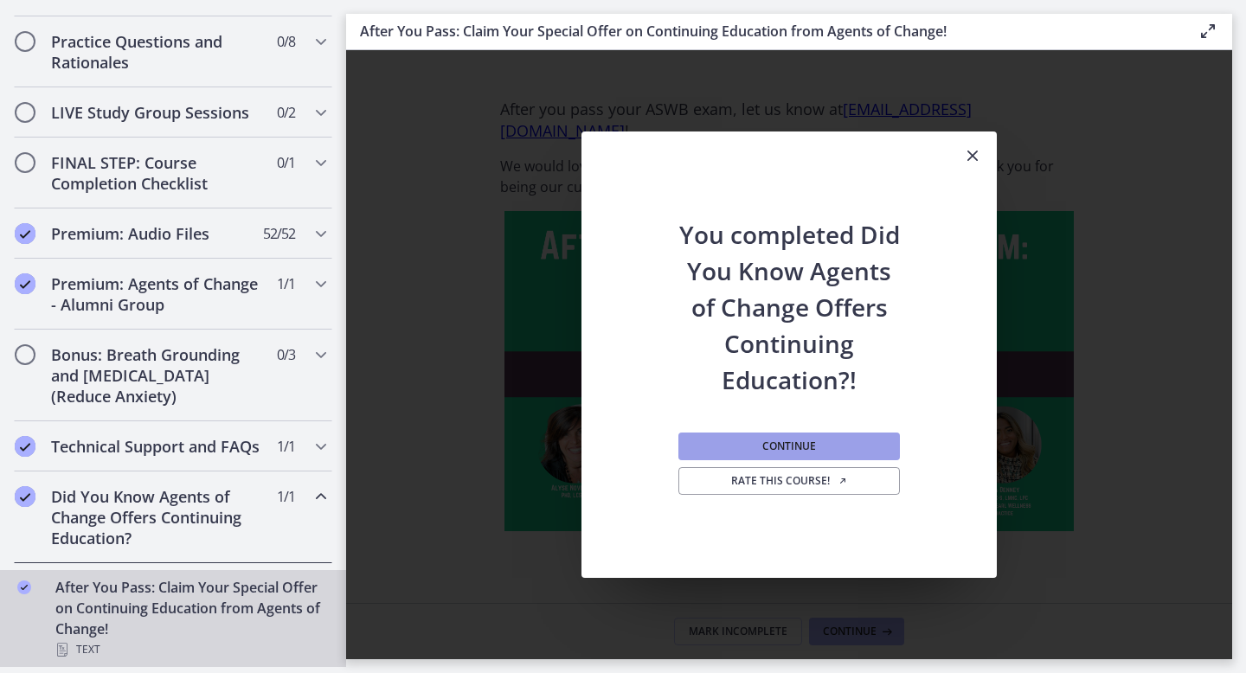
click at [701, 447] on button "Continue" at bounding box center [790, 447] width 222 height 28
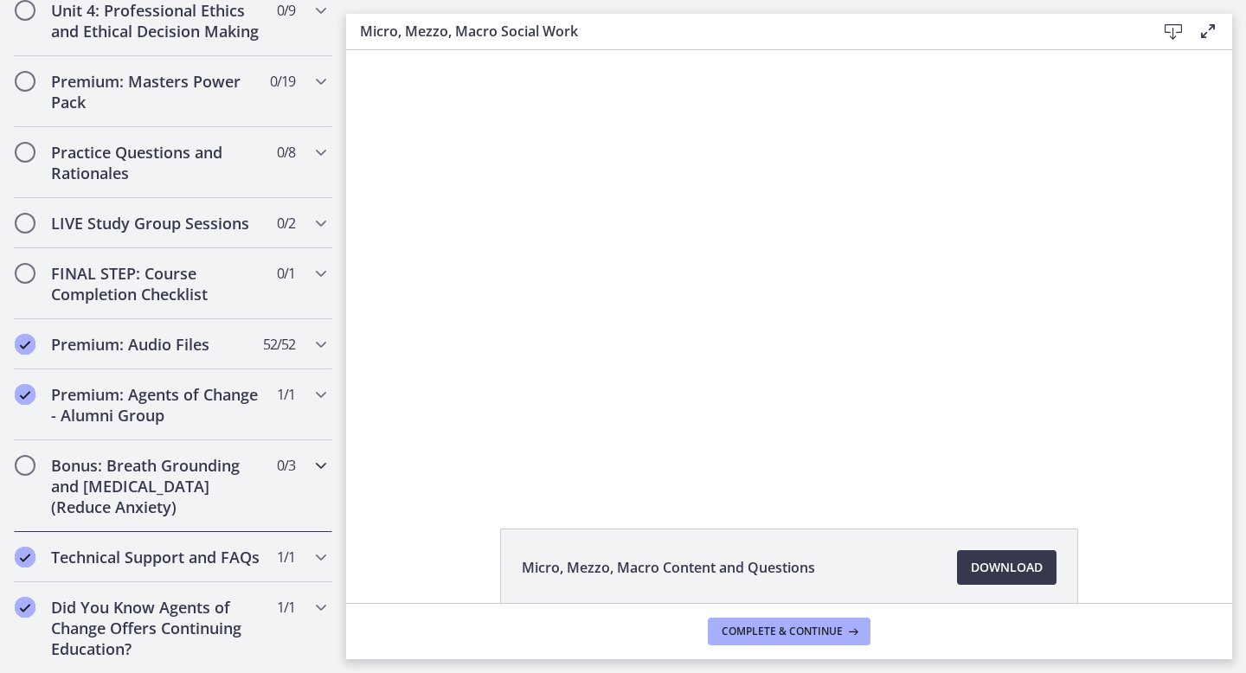
click at [298, 473] on div "Bonus: Breath Grounding and Guided Imagery (Reduce Anxiety) 0 / 3 Completed" at bounding box center [173, 487] width 319 height 92
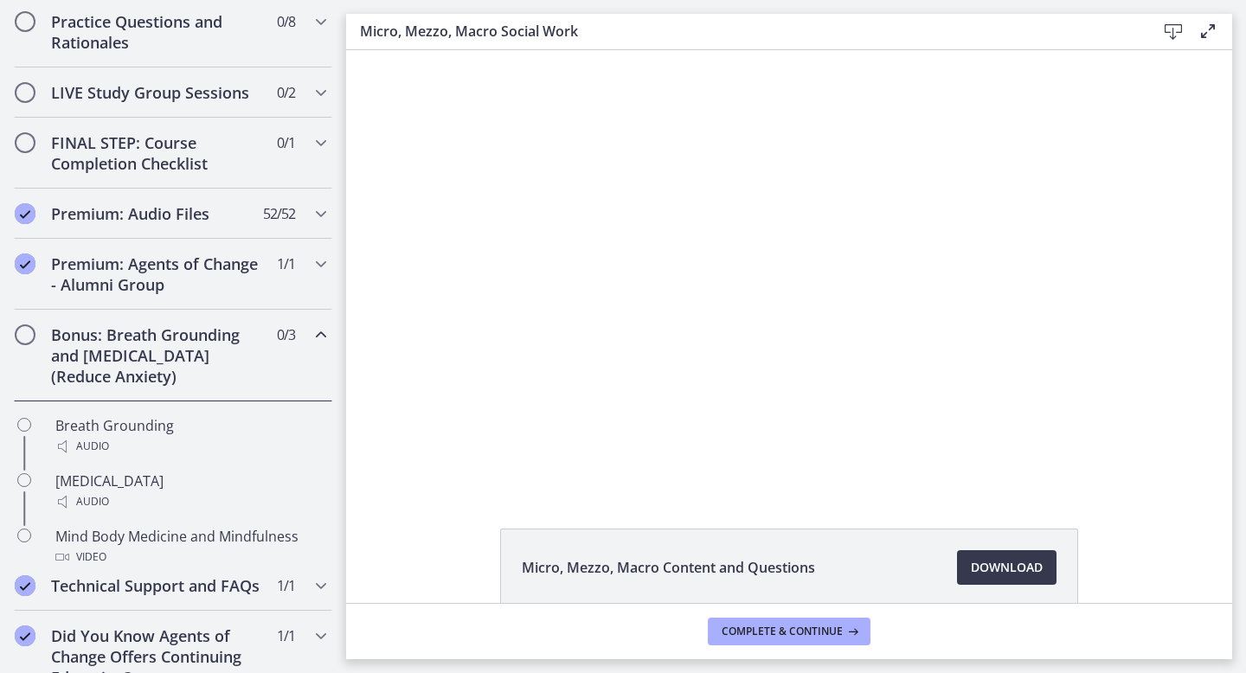
scroll to position [783, 0]
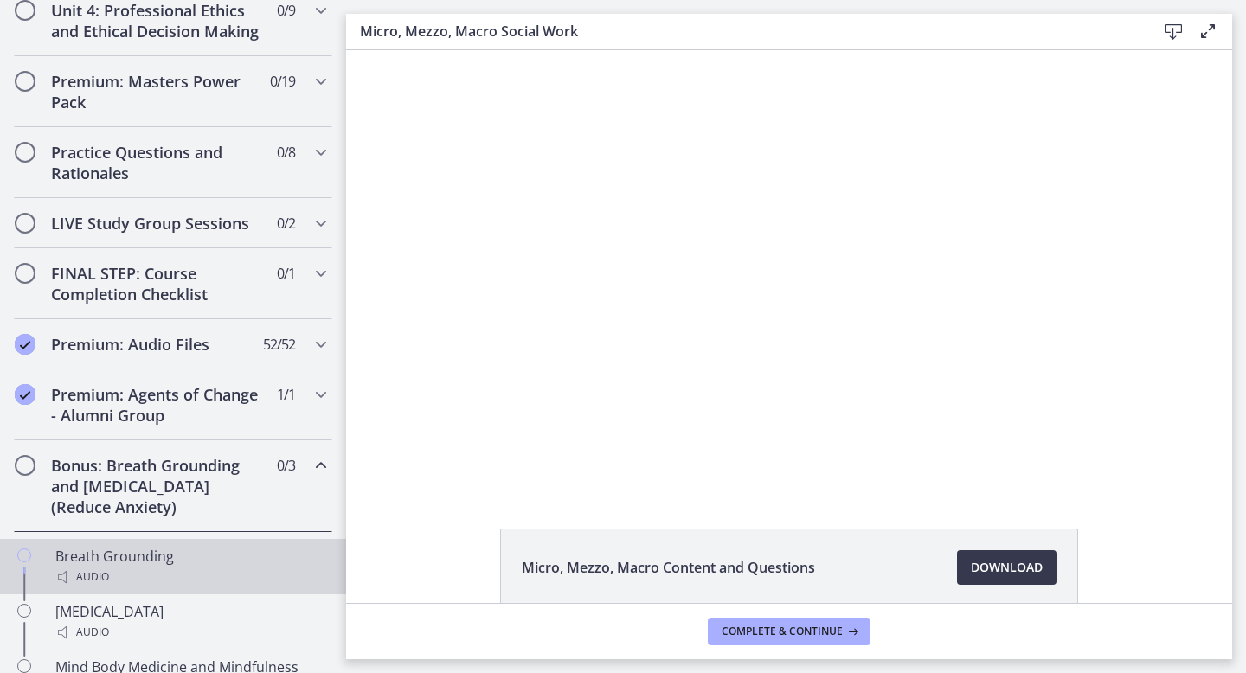
click at [219, 570] on div "Audio" at bounding box center [190, 577] width 270 height 21
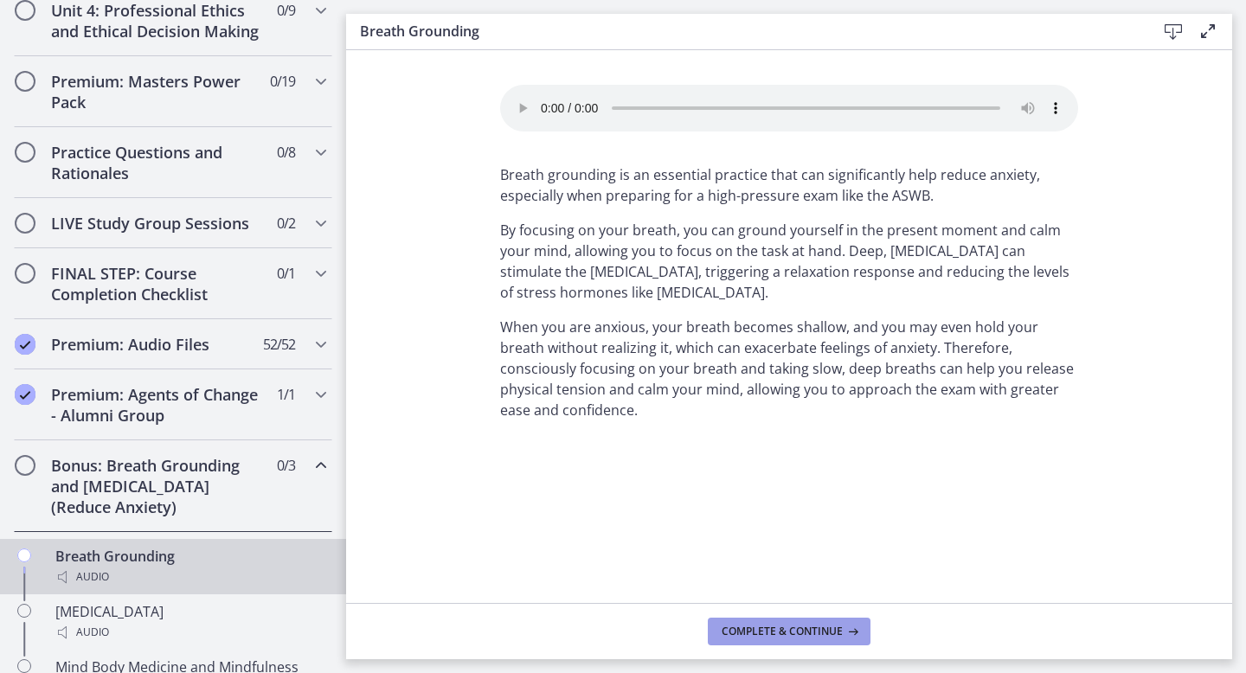
click at [758, 633] on span "Complete & continue" at bounding box center [782, 632] width 121 height 14
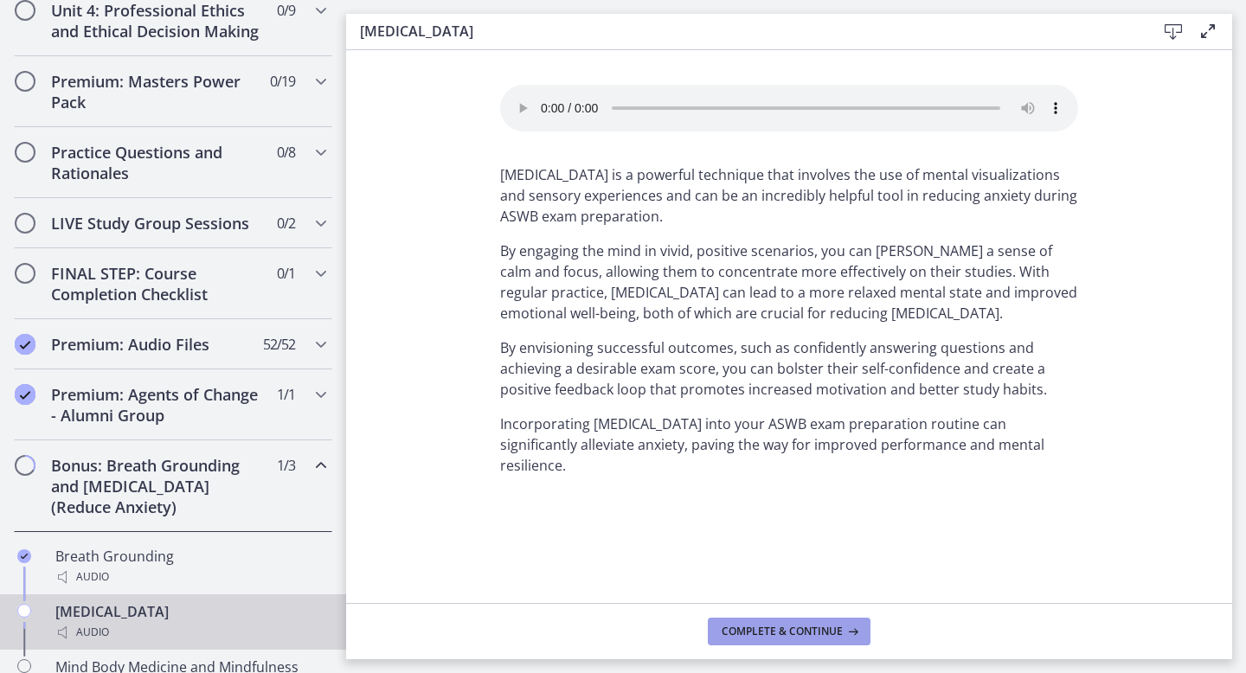
click at [759, 633] on span "Complete & continue" at bounding box center [782, 632] width 121 height 14
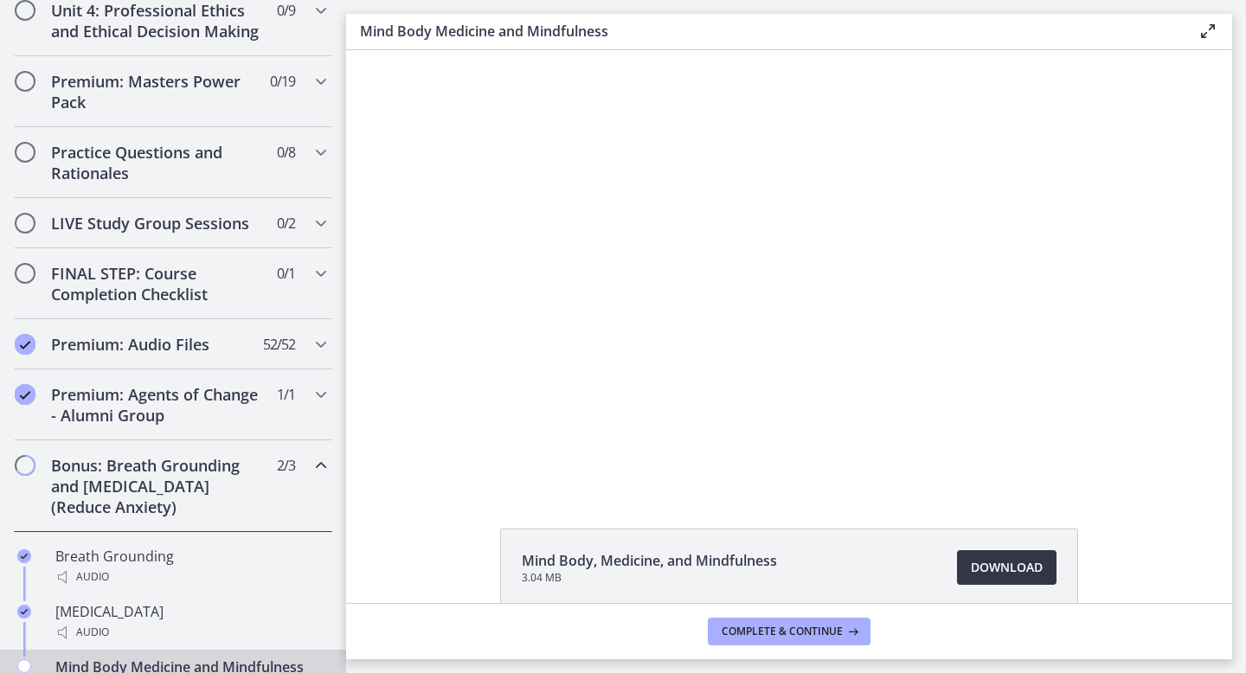
click at [988, 565] on span "Download Opens in a new window" at bounding box center [1007, 567] width 72 height 21
click at [765, 630] on span "Complete & continue" at bounding box center [782, 632] width 121 height 14
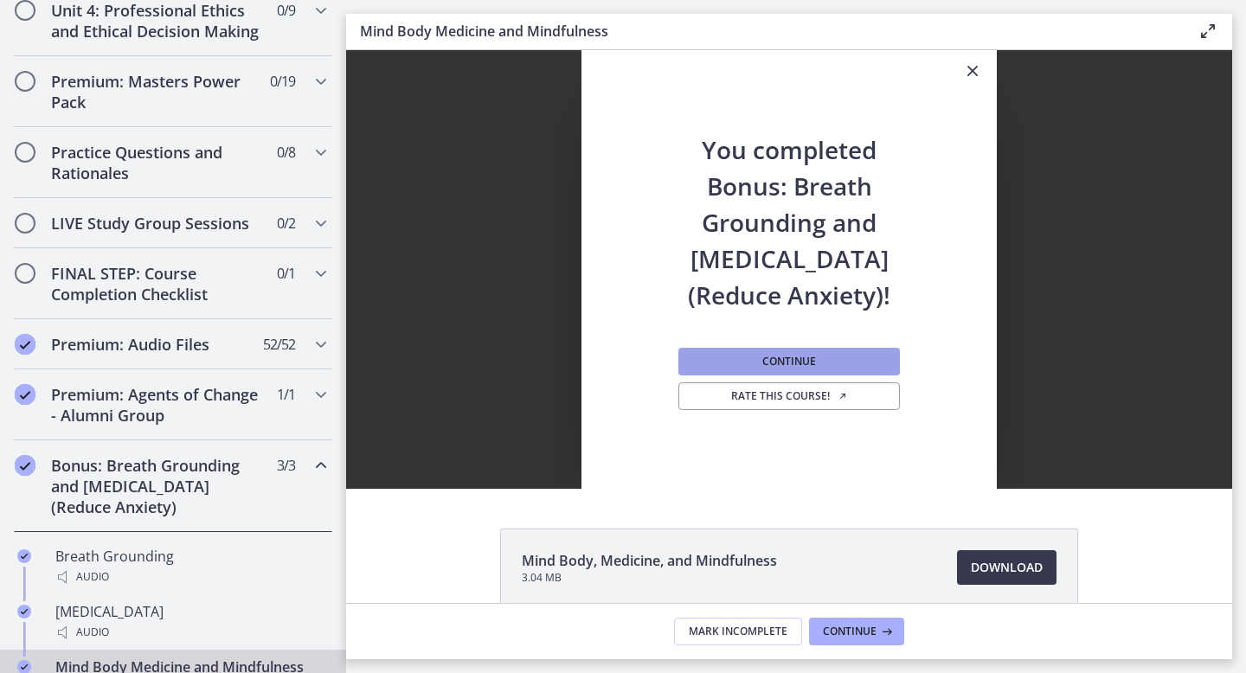
click at [810, 363] on span "Continue" at bounding box center [790, 362] width 54 height 14
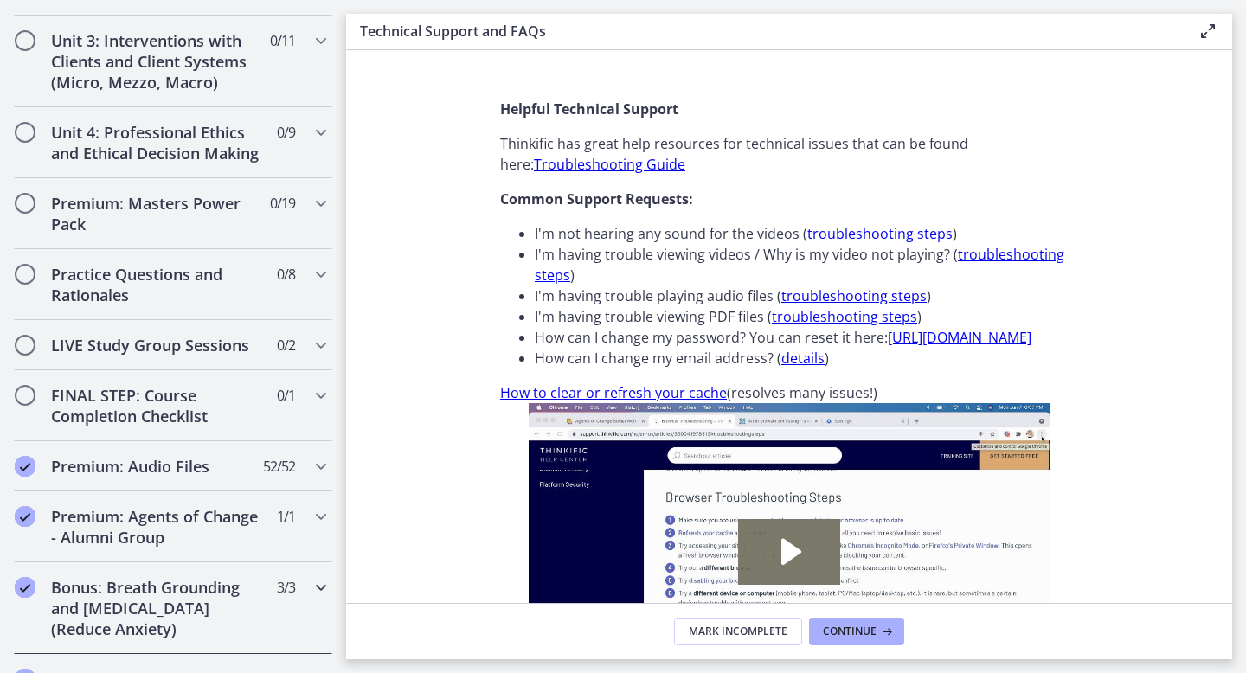
scroll to position [652, 0]
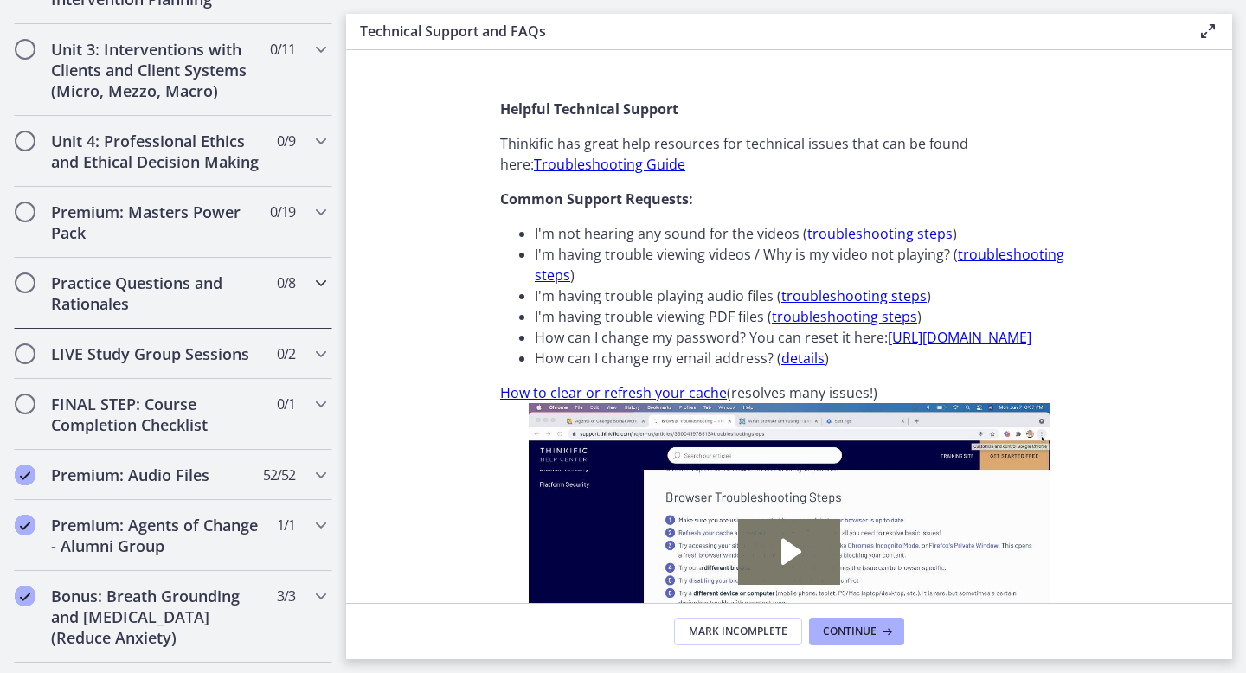
click at [316, 291] on icon "Chapters" at bounding box center [321, 283] width 21 height 21
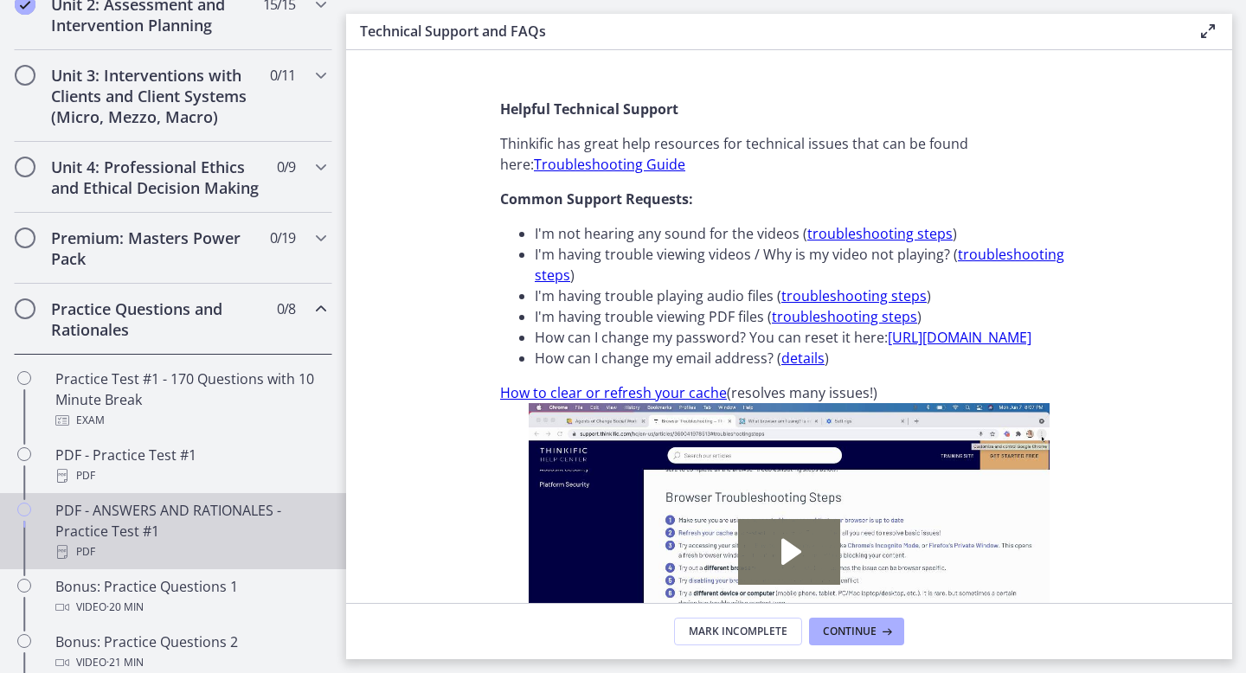
scroll to position [608, 0]
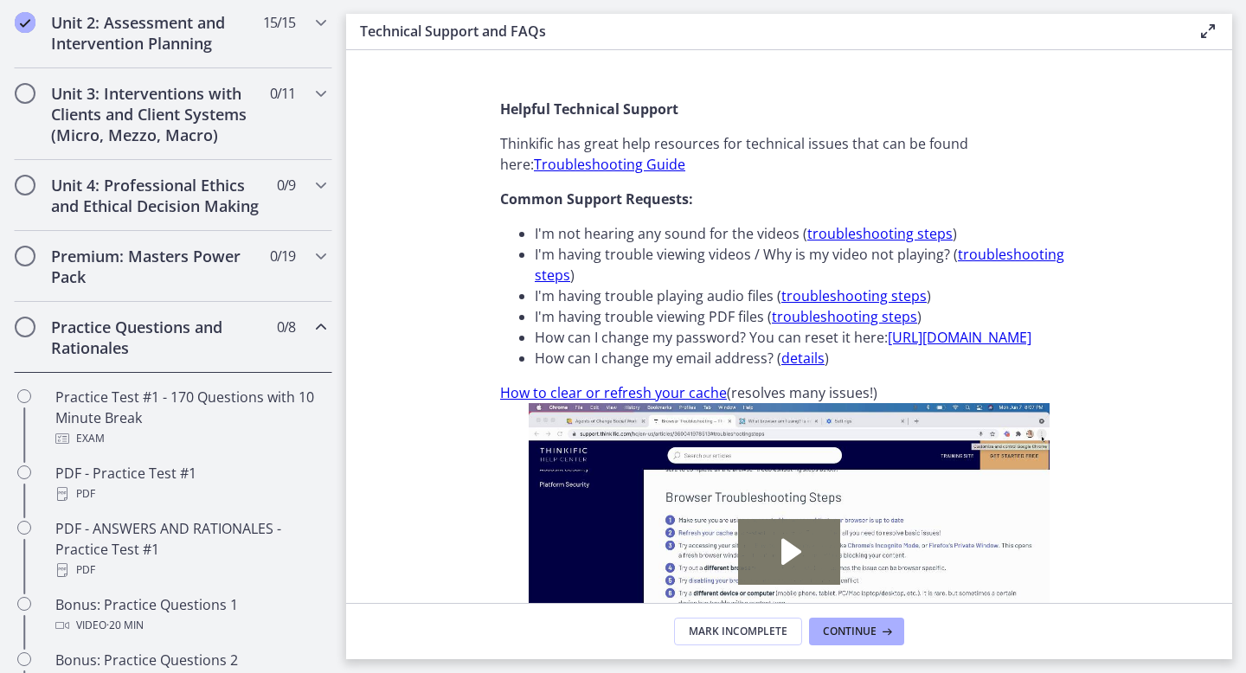
click at [303, 318] on div "Practice Questions and Rationales 0 / 8 Completed" at bounding box center [173, 337] width 319 height 71
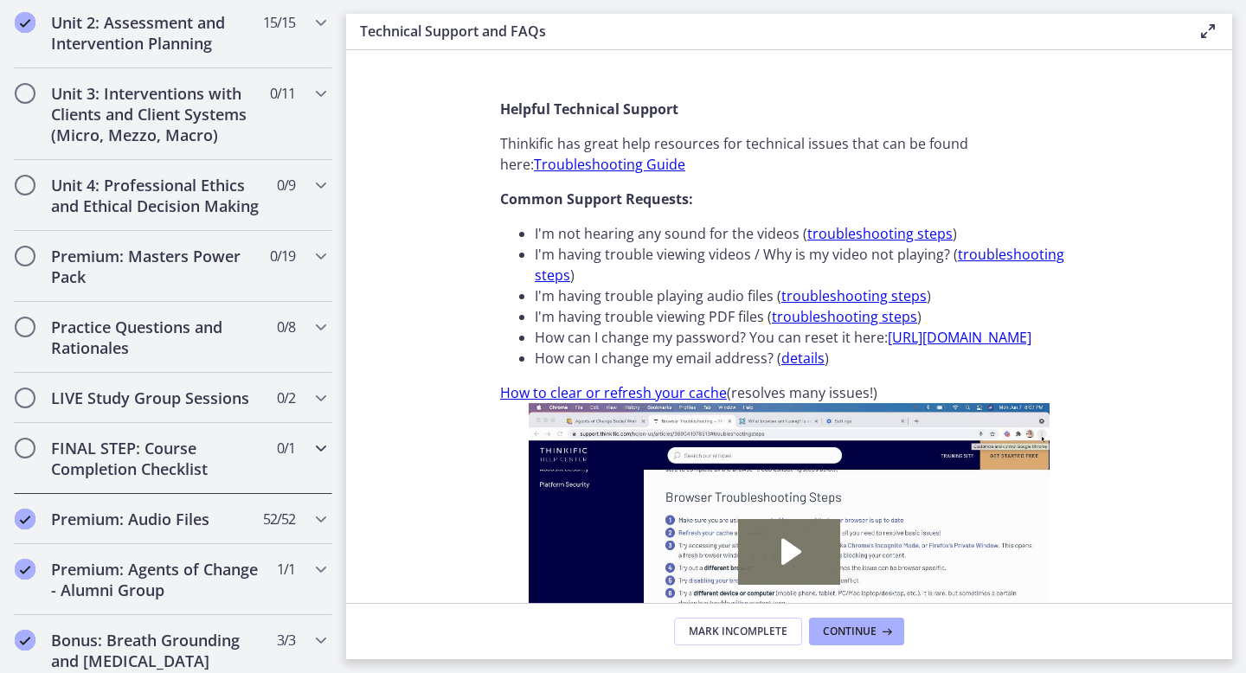
click at [277, 445] on span "0 / 1 Completed" at bounding box center [286, 448] width 18 height 21
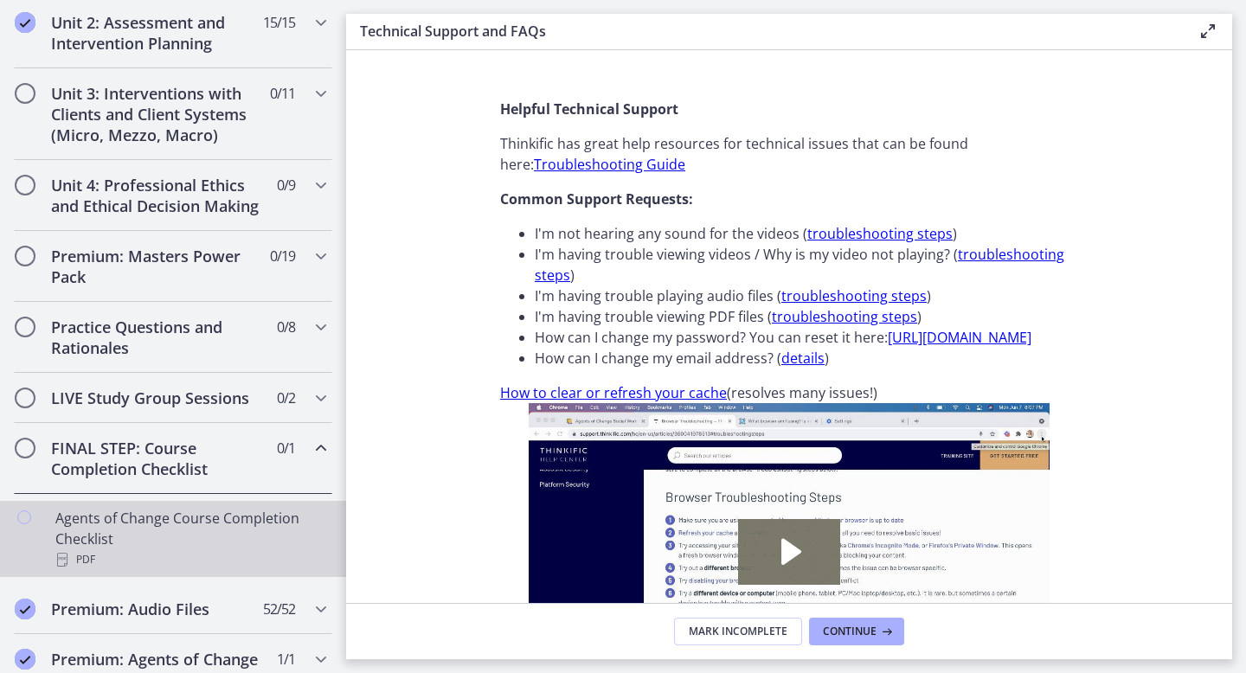
click at [259, 526] on div "Agents of Change Course Completion Checklist PDF" at bounding box center [190, 539] width 270 height 62
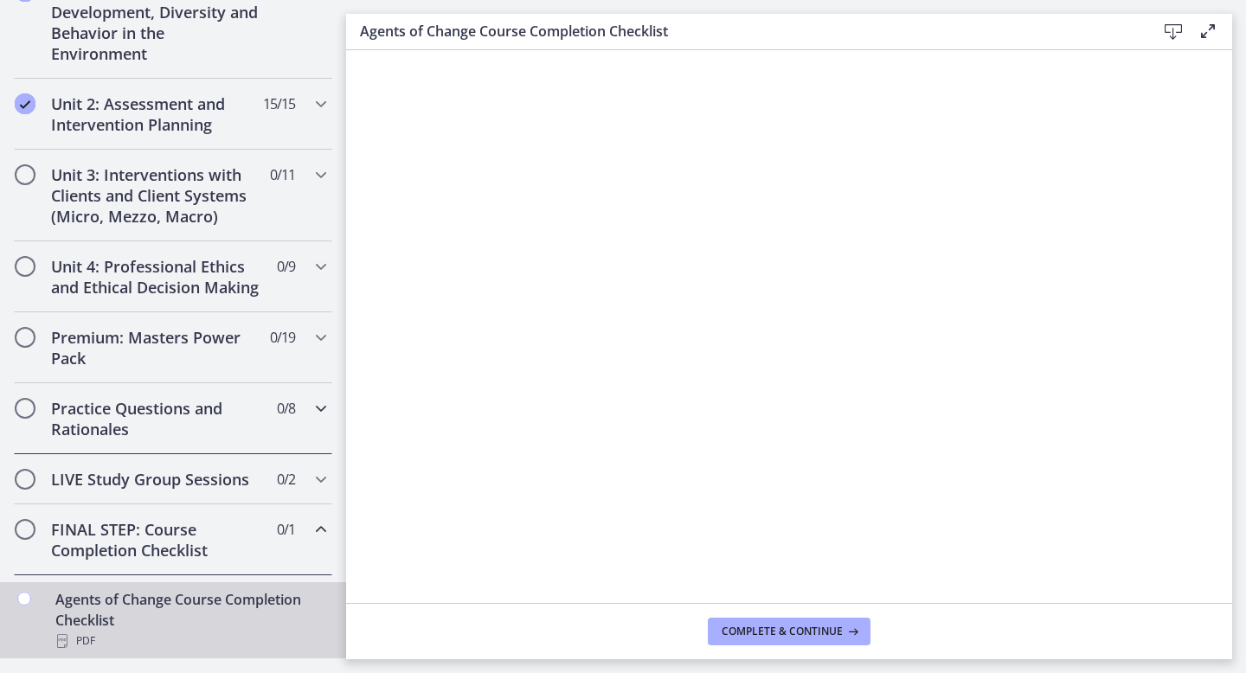
scroll to position [524, 0]
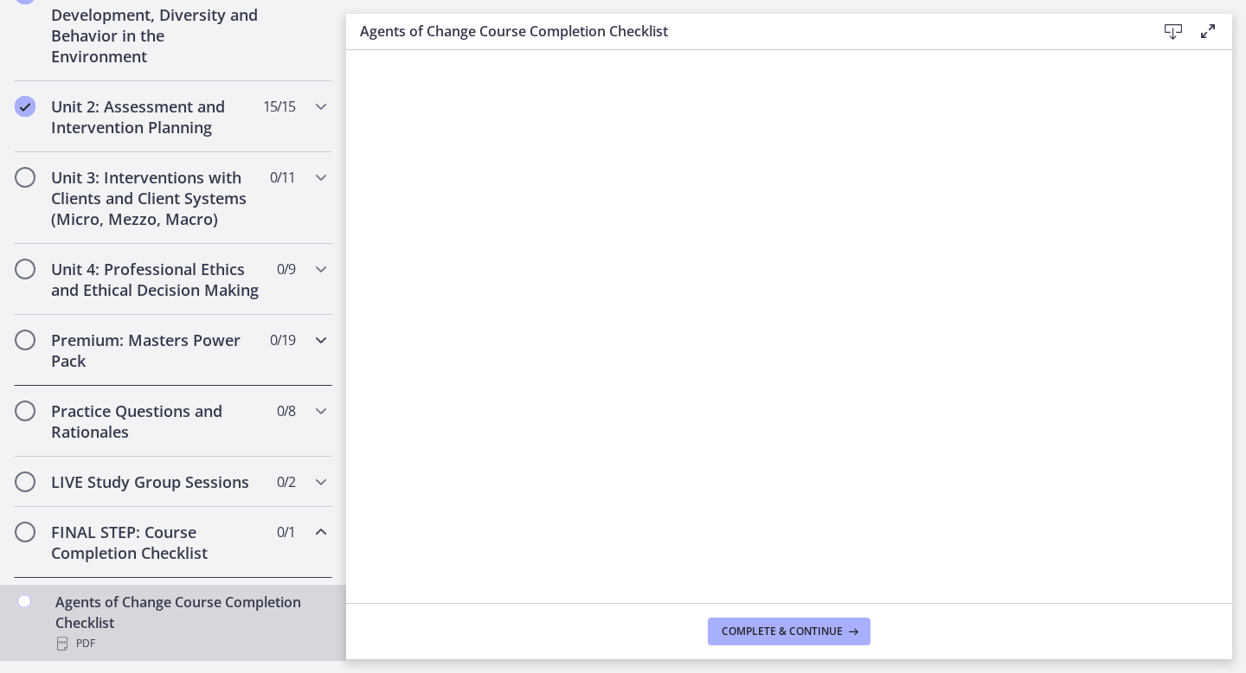
click at [159, 335] on h2 "Premium: Masters Power Pack" at bounding box center [156, 351] width 211 height 42
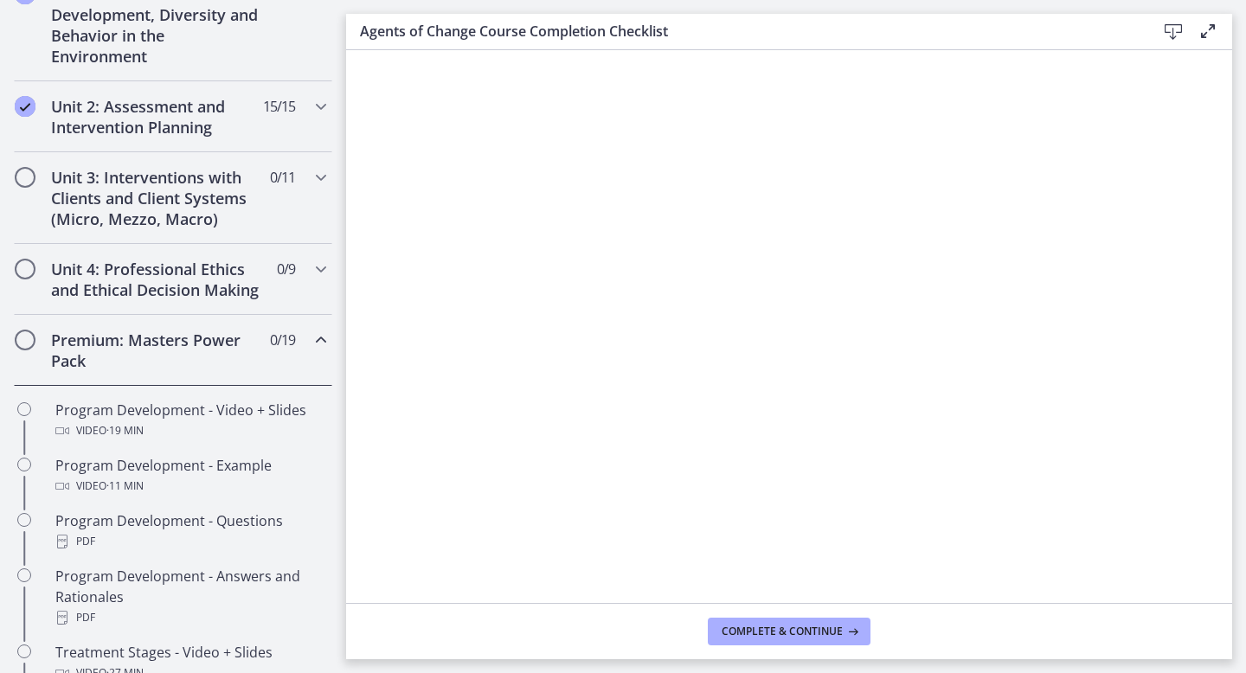
click at [181, 349] on h2 "Premium: Masters Power Pack" at bounding box center [156, 351] width 211 height 42
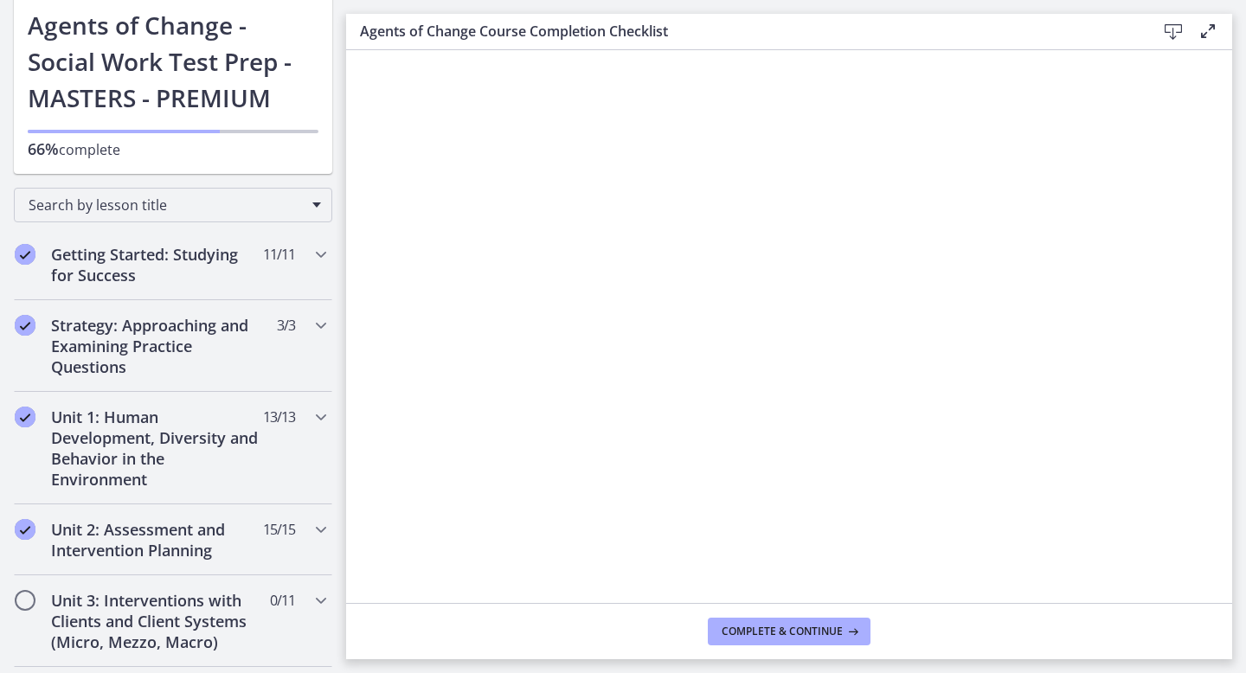
scroll to position [0, 0]
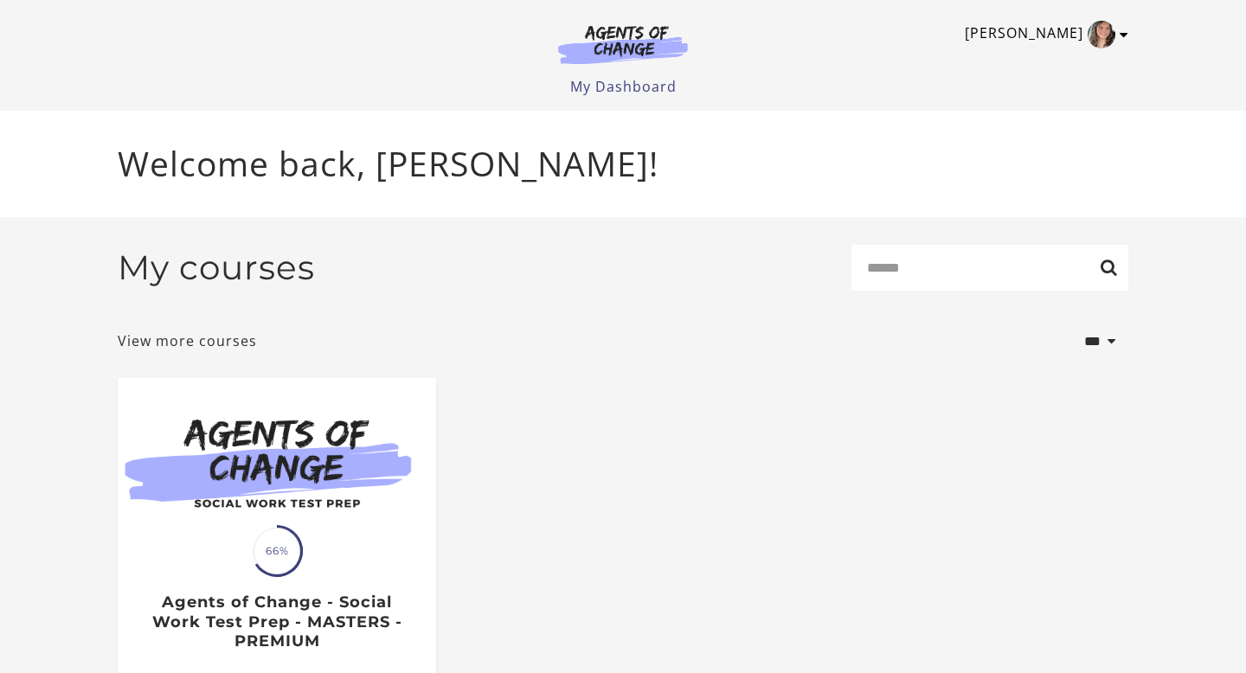
click at [1021, 31] on link "[PERSON_NAME]" at bounding box center [1042, 35] width 155 height 28
click at [602, 346] on div "**********" at bounding box center [623, 342] width 1011 height 47
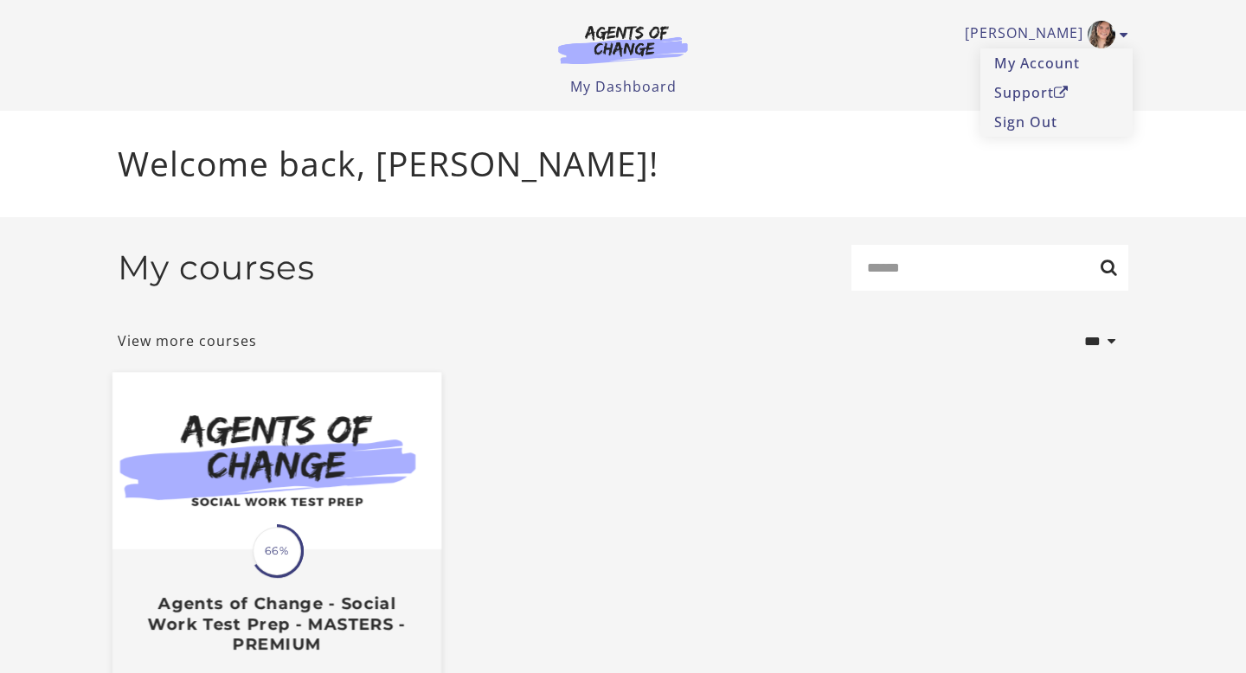
click at [248, 512] on img at bounding box center [277, 461] width 329 height 177
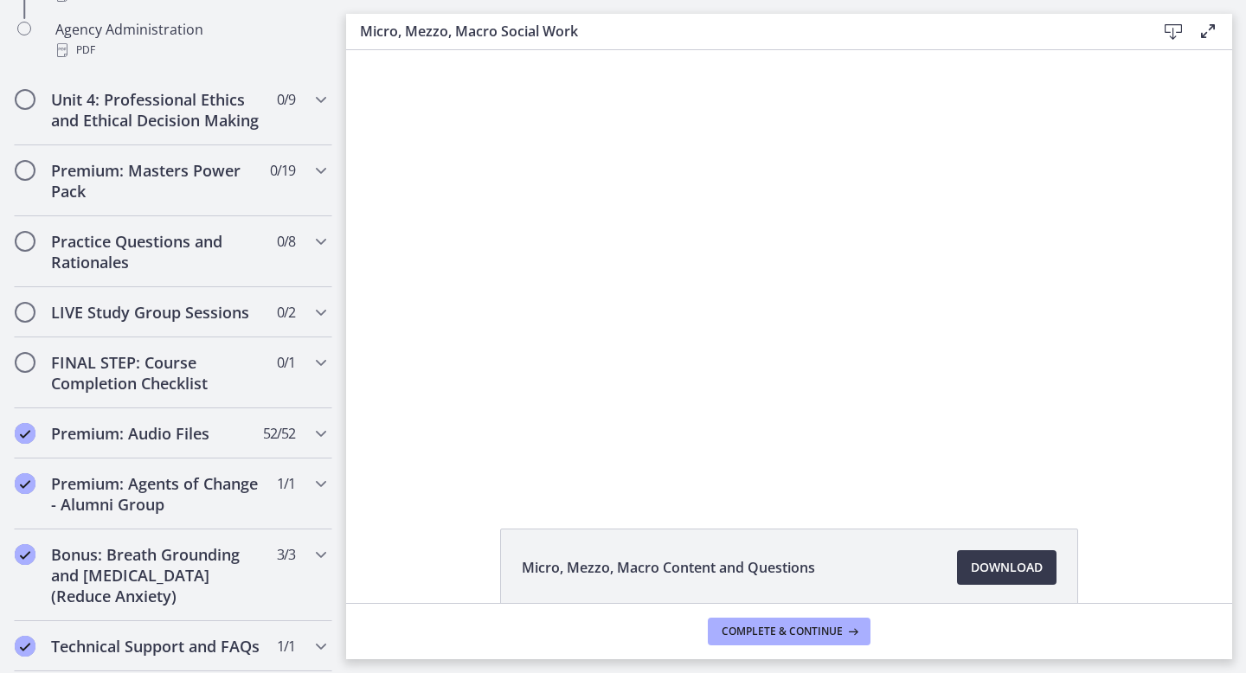
scroll to position [1334, 0]
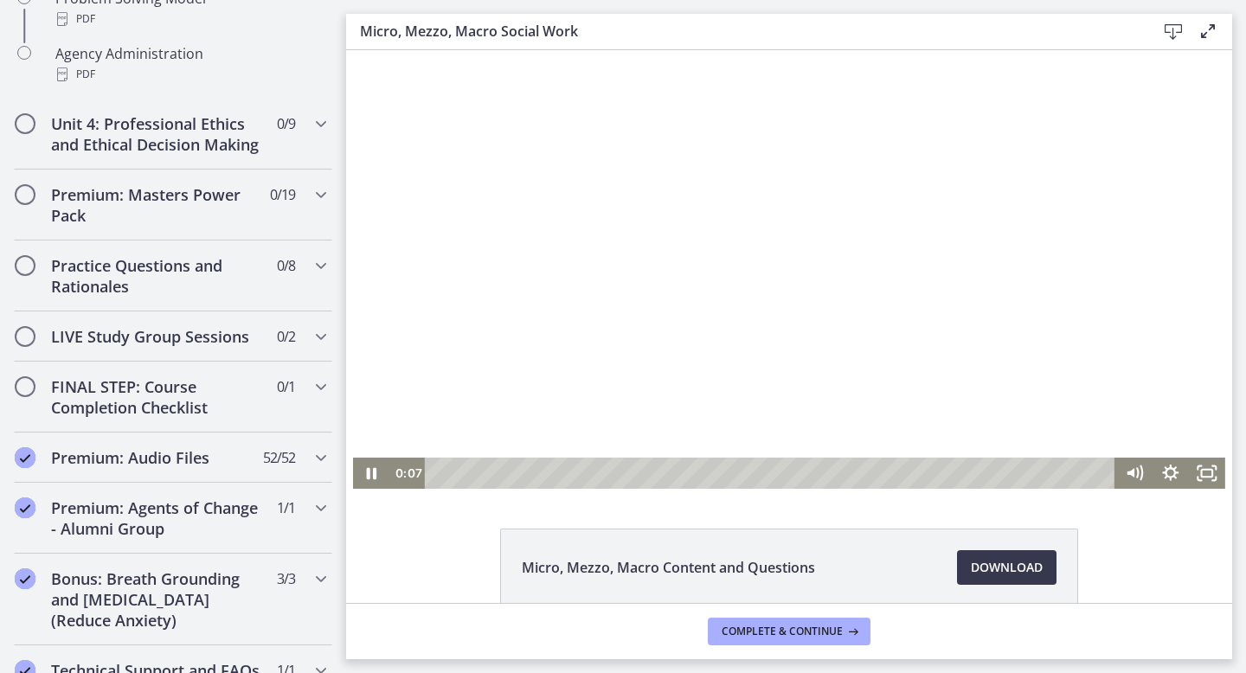
click at [696, 330] on div at bounding box center [789, 269] width 873 height 439
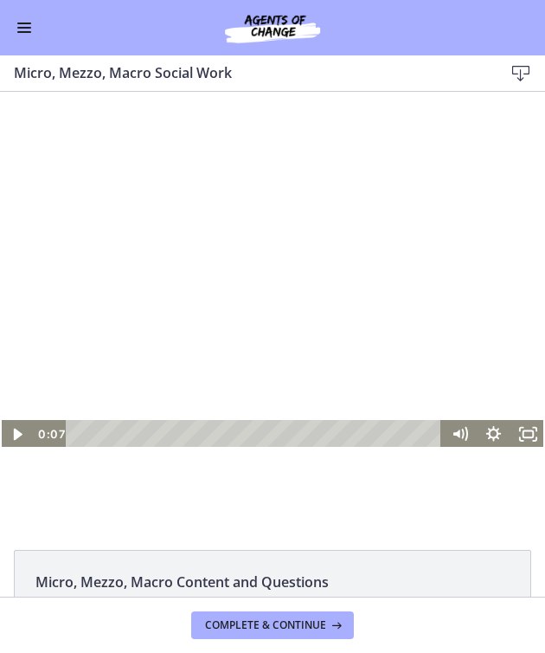
scroll to position [93, 0]
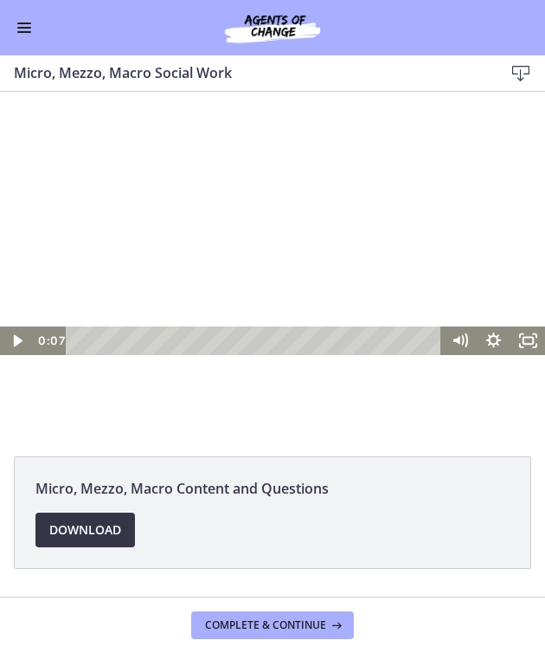
click at [76, 533] on span "Download Opens in a new window" at bounding box center [85, 529] width 72 height 21
click at [279, 279] on div at bounding box center [272, 218] width 545 height 274
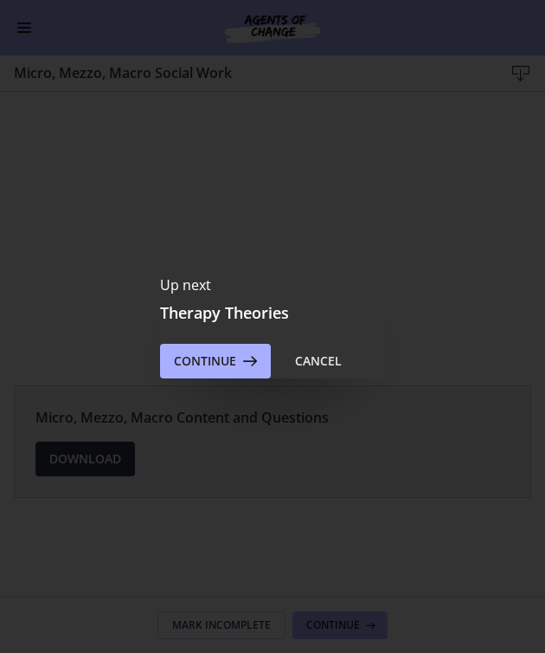
scroll to position [0, 0]
click at [235, 366] on span "Continue" at bounding box center [205, 361] width 62 height 21
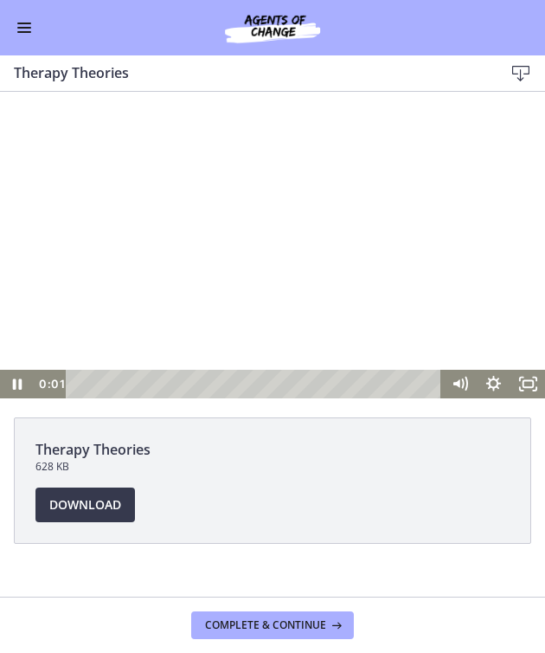
click at [267, 305] on div at bounding box center [272, 245] width 545 height 306
click at [344, 261] on div at bounding box center [272, 245] width 545 height 306
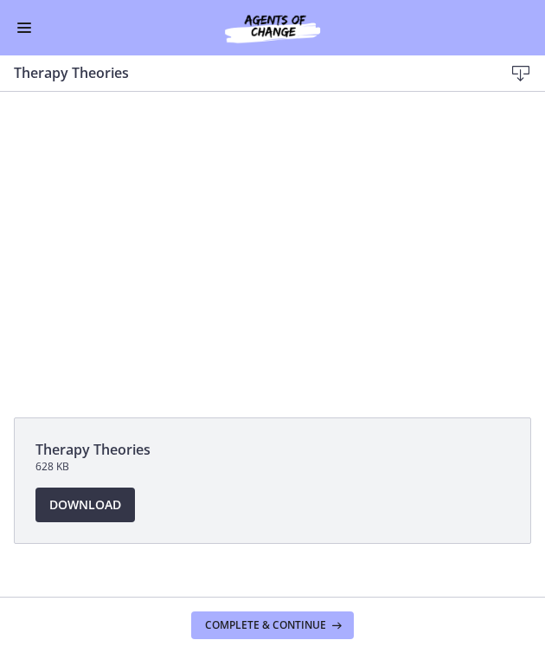
click at [102, 503] on span "Download Opens in a new window" at bounding box center [85, 504] width 72 height 21
click at [24, 27] on span "Enable menu" at bounding box center [24, 28] width 14 height 2
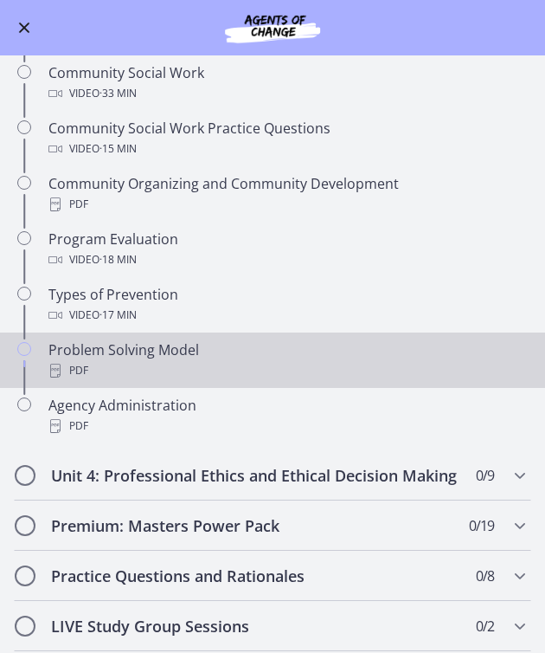
scroll to position [744, 0]
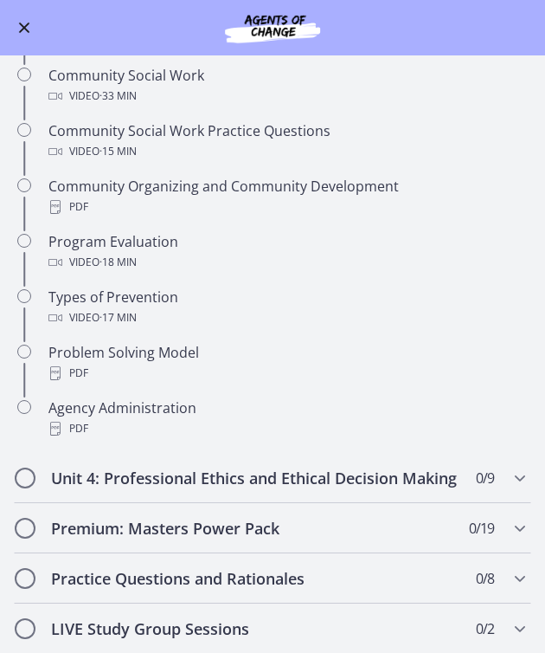
click at [23, 29] on span "Enable menu" at bounding box center [24, 28] width 11 height 11
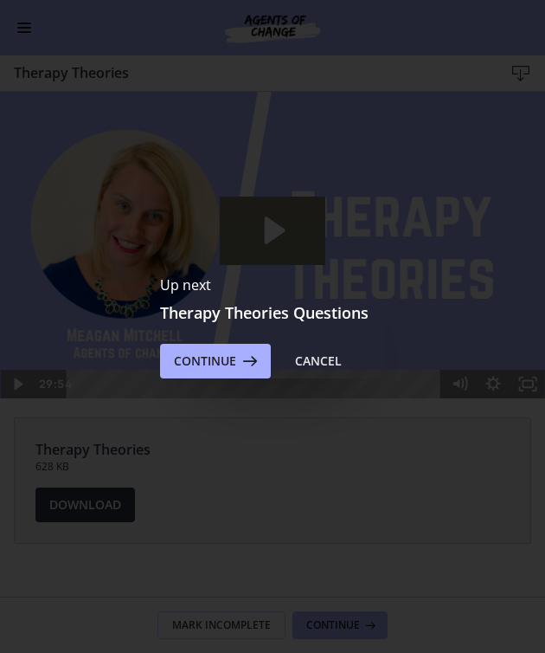
scroll to position [0, 0]
click at [245, 359] on icon at bounding box center [248, 361] width 24 height 21
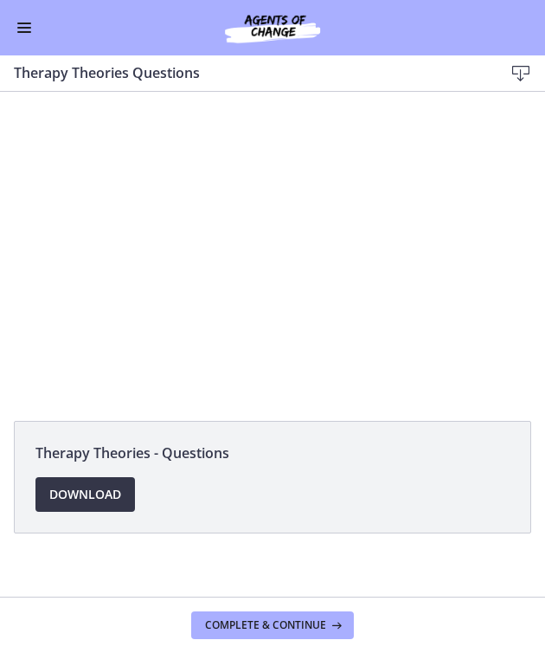
click at [108, 495] on span "Download Opens in a new window" at bounding box center [85, 494] width 72 height 21
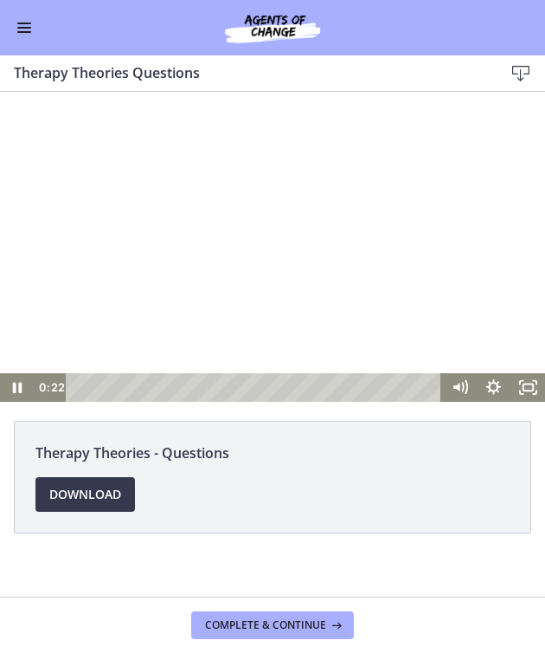
click at [315, 361] on div at bounding box center [272, 247] width 545 height 310
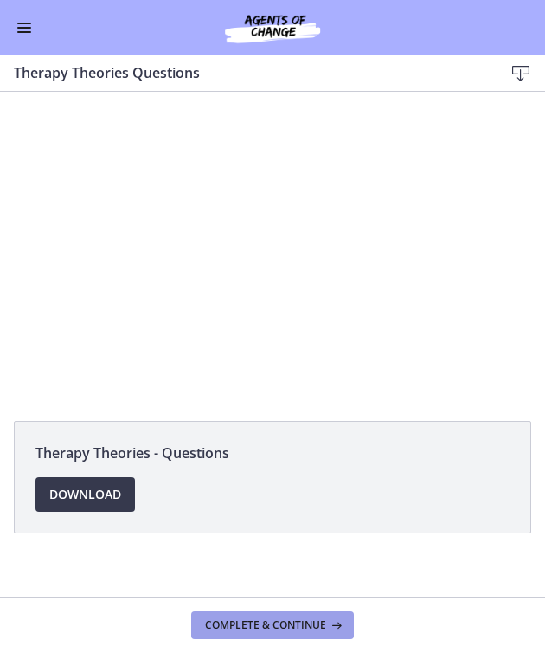
click at [269, 629] on span "Complete & continue" at bounding box center [265, 625] width 121 height 14
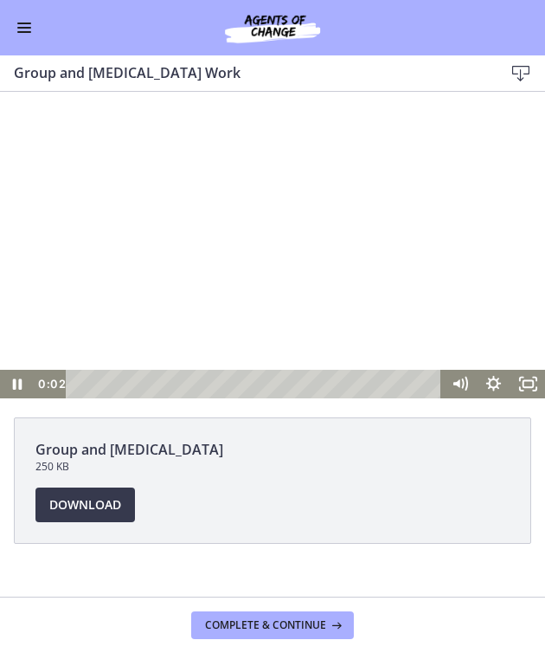
click at [232, 216] on div at bounding box center [272, 245] width 545 height 306
